Goal: Task Accomplishment & Management: Manage account settings

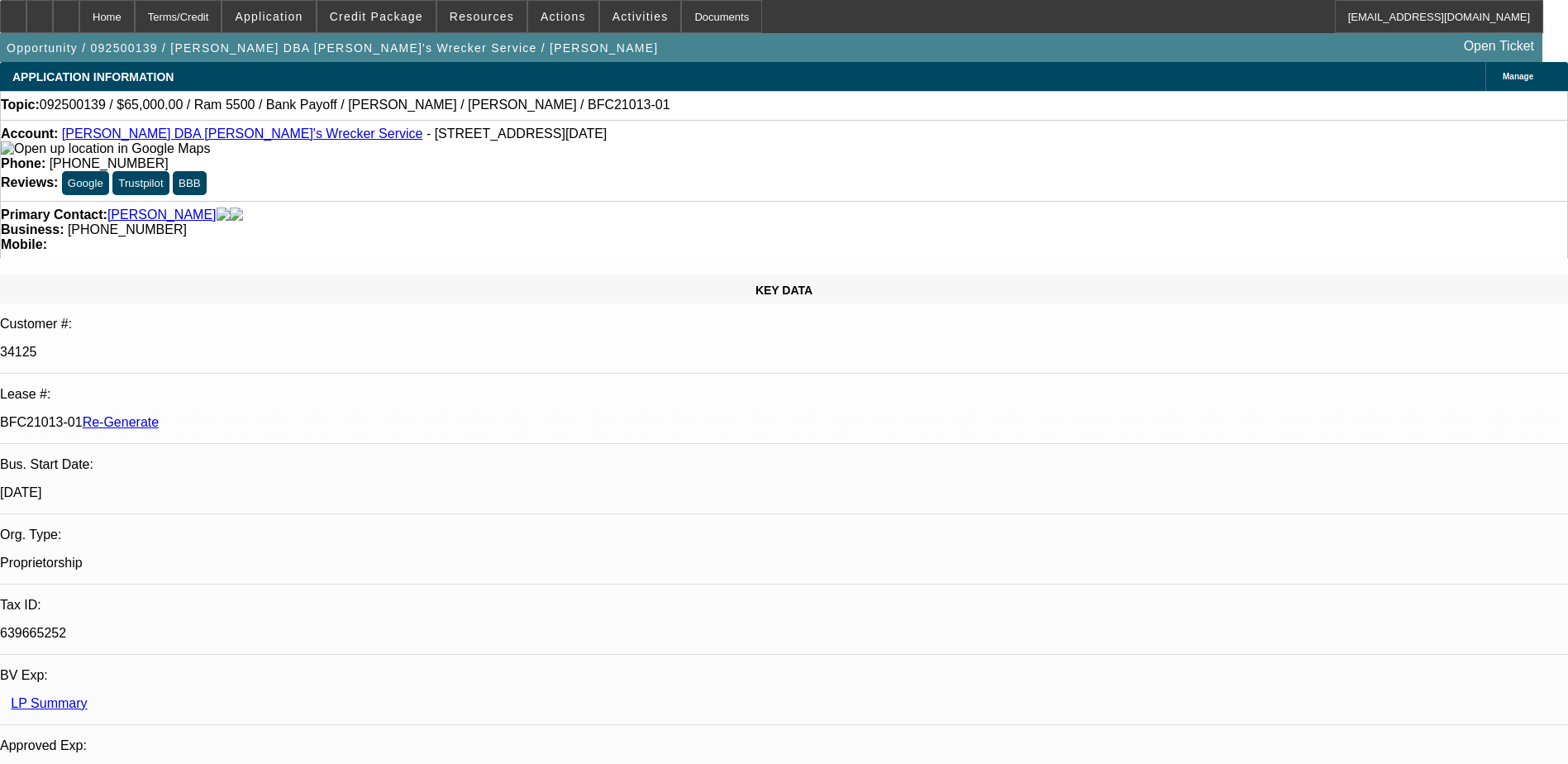
select select "4"
select select "0"
select select "6"
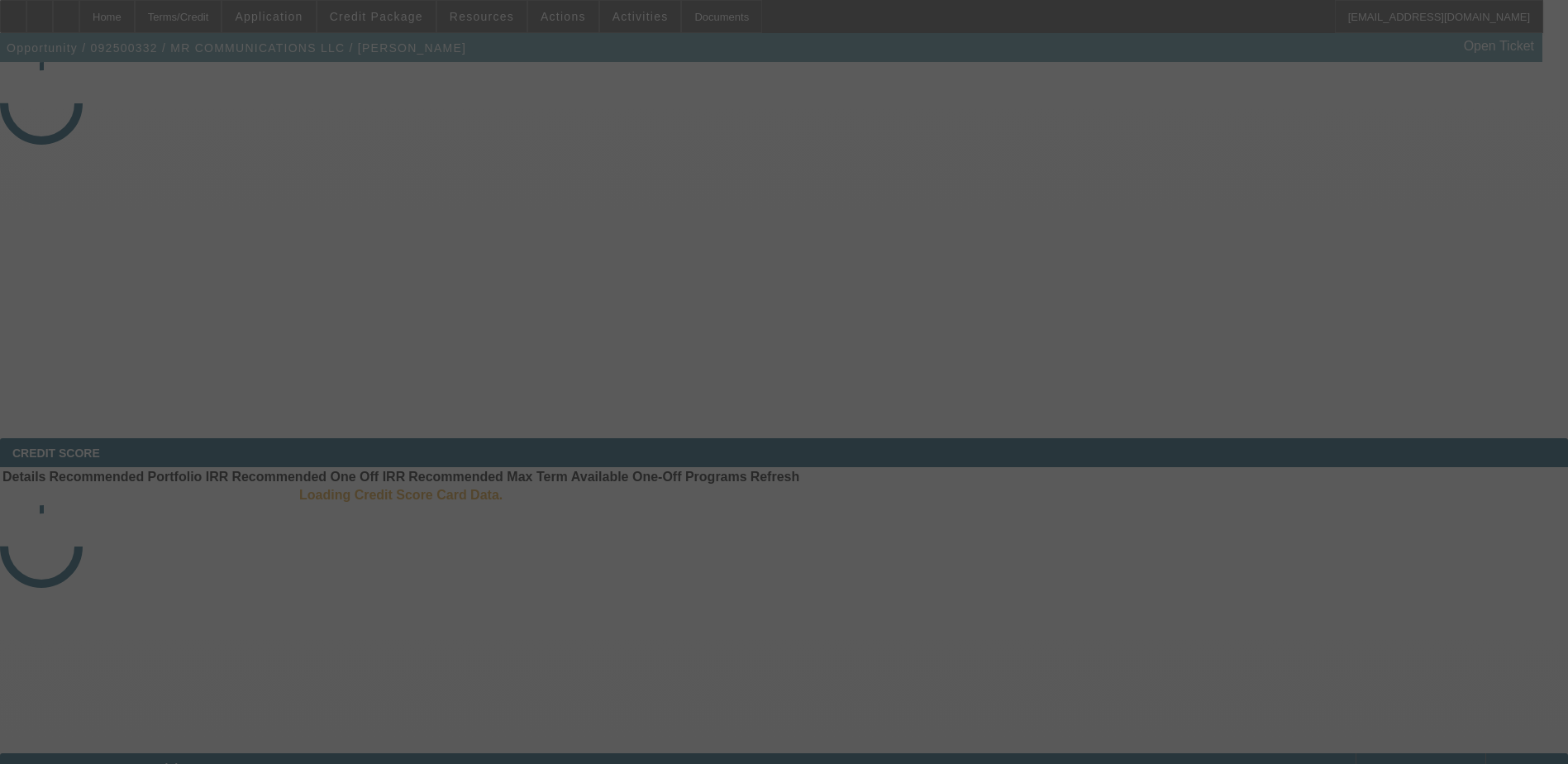
select select "3"
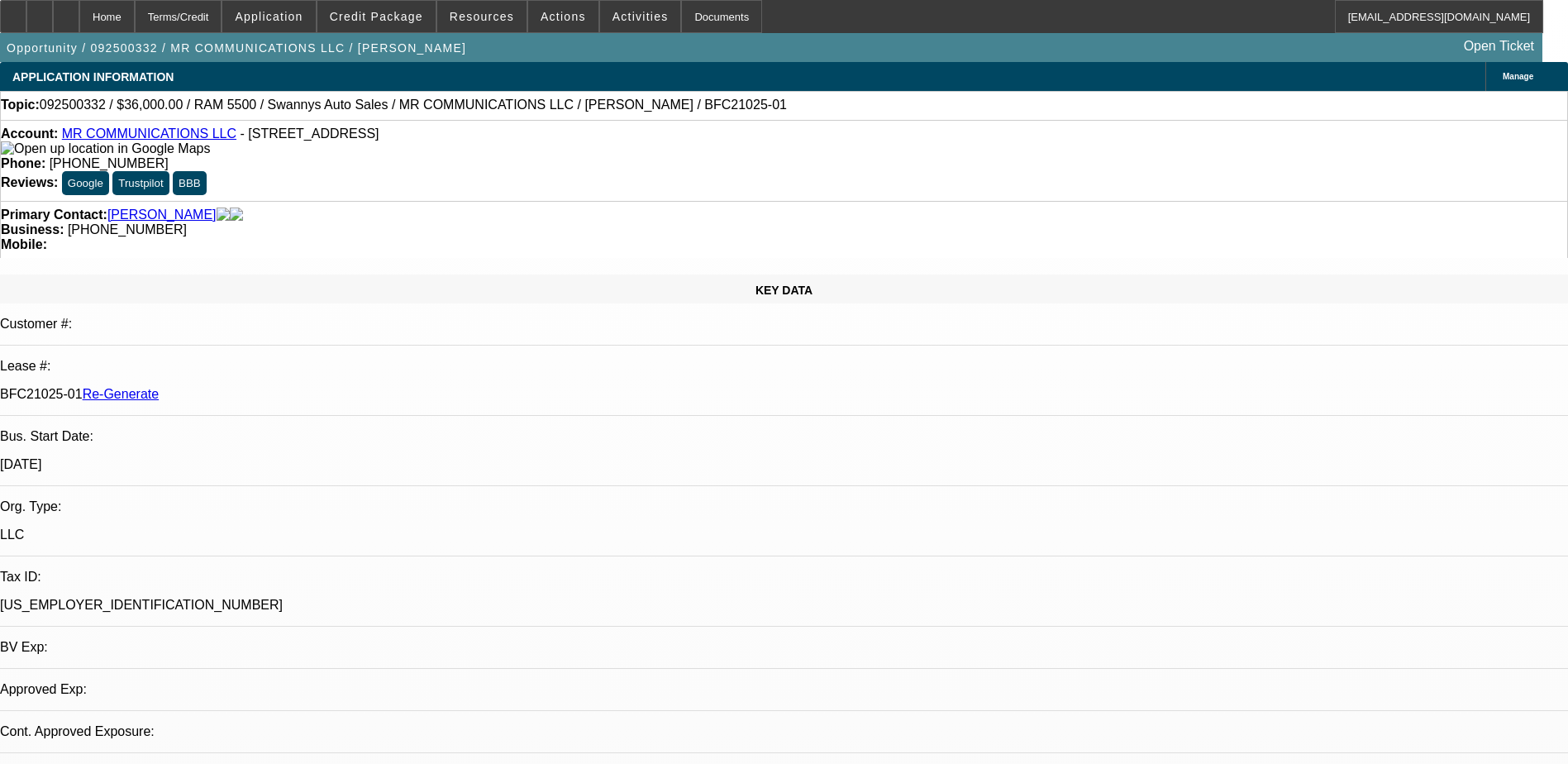
select select "0"
select select "2"
select select "0"
select select "1"
select select "2"
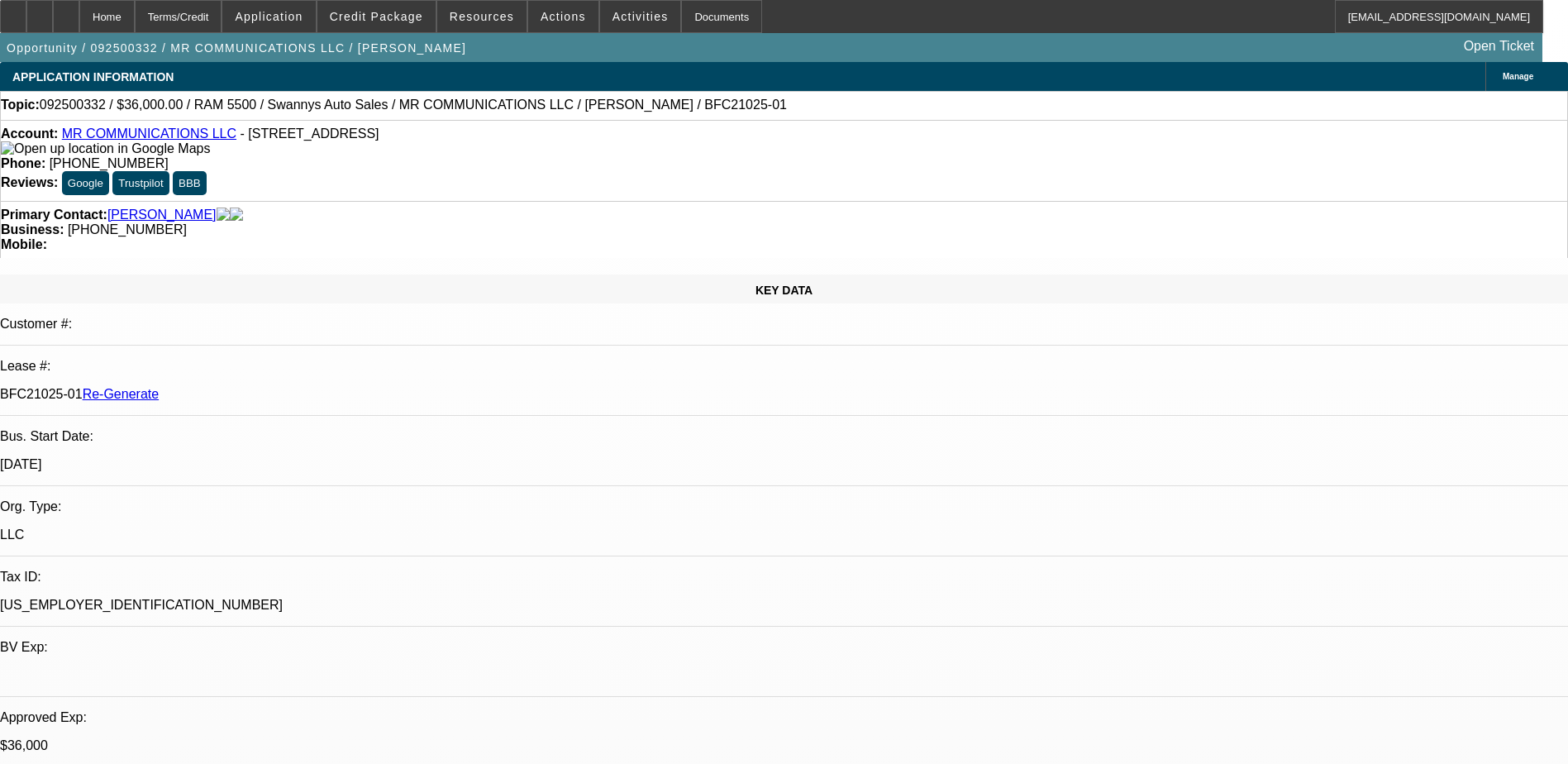
select select "6"
click at [710, 24] on div "Documents" at bounding box center [722, 16] width 81 height 33
click at [419, 9] on span at bounding box center [376, 17] width 118 height 40
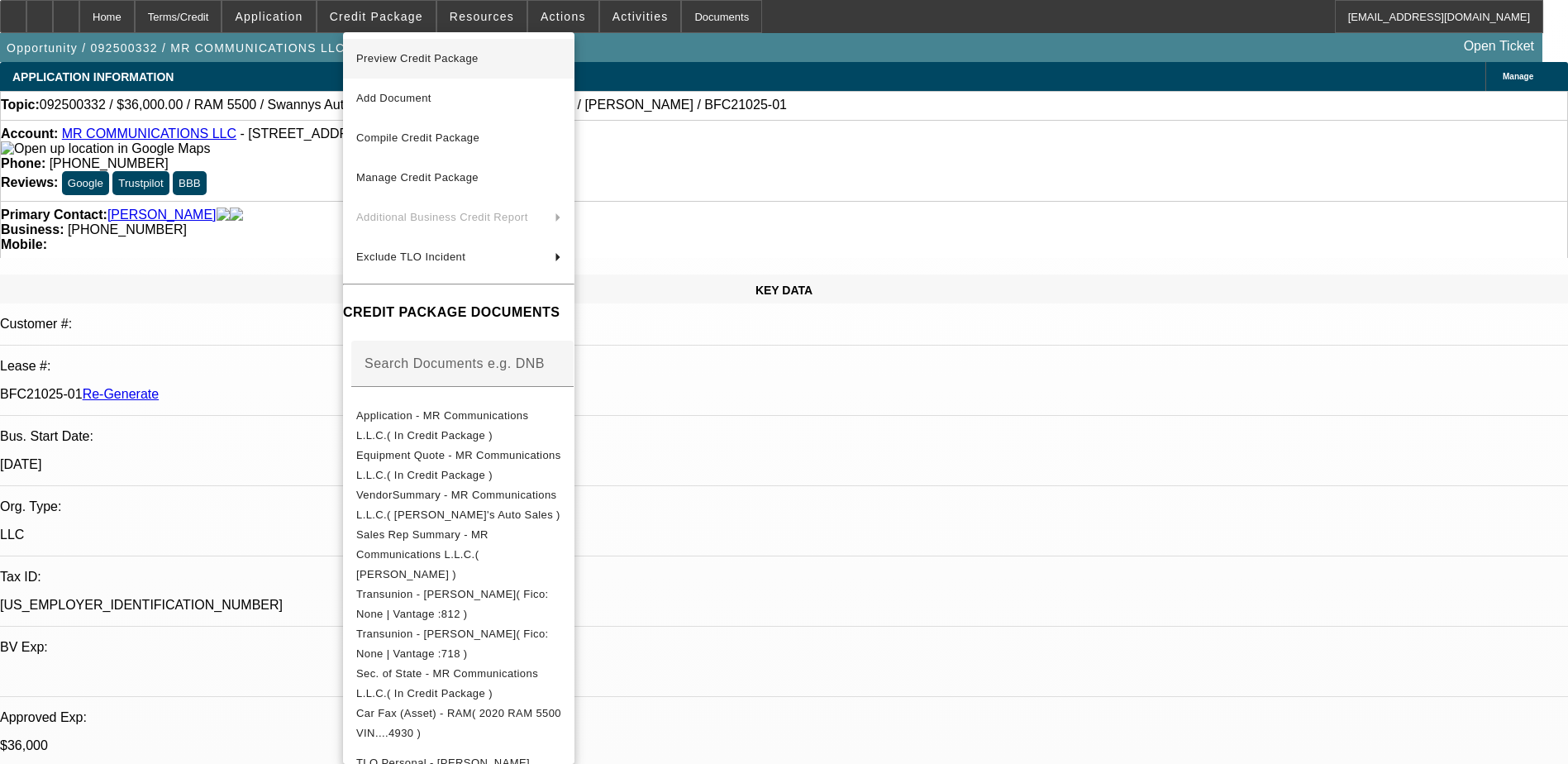
click at [434, 57] on span "Preview Credit Package" at bounding box center [416, 58] width 122 height 12
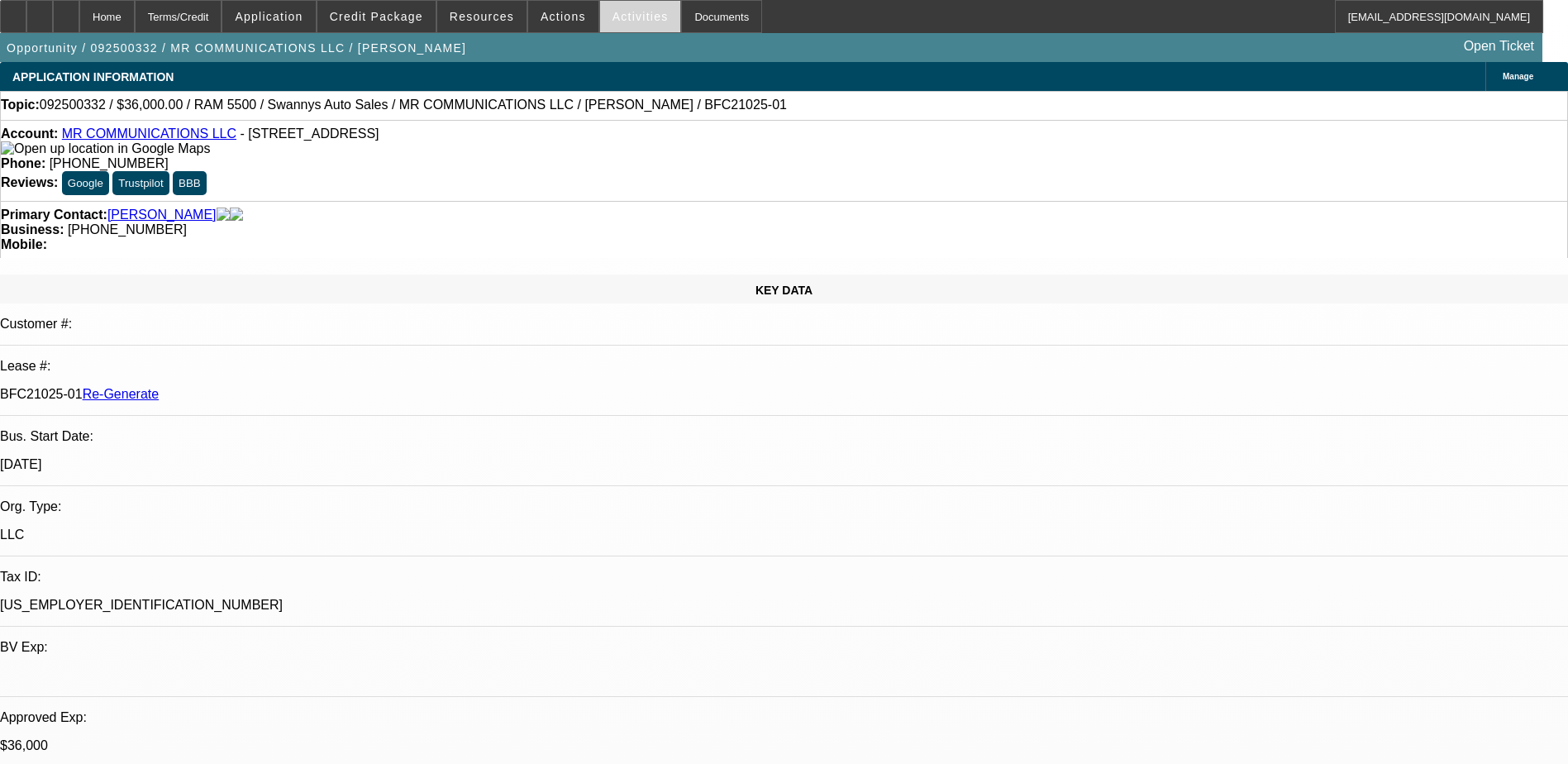
click at [622, 18] on span "Activities" at bounding box center [640, 16] width 56 height 13
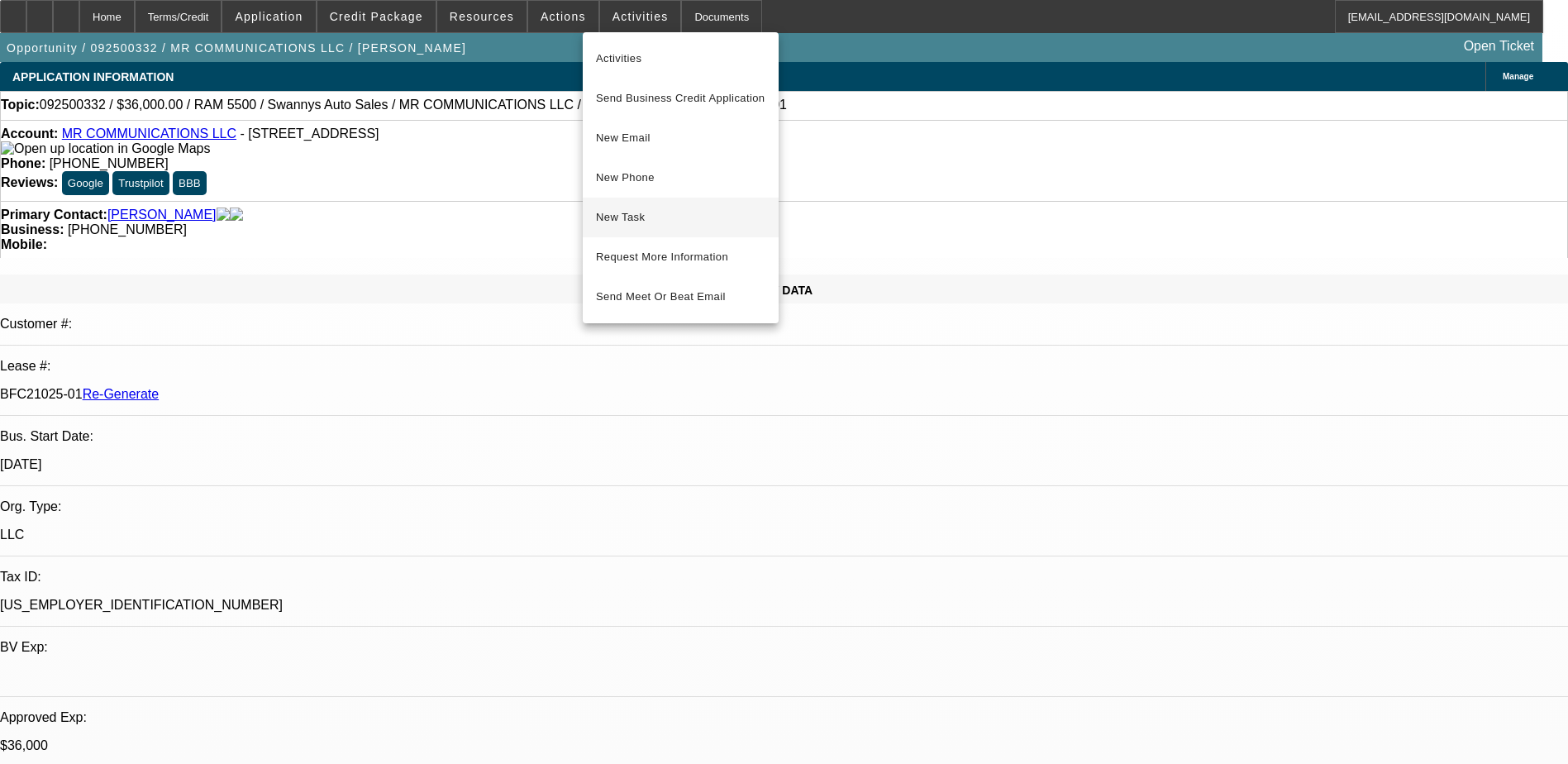
click at [636, 219] on span "New Task" at bounding box center [680, 217] width 169 height 20
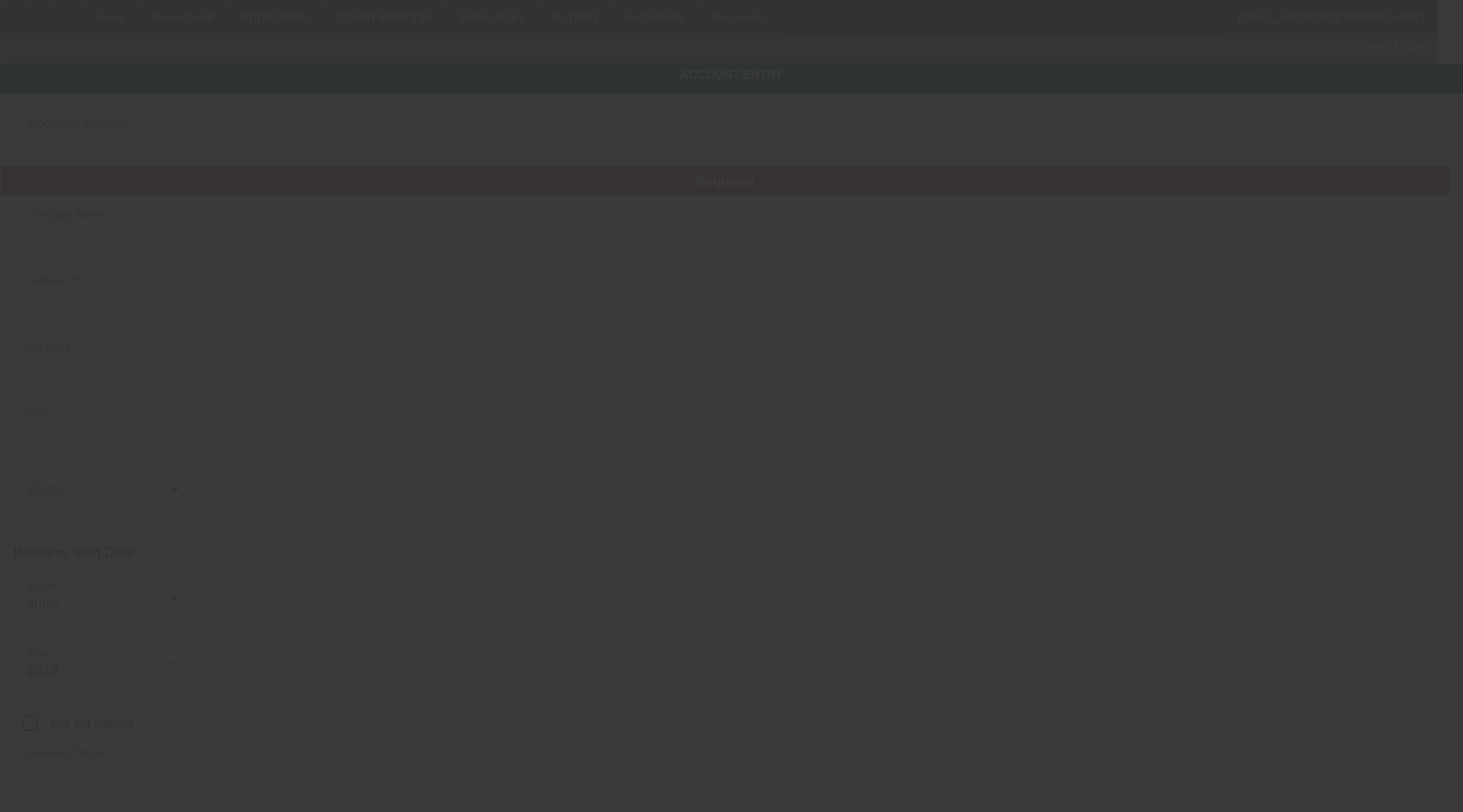
type input "MR COMMUNICATIONS LLC"
type input "[STREET_ADDRESS][PERSON_NAME]"
type input "28303"
type input "Fayetteville"
type input "[PHONE_NUMBER]"
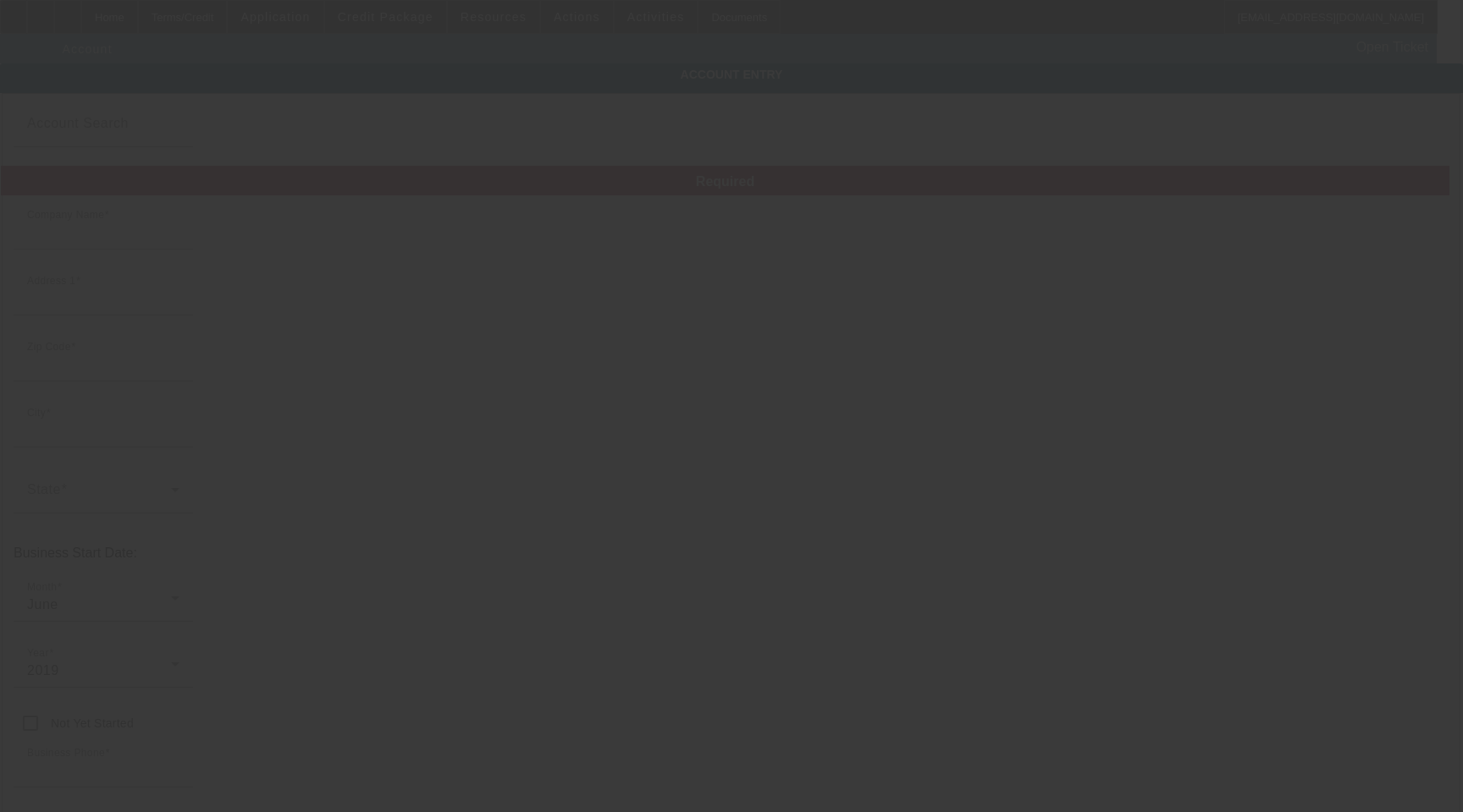
type input "Apt 104"
type input "mrcommunicationsllc2801@gmail.com"
type input "[US_EMPLOYER_IDENTIFICATION_NUMBER]"
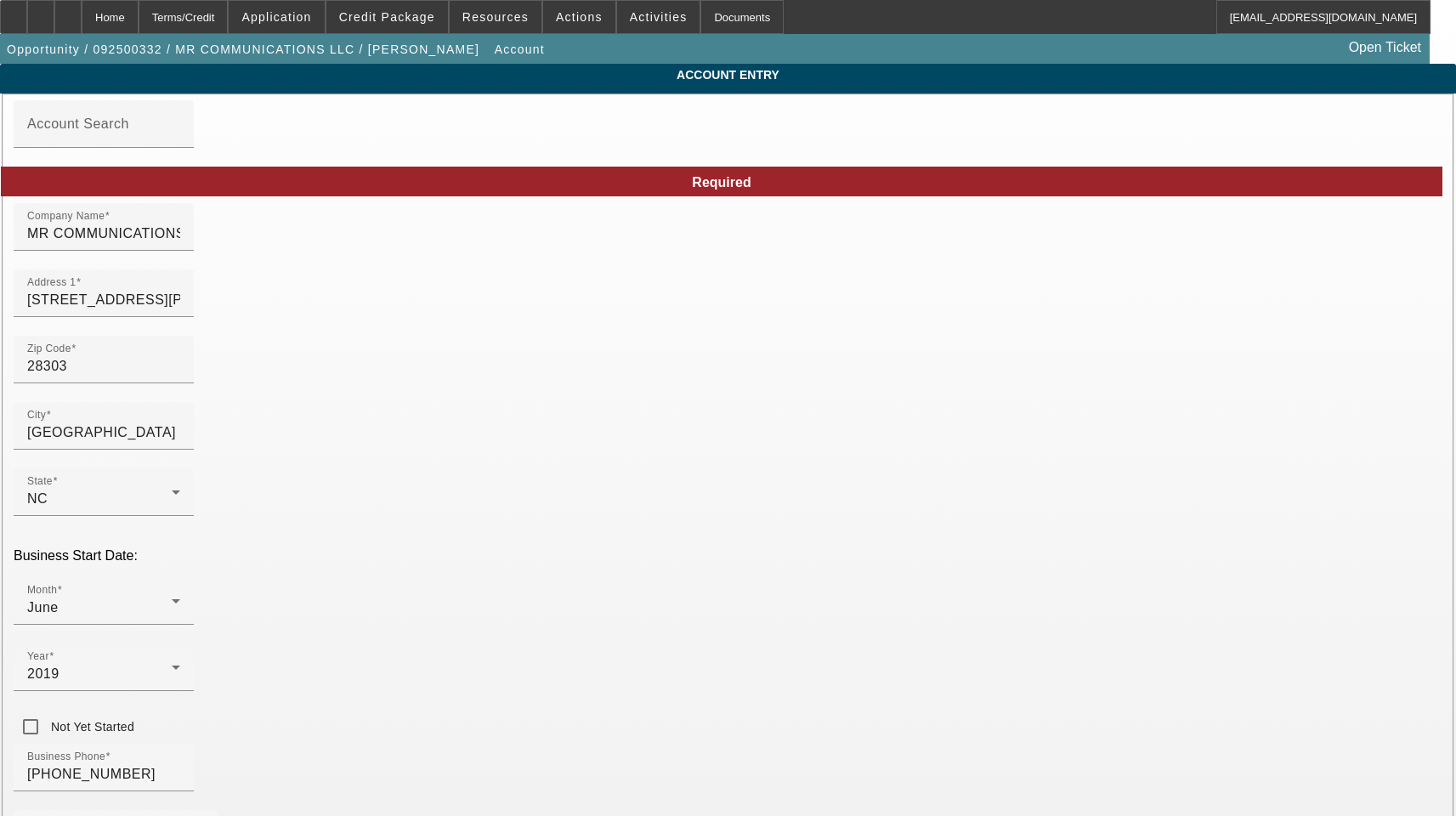
type input "9/16/2025"
drag, startPoint x: 417, startPoint y: 244, endPoint x: -89, endPoint y: 204, distance: 507.6
click at [0, 204] on html "Home Terms/Credit Application Credit Package Resources Actions Activities Docum…" at bounding box center [728, 408] width 1456 height 816
paste input "ommunications L.L.C."
type input "MR Communications L.L.C."
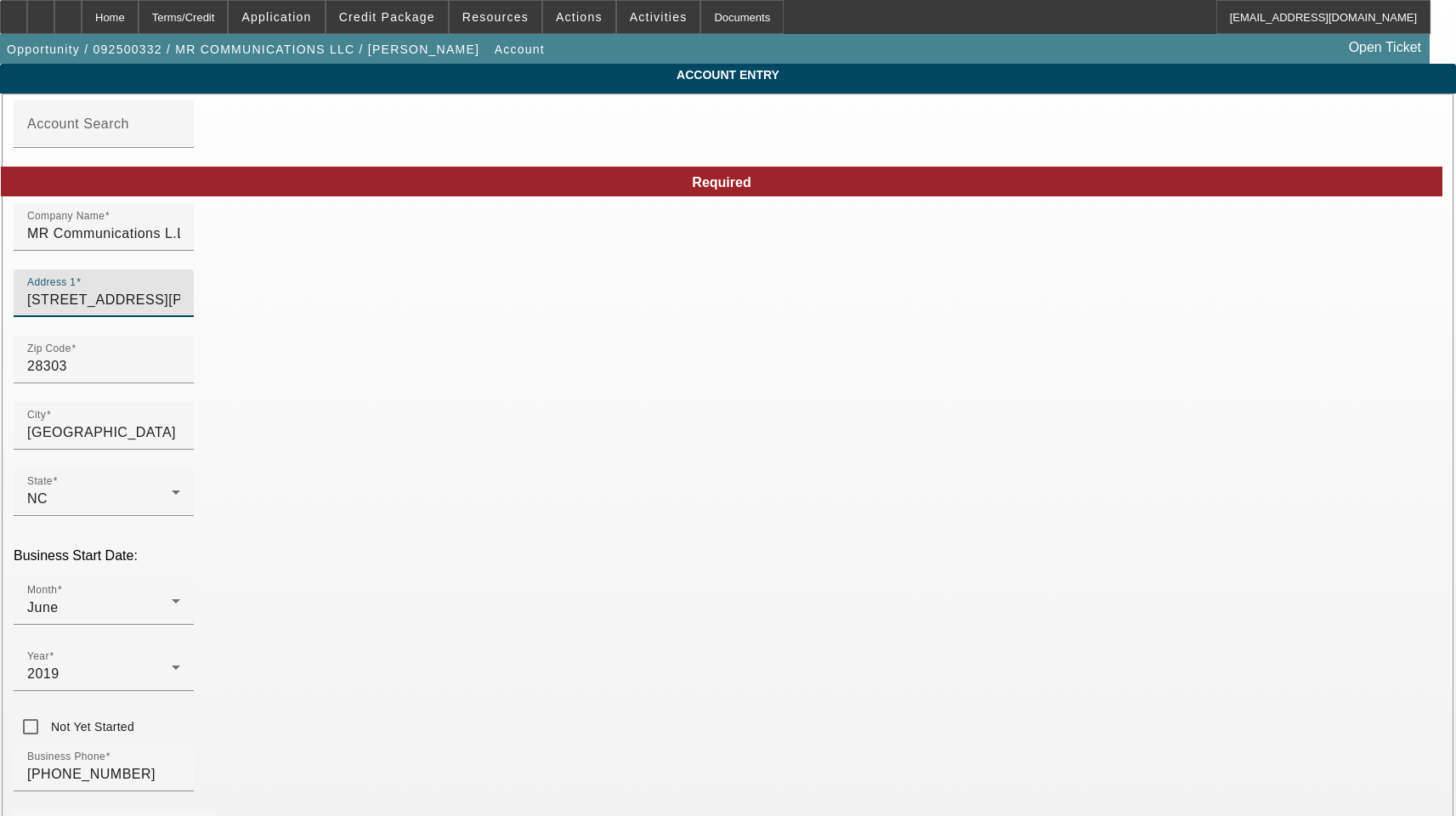
drag, startPoint x: 389, startPoint y: 308, endPoint x: 9, endPoint y: 309, distance: 380.0
type input "Cumberland"
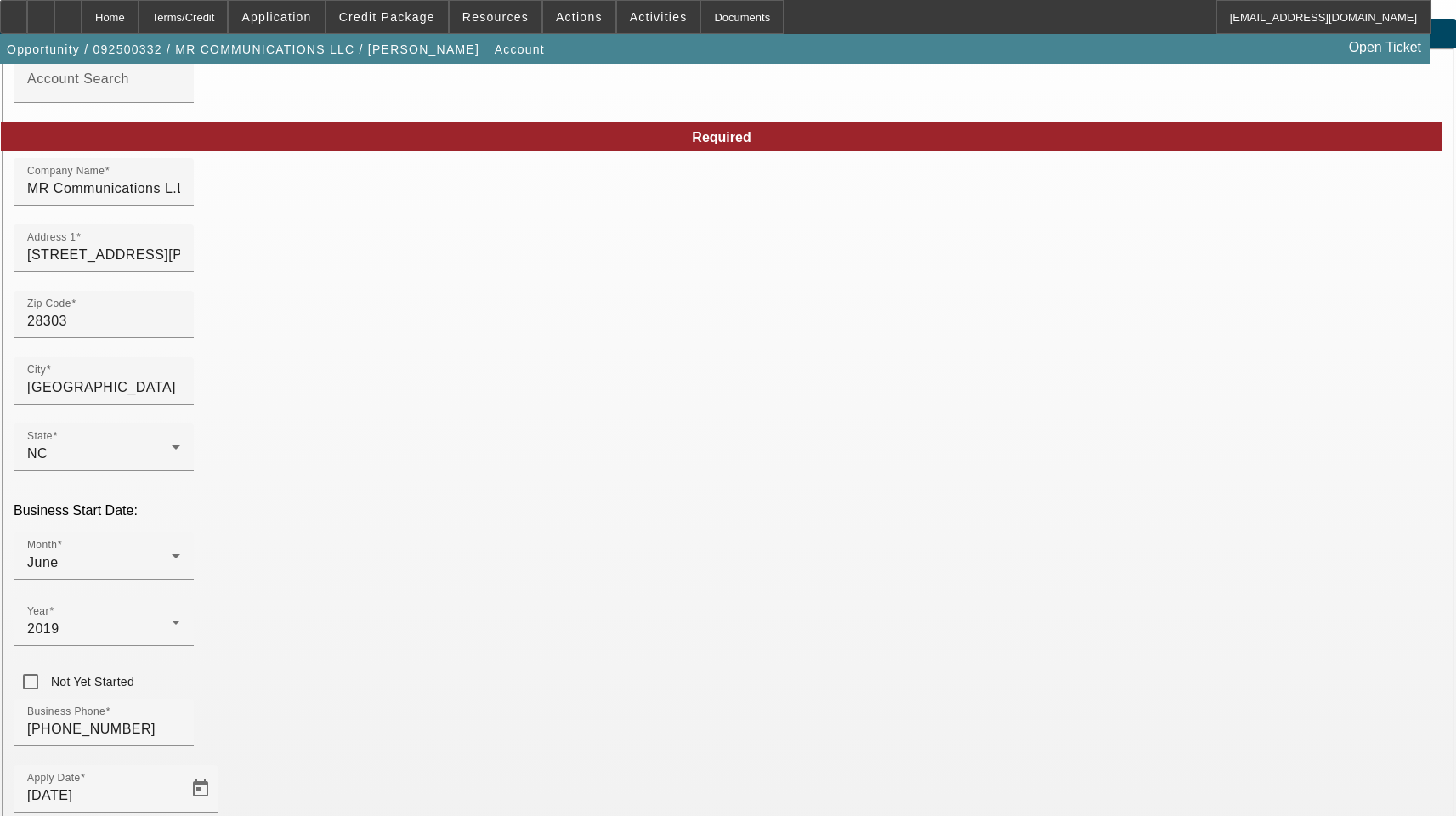
scroll to position [85, 0]
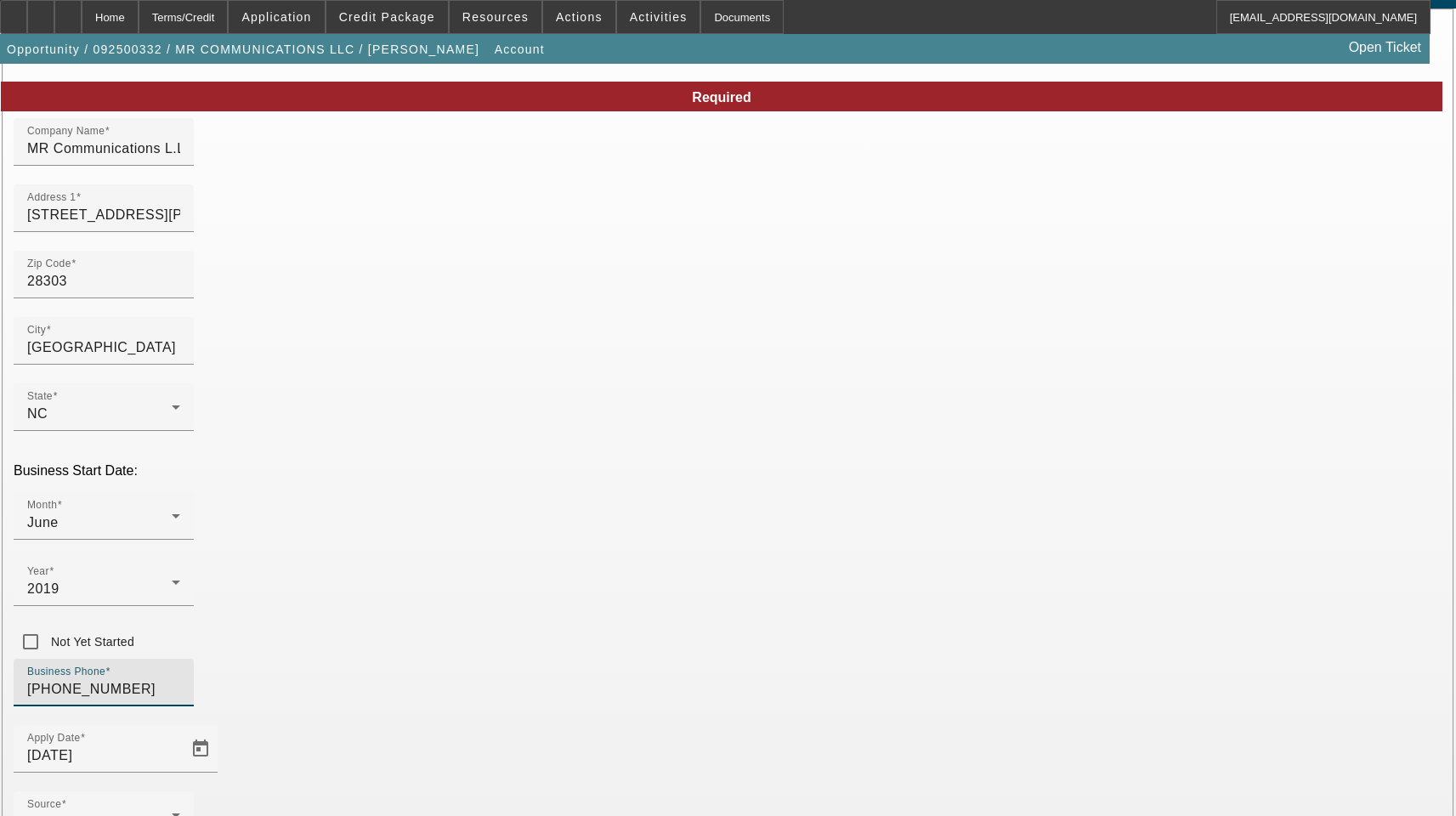
drag, startPoint x: 393, startPoint y: 520, endPoint x: 103, endPoint y: 502, distance: 290.6
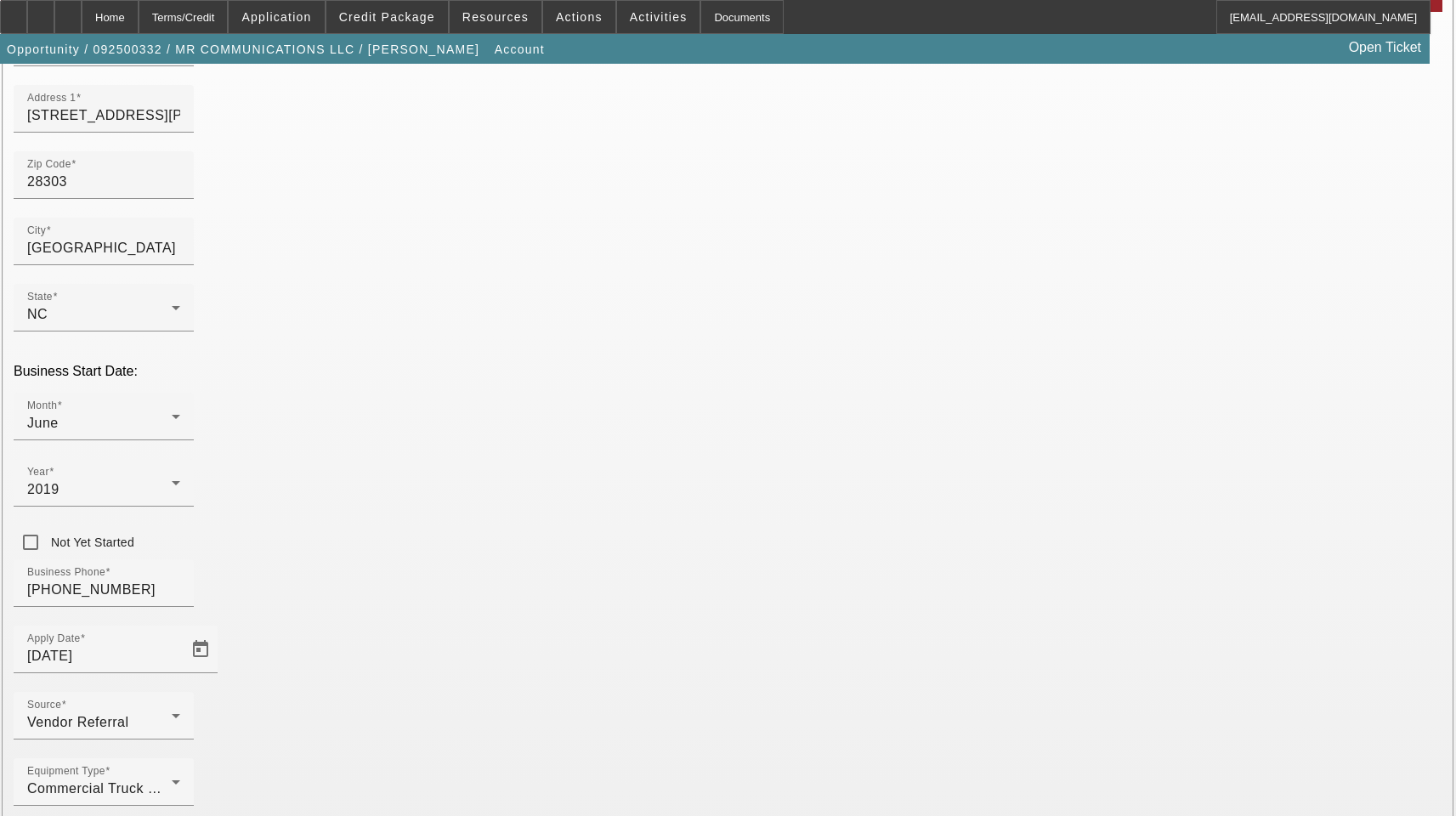
scroll to position [186, 0]
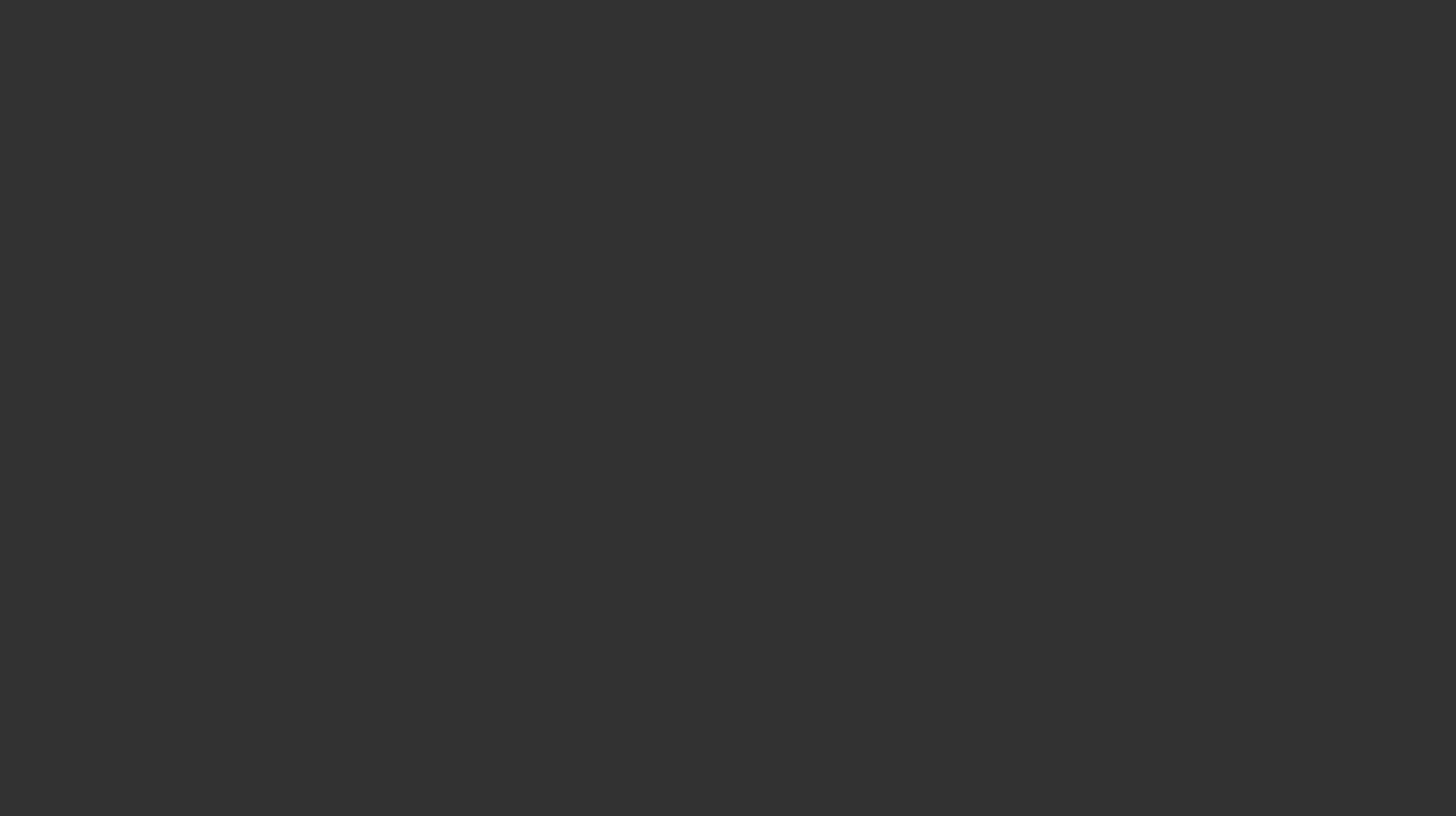
select select "3"
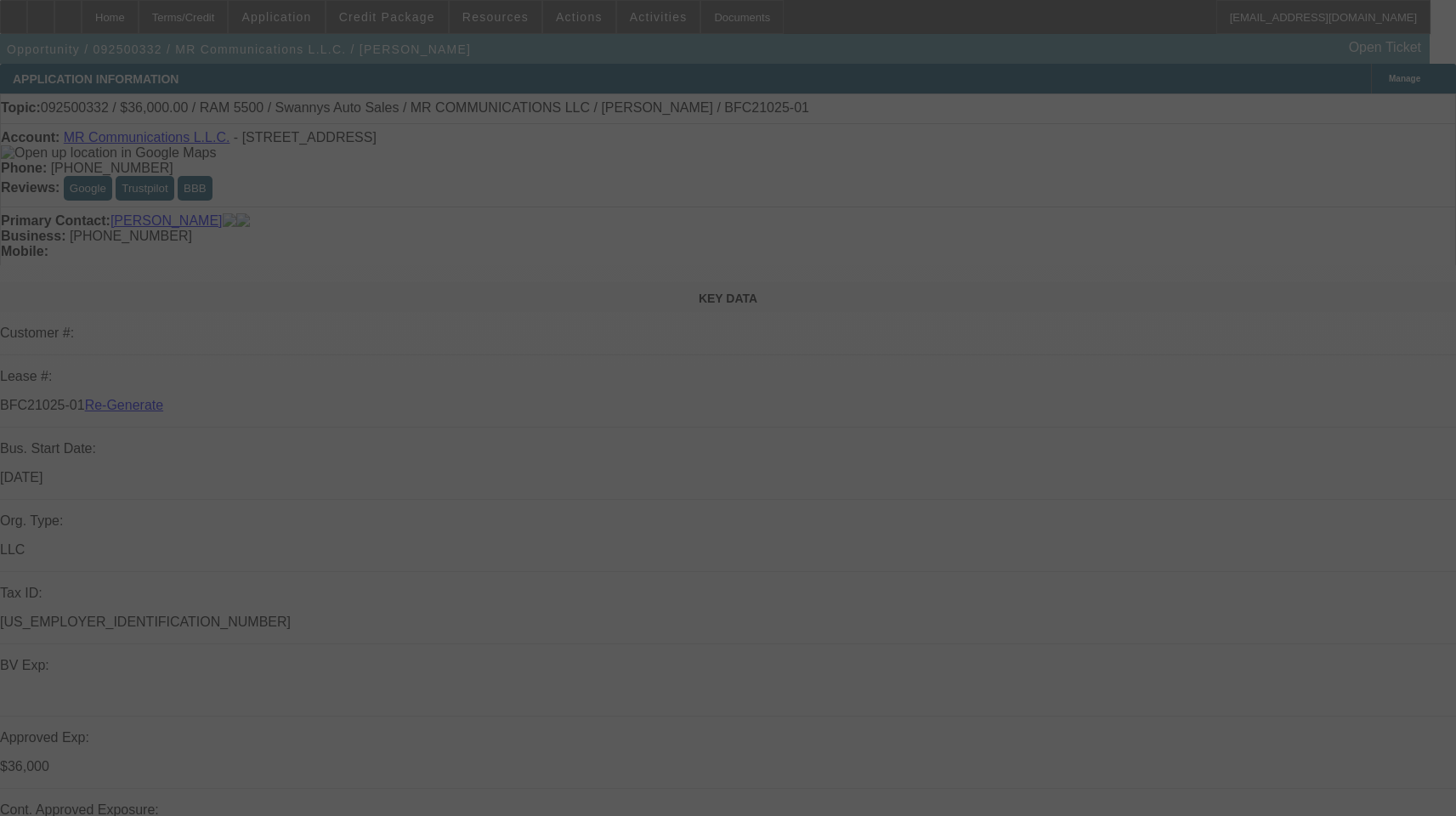
select select "0"
select select "2"
select select "0"
select select "6"
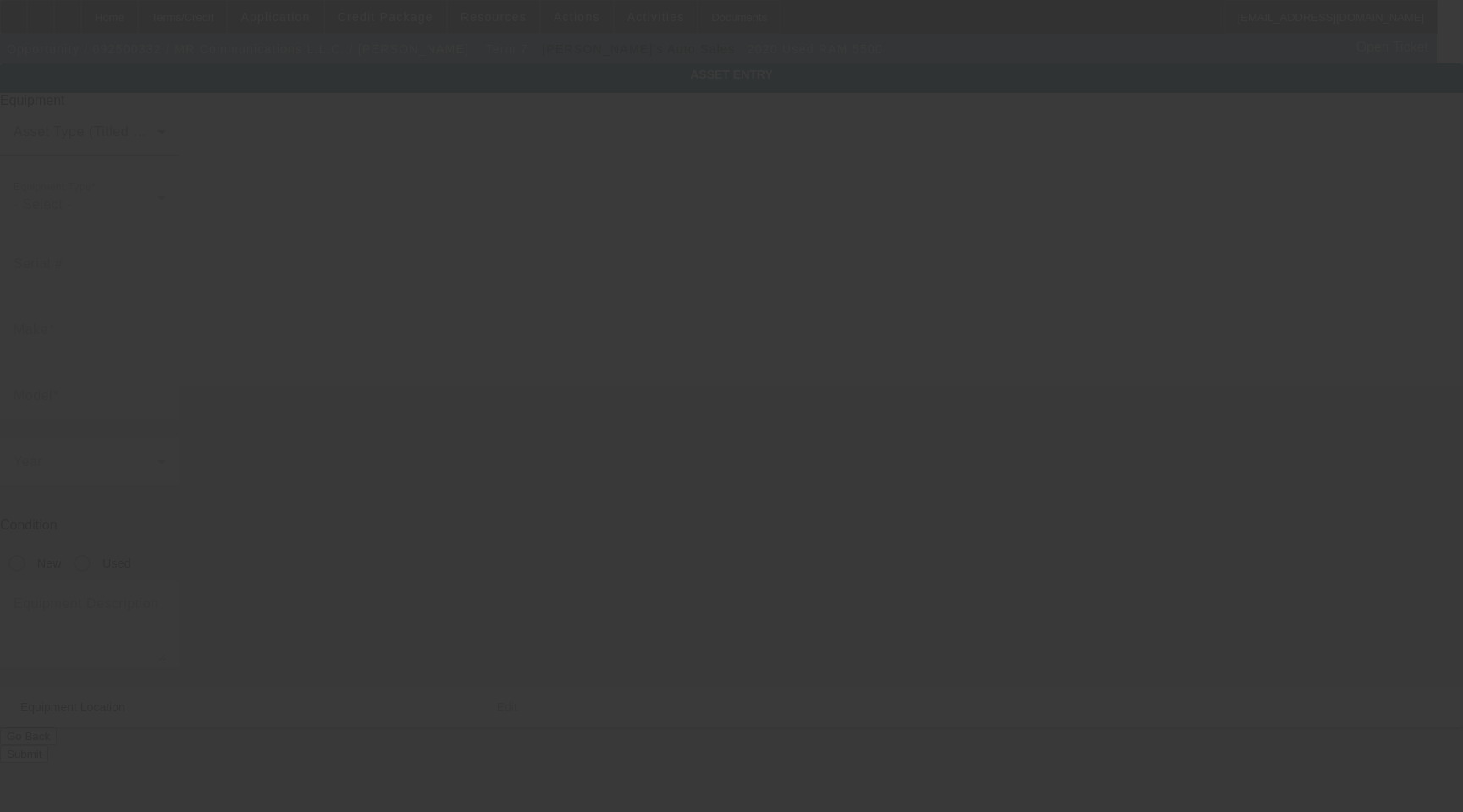
type input "3C7WRNEL3LG304930"
type input "Ram"
type input "5500"
radio input "true"
type textarea "Trailer Tow Package, CM Step Down Service Body w/ Plenty of Storage & A Goosene…"
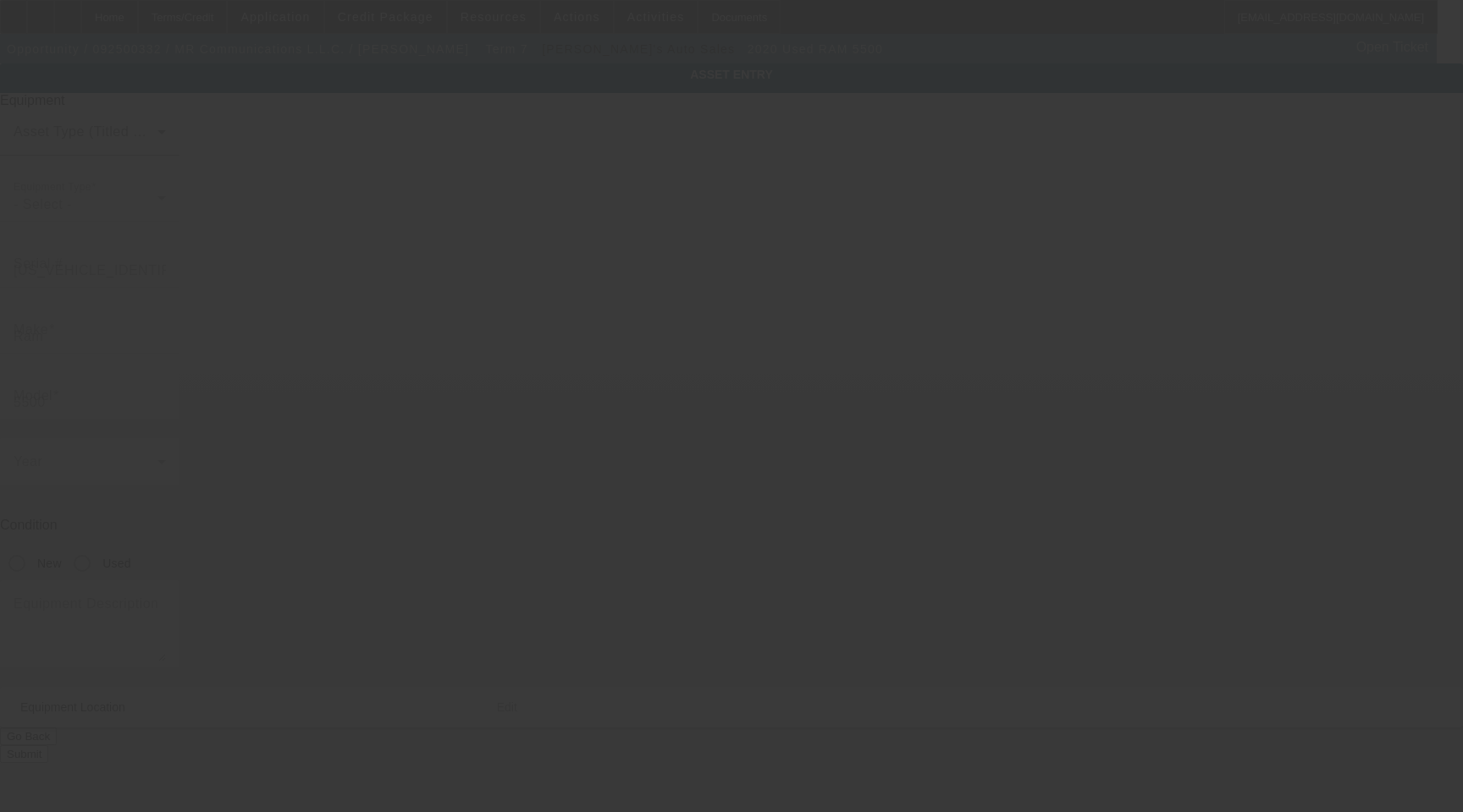
type input "[STREET_ADDRESS][PERSON_NAME]"
type input "104"
type input "[GEOGRAPHIC_DATA]"
type input "28303"
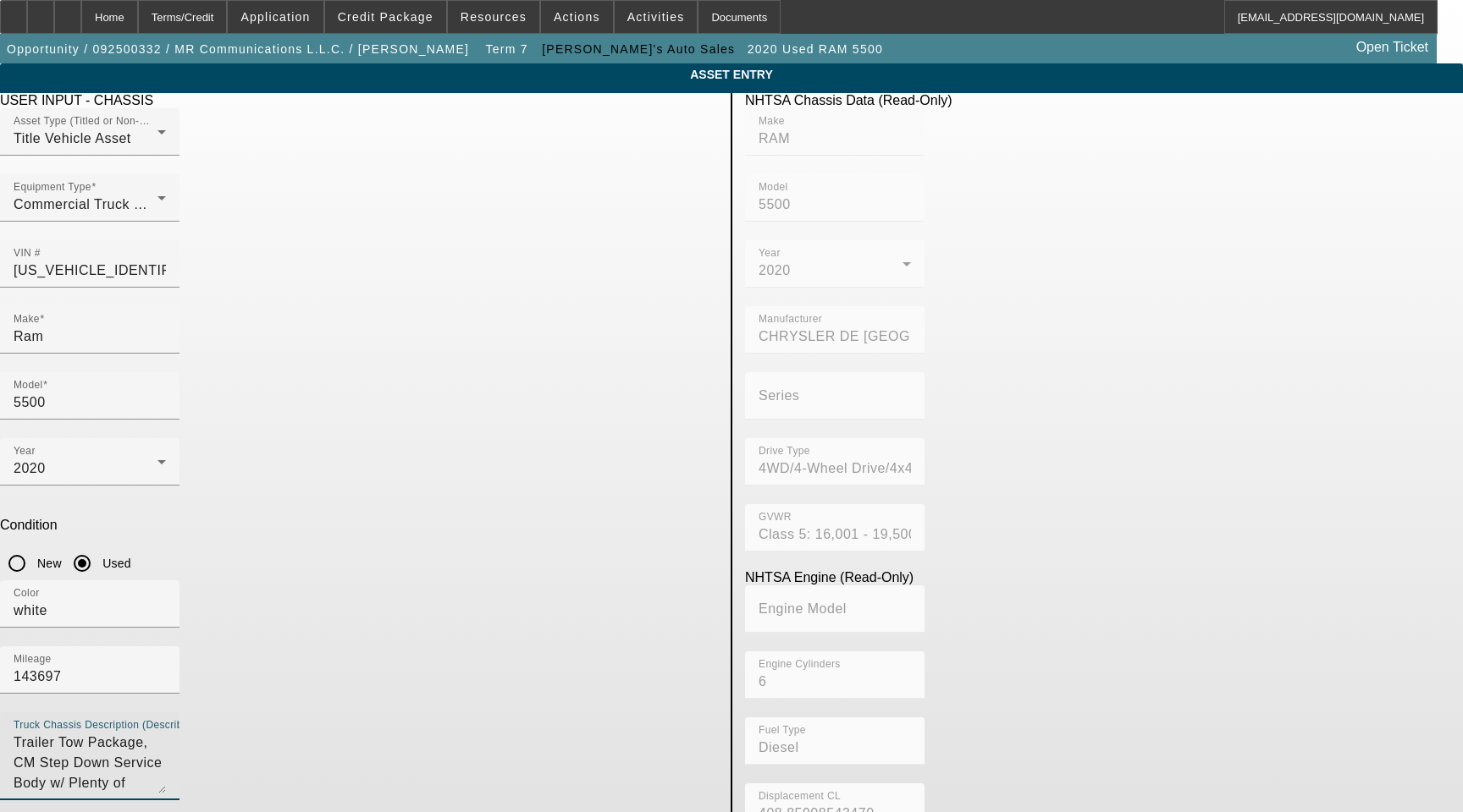
click at [166, 733] on textarea "Trailer Tow Package, CM Step Down Service Body w/ Plenty of Storage & A Goosene…" at bounding box center [89, 763] width 152 height 61
drag, startPoint x: 344, startPoint y: 534, endPoint x: 143, endPoint y: 496, distance: 204.6
click at [143, 496] on app-asset-collateral-manage "ASSET ENTRY Delete asset USER INPUT - CHASSIS Asset Type (Titled or Non-Titled)…" at bounding box center [731, 532] width 1463 height 938
type textarea "Includes All Accessories, Attachments and Options"
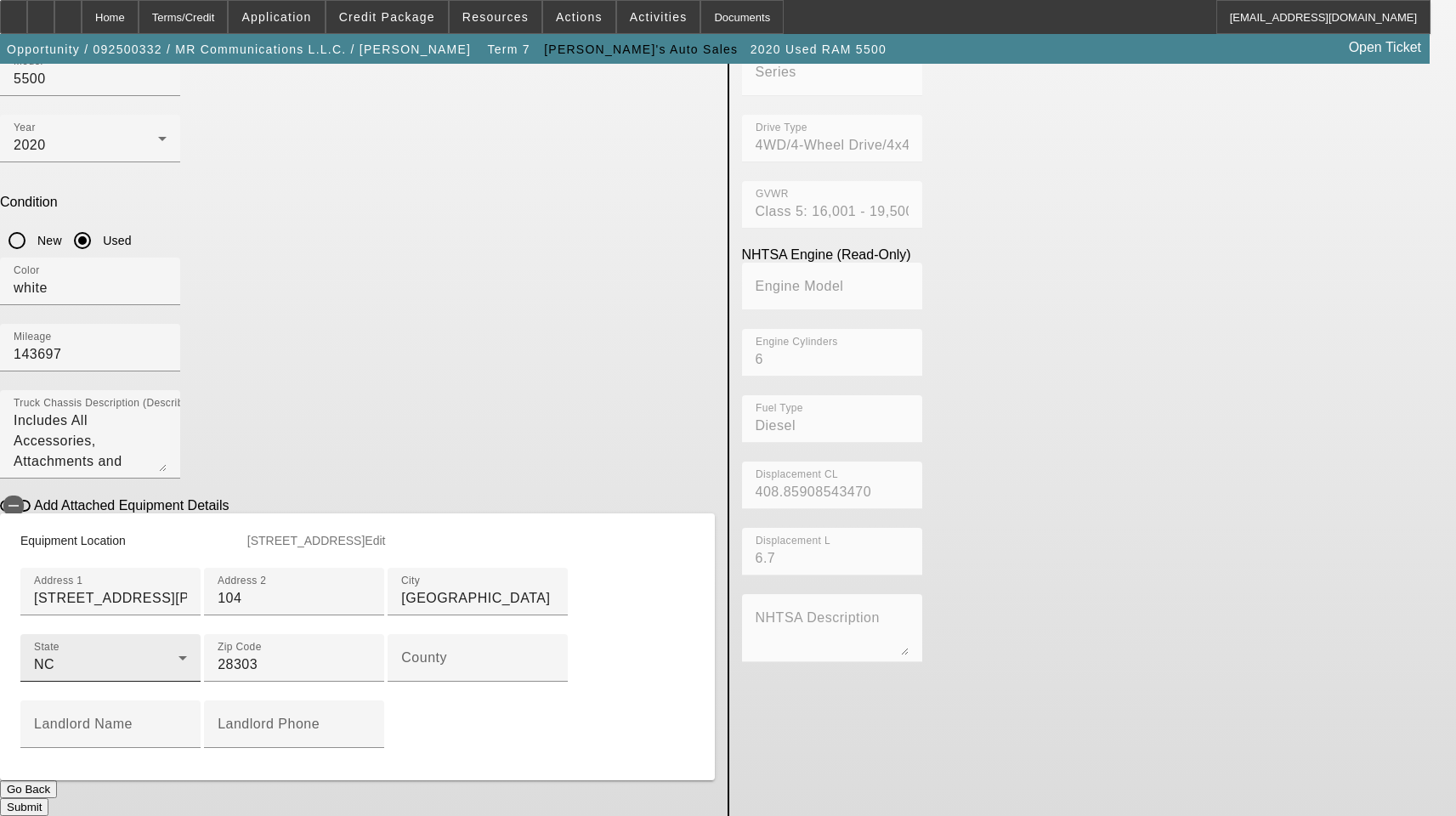
scroll to position [340, 0]
click at [401, 675] on input "County" at bounding box center [477, 664] width 153 height 20
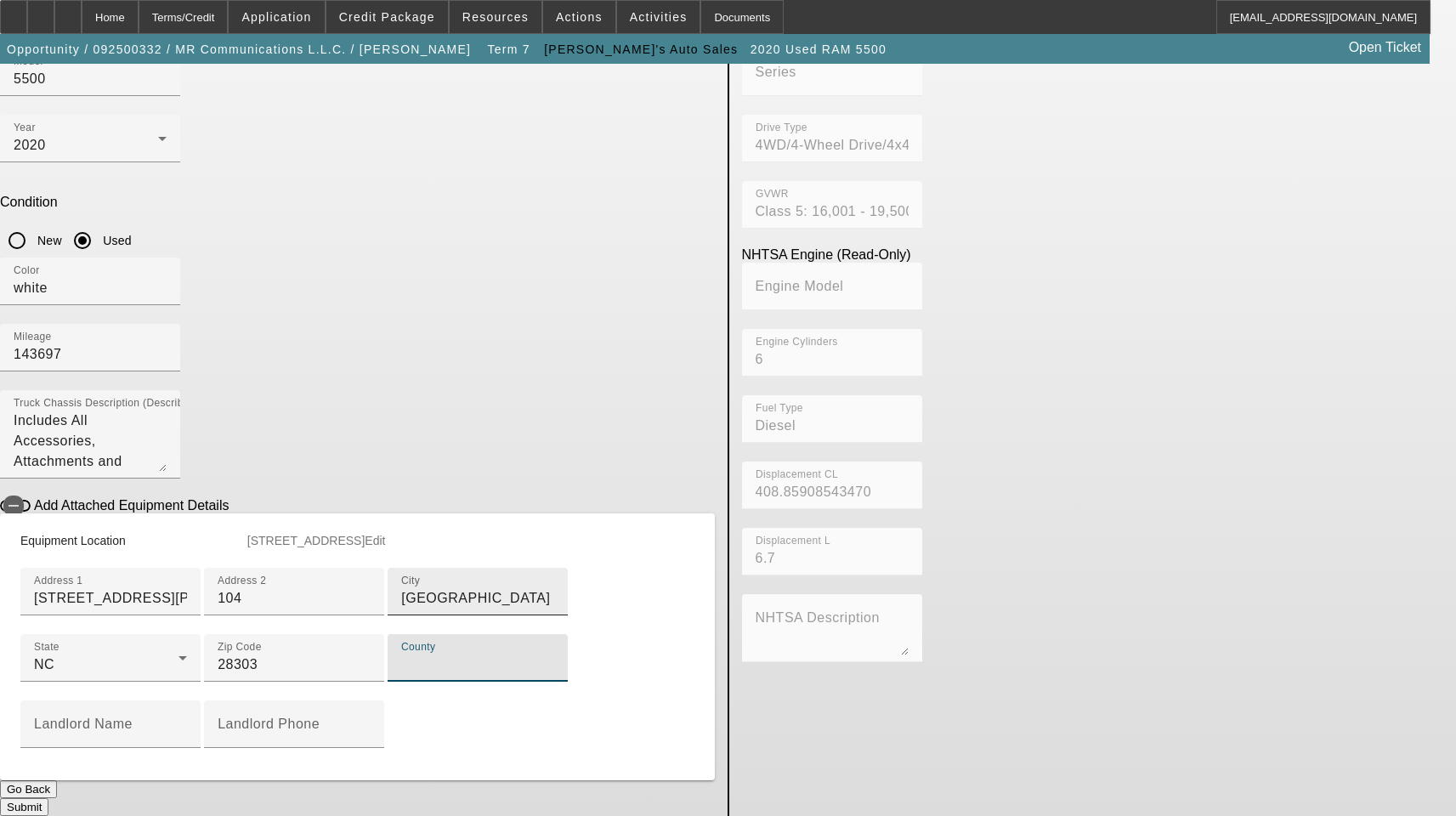
paste input "Cumberland"
type input "Cumberland"
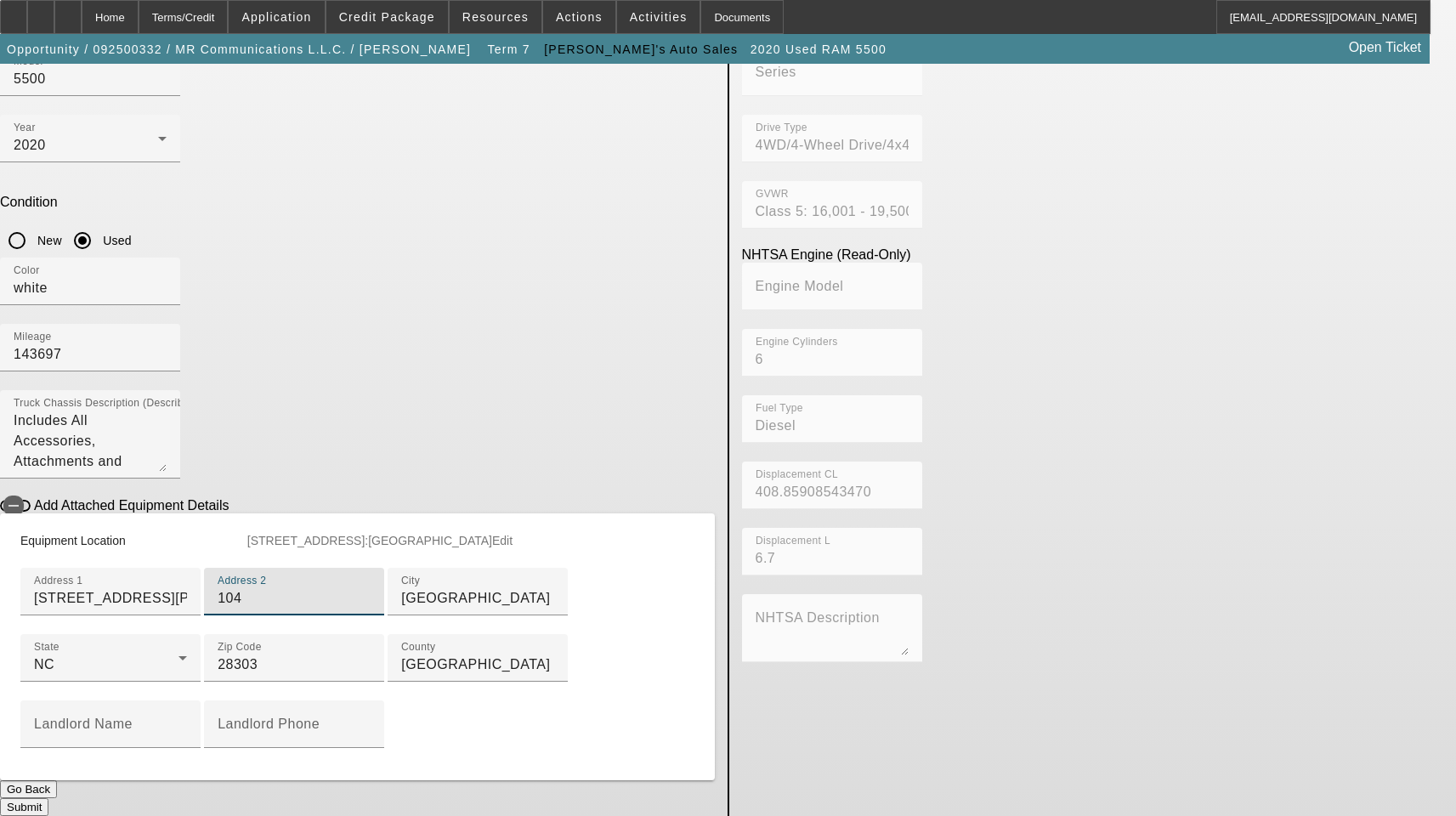
click at [316, 588] on input "104" at bounding box center [294, 598] width 153 height 20
type input "Apt 104"
click at [49, 798] on button "Submit" at bounding box center [24, 807] width 49 height 18
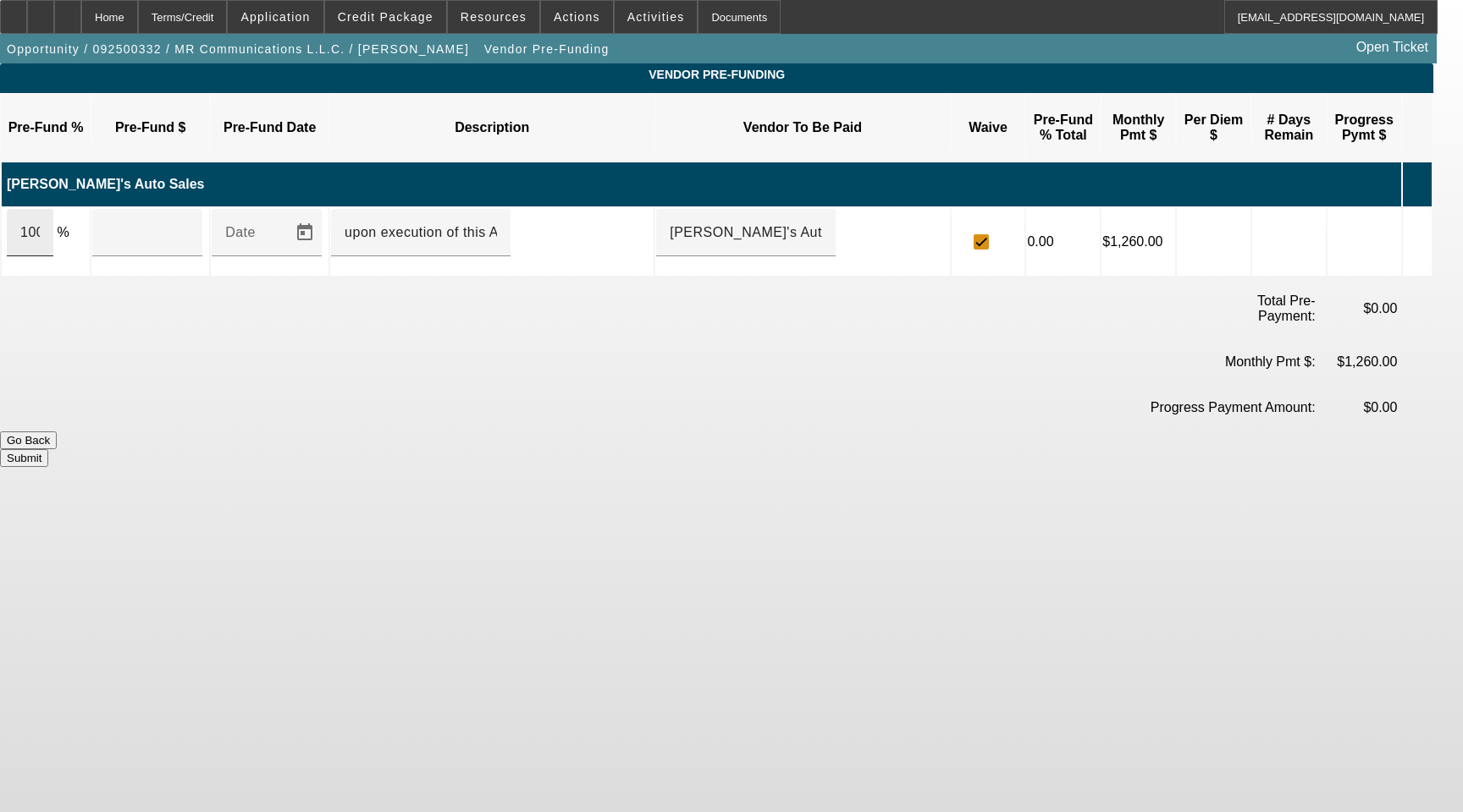
click at [43, 209] on div "100" at bounding box center [30, 233] width 47 height 47
click at [40, 223] on input "100" at bounding box center [30, 233] width 19 height 20
type input "$39,941.59"
click at [48, 450] on button "Submit" at bounding box center [24, 458] width 48 height 17
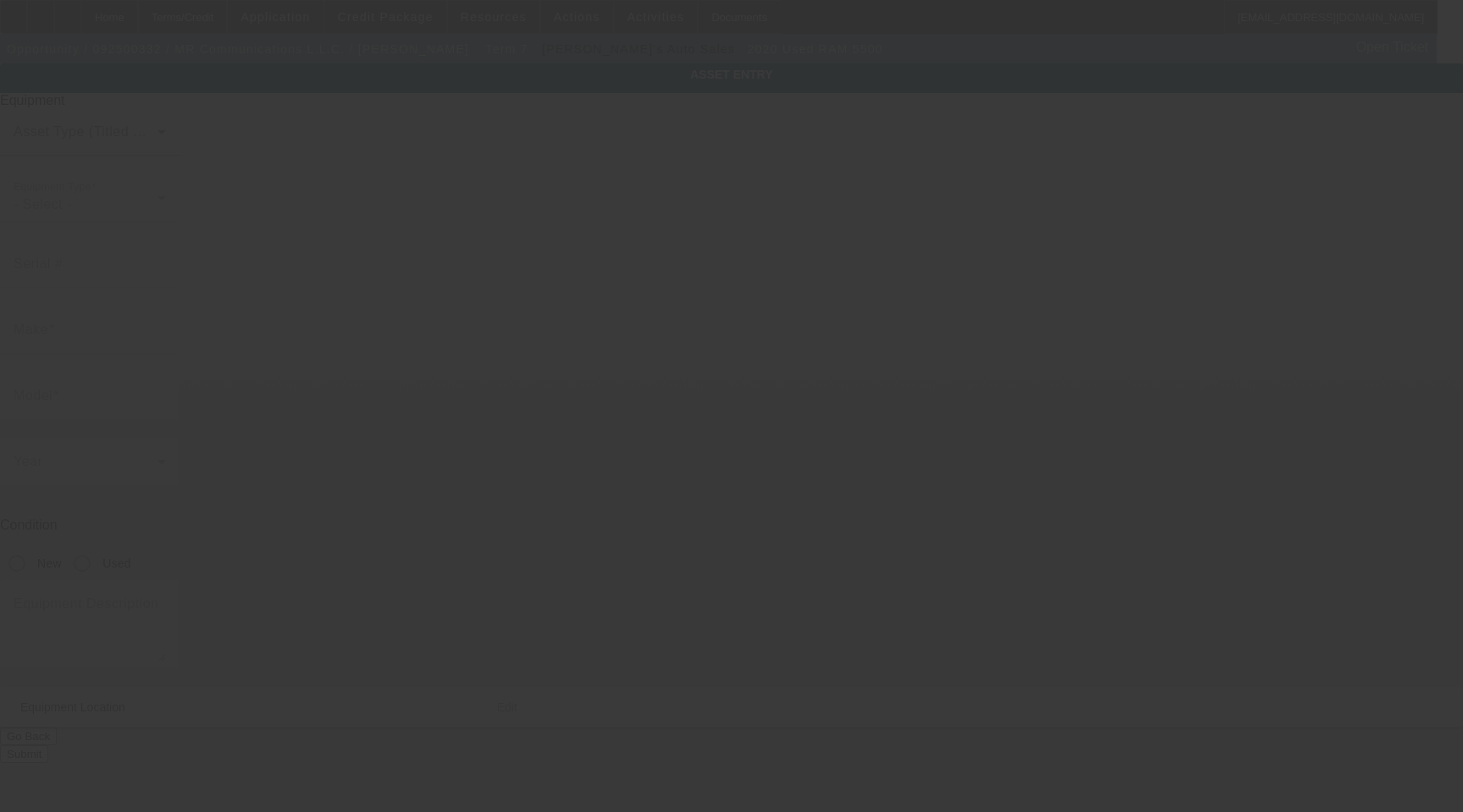
type input "[US_VEHICLE_IDENTIFICATION_NUMBER]"
type input "Ram"
type input "5500"
radio input "true"
type textarea "Includes All Accessories, Attachments and Options"
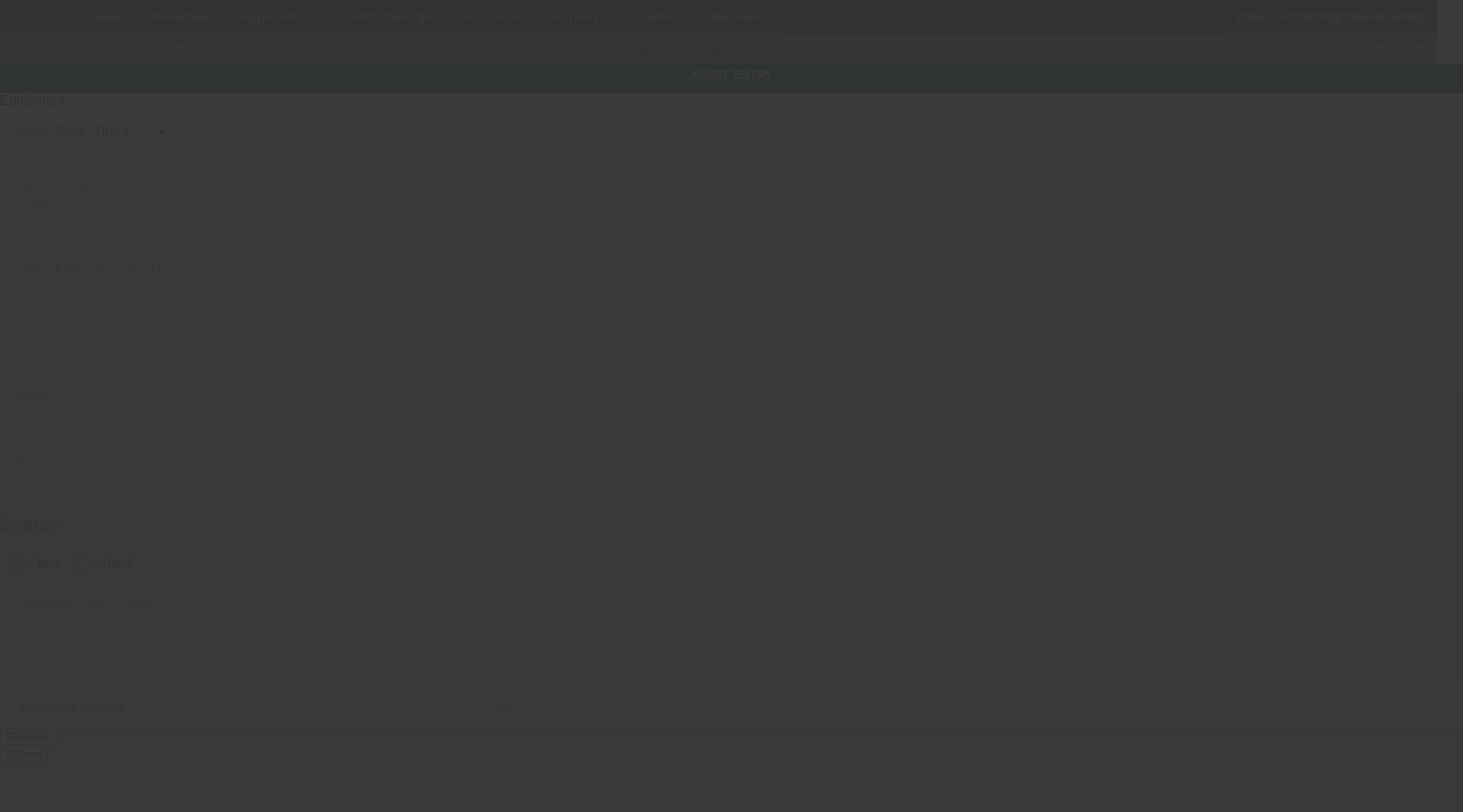
type input "[STREET_ADDRESS][PERSON_NAME]"
type input "Apt 104"
type input "[GEOGRAPHIC_DATA]"
type input "28303"
type input "[GEOGRAPHIC_DATA]"
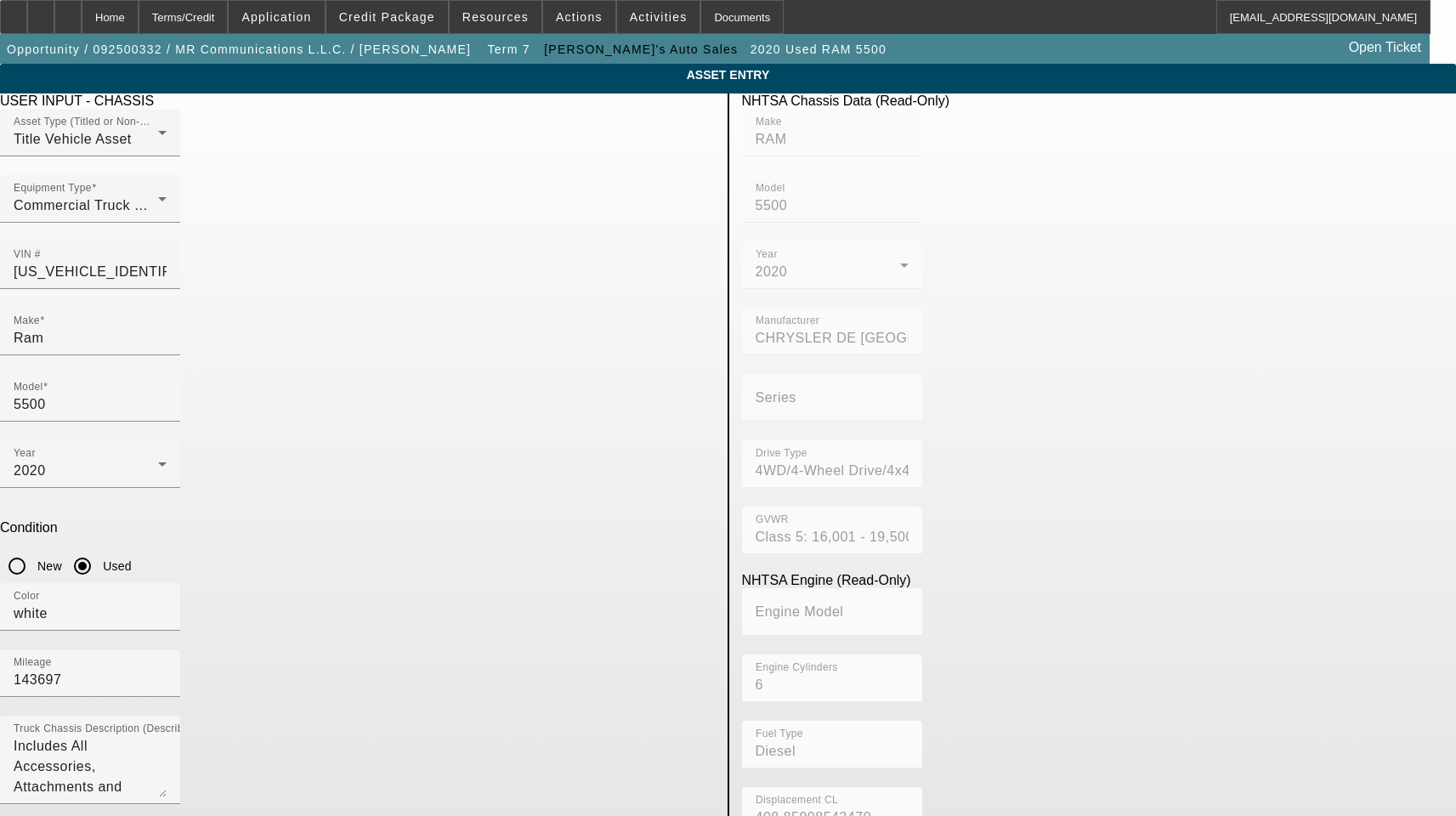
drag, startPoint x: 453, startPoint y: 715, endPoint x: 163, endPoint y: 680, distance: 292.1
click at [168, 683] on app-asset-collateral-manage "ASSET ENTRY Delete asset USER INPUT - CHASSIS Asset Type (Titled or Non-Titled)…" at bounding box center [728, 602] width 1456 height 1078
paste input "[STREET_ADDRESS][PERSON_NAME]"
type input "[STREET_ADDRESS][PERSON_NAME]"
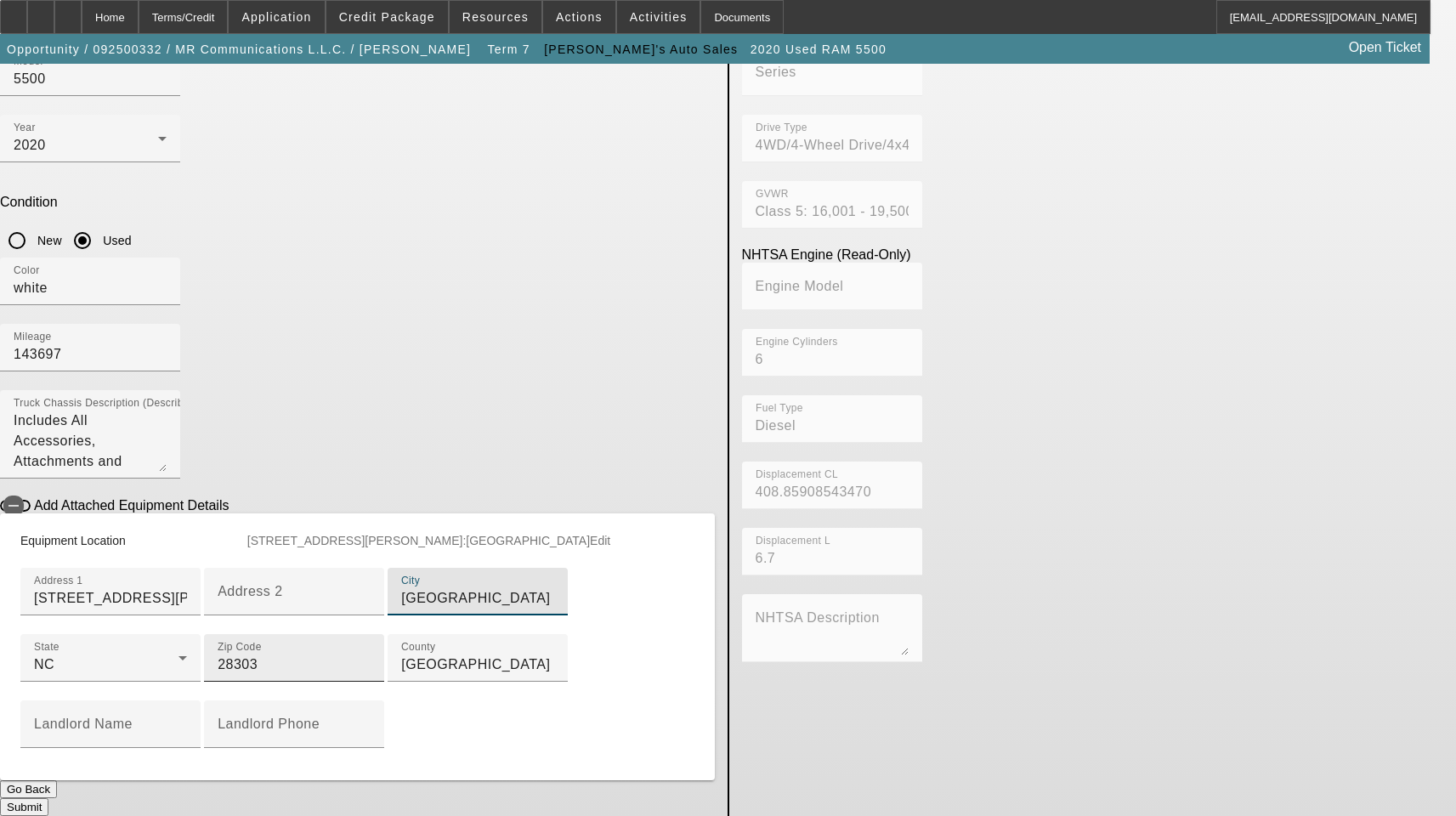
click at [328, 654] on input "28303" at bounding box center [294, 664] width 153 height 20
type input "28312"
click at [49, 798] on button "Submit" at bounding box center [24, 807] width 49 height 18
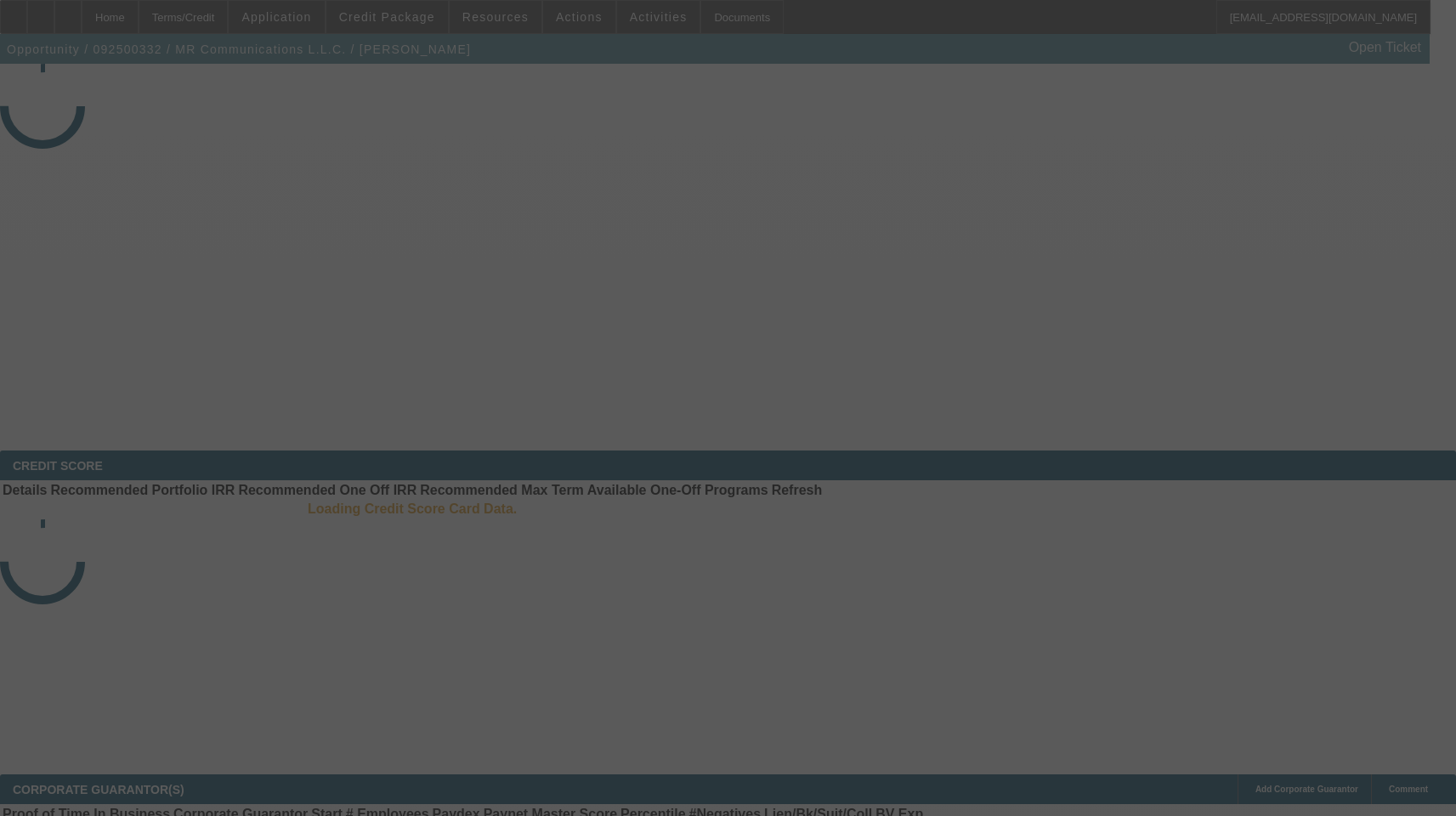
select select "3"
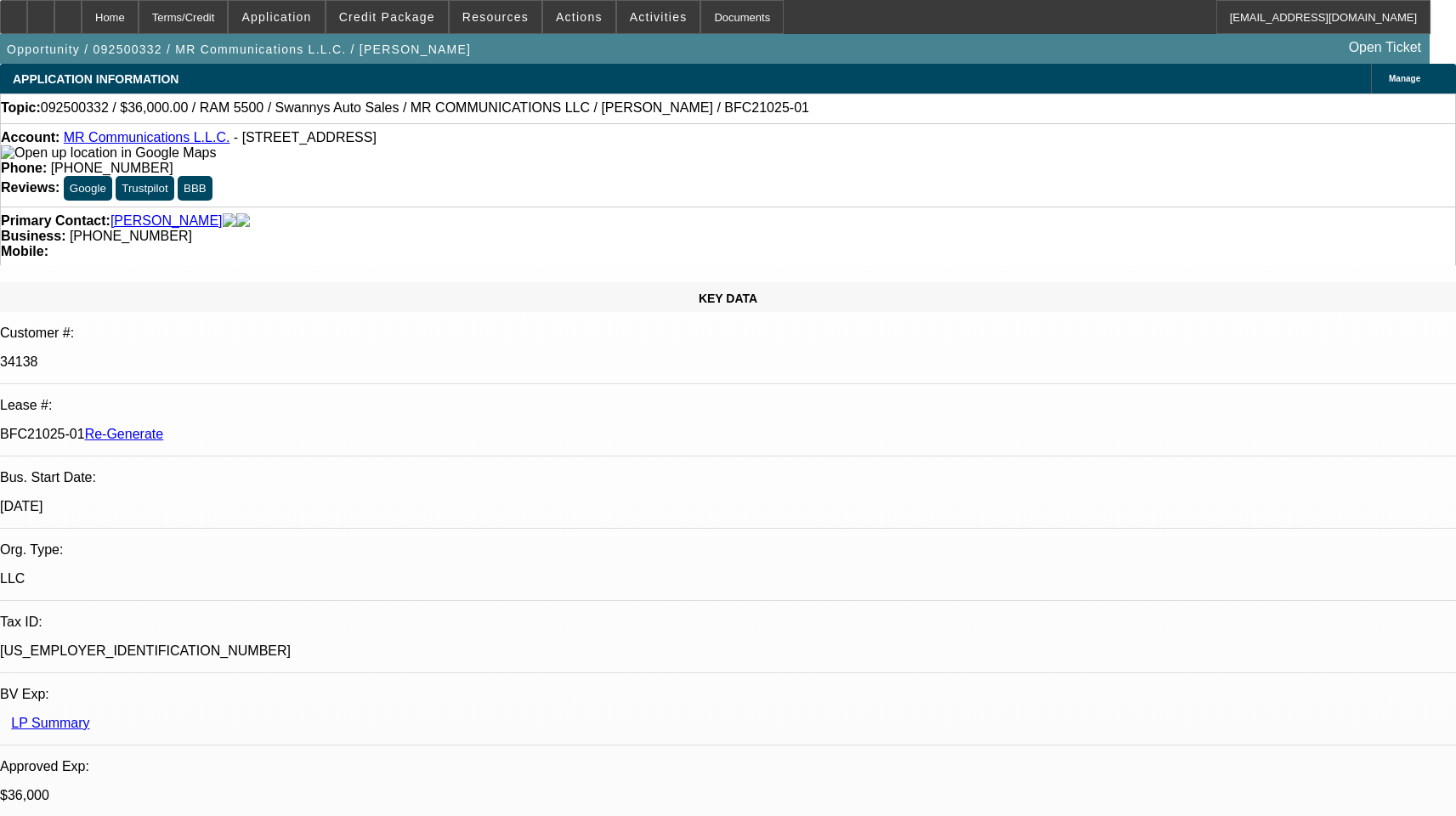
select select "0"
select select "2"
select select "0"
select select "1"
select select "2"
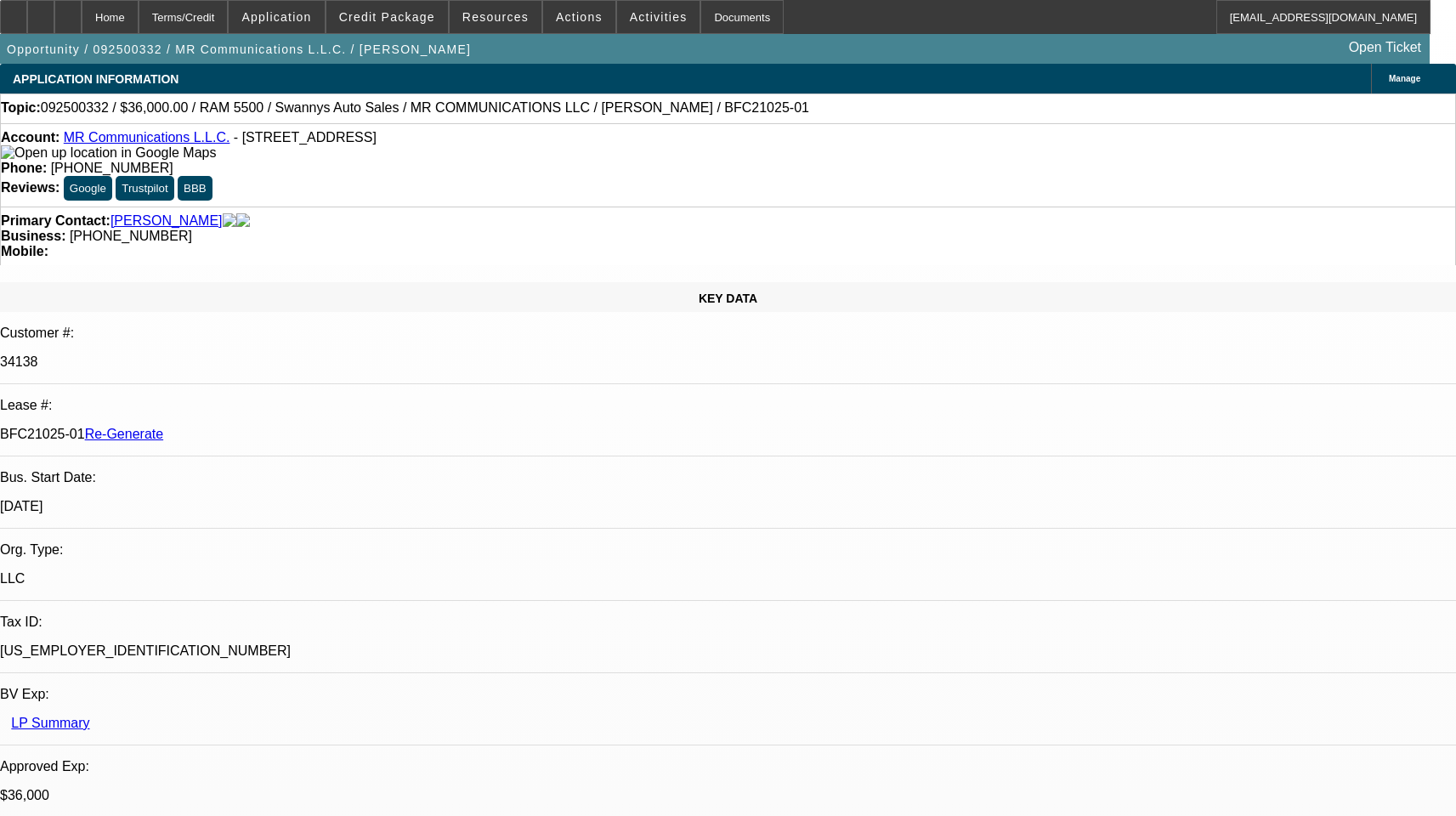
select select "6"
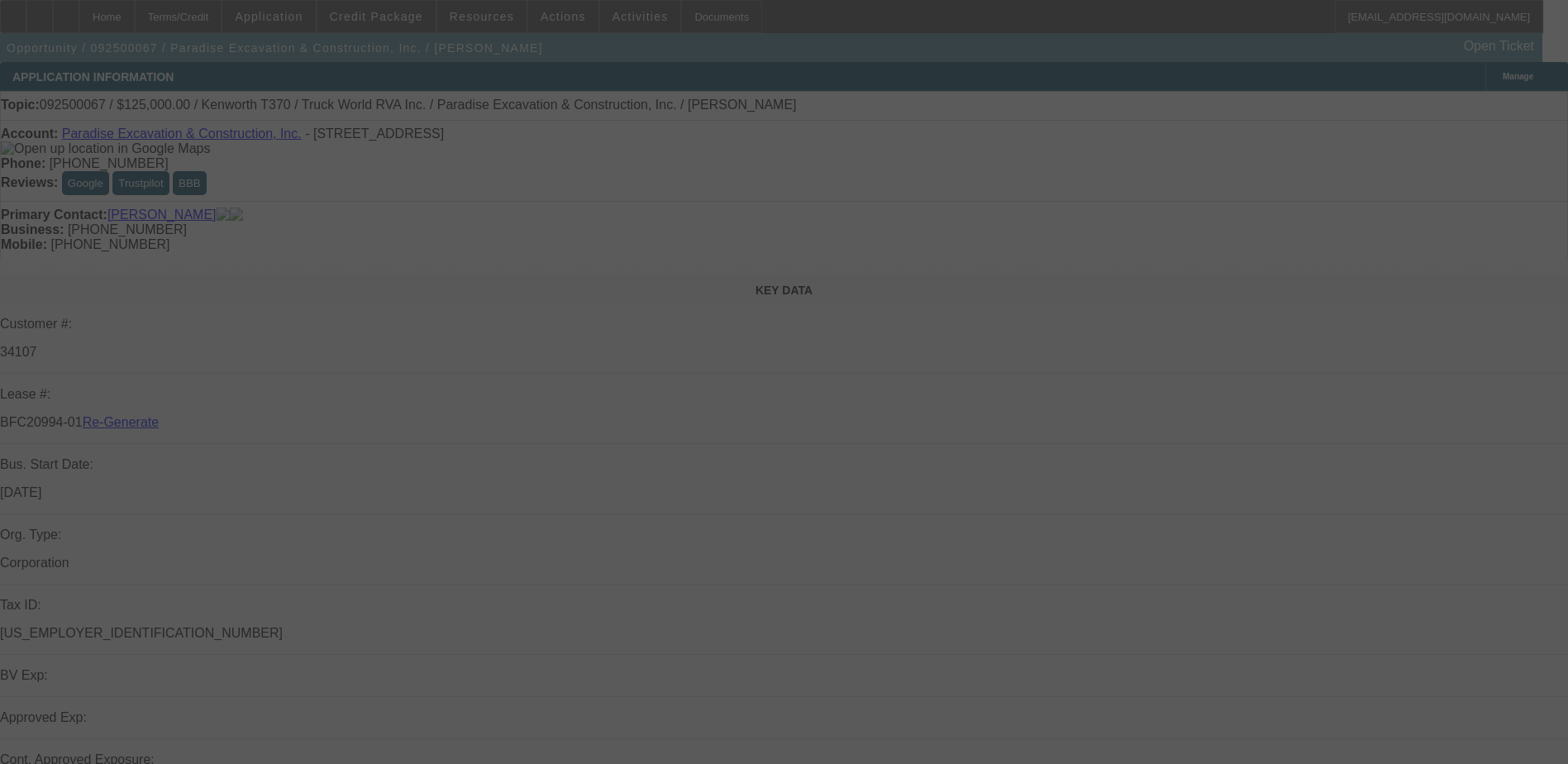
select select "3"
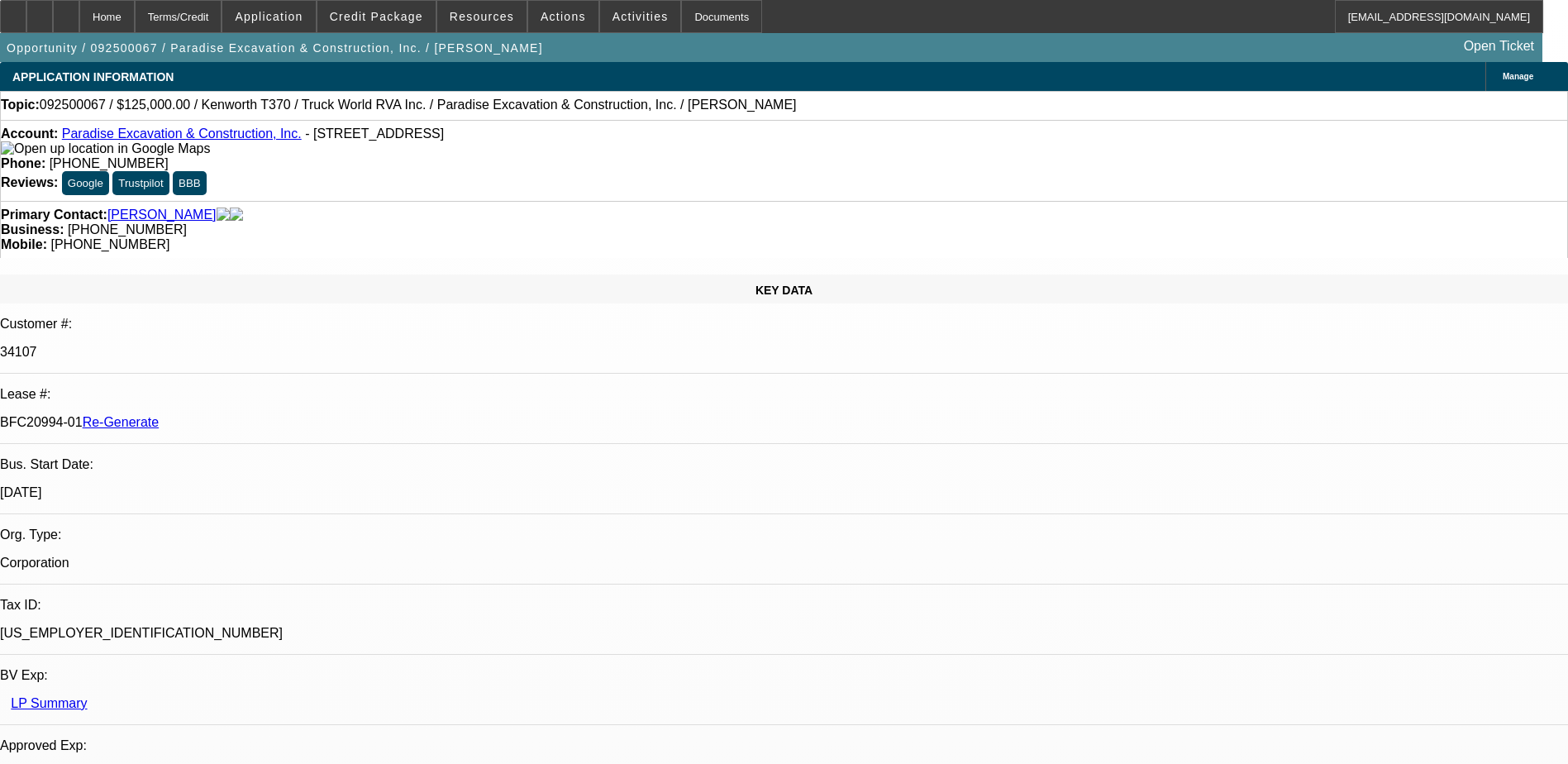
select select "0"
select select "1"
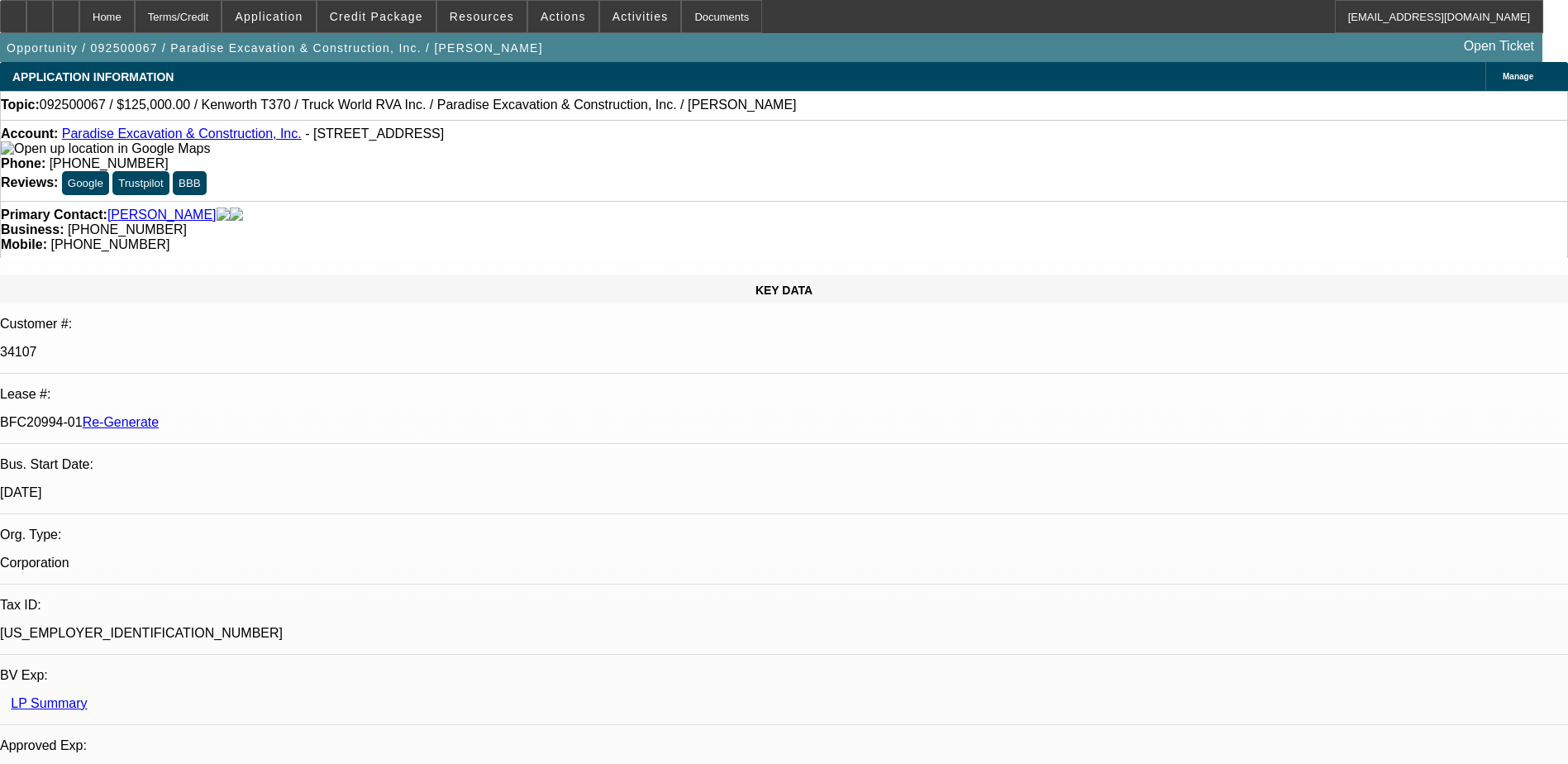
select select "6"
click at [686, 16] on div "Documents" at bounding box center [722, 16] width 81 height 33
drag, startPoint x: 759, startPoint y: 107, endPoint x: 614, endPoint y: 55, distance: 154.0
click at [757, 107] on div "Topic: 092500067 / $125,000.00 / Kenworth T370 / Truck World RVA Inc. / Paradis…" at bounding box center [784, 105] width 1566 height 15
click at [551, 11] on span "Actions" at bounding box center [563, 16] width 45 height 13
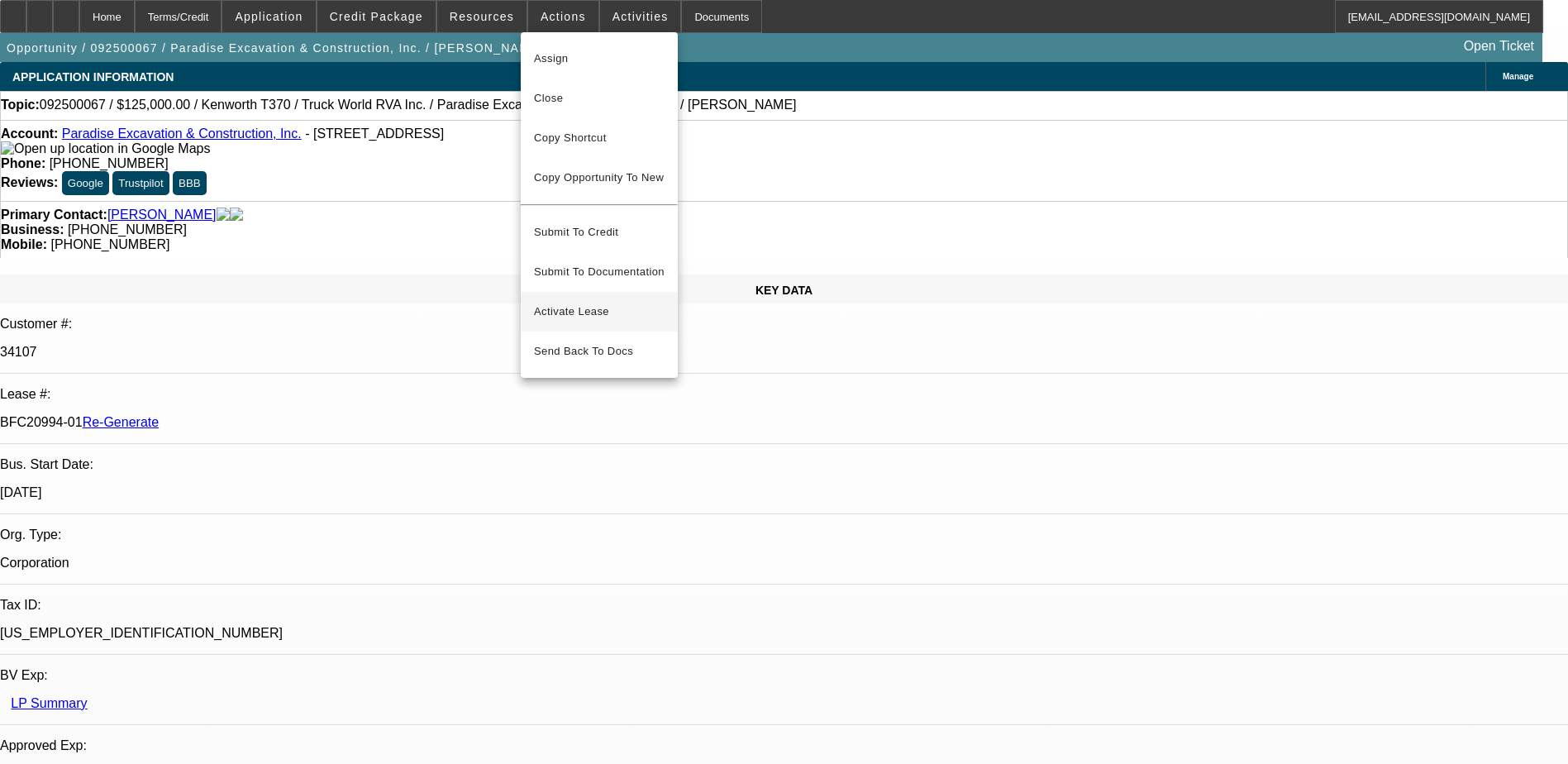
click at [568, 302] on span "Activate Lease" at bounding box center [599, 311] width 131 height 20
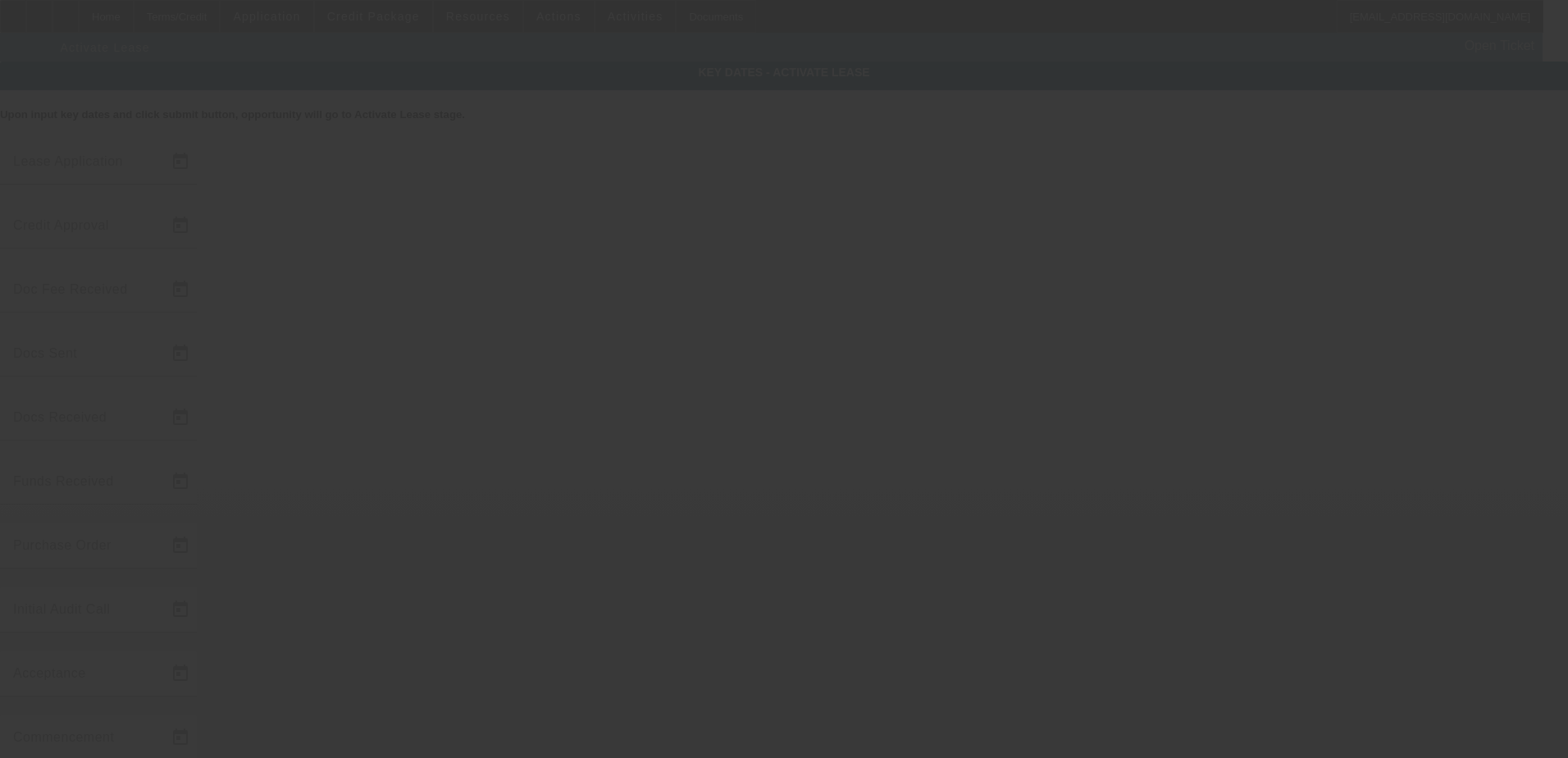
type input "9/4/2025"
type input "9/5/2025"
type input "9/11/2025"
type input "9/15/2025"
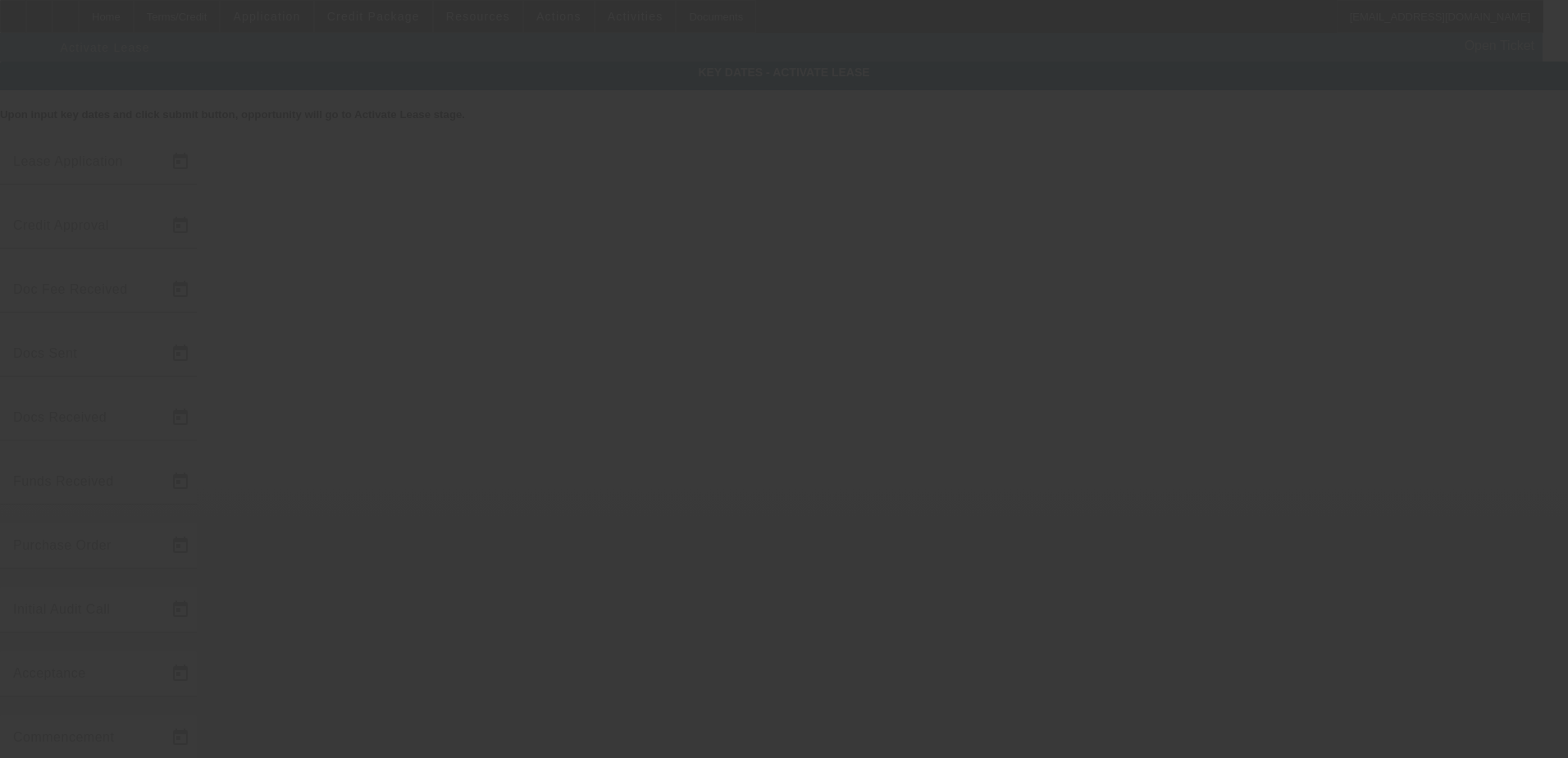
type input "9/18/2025"
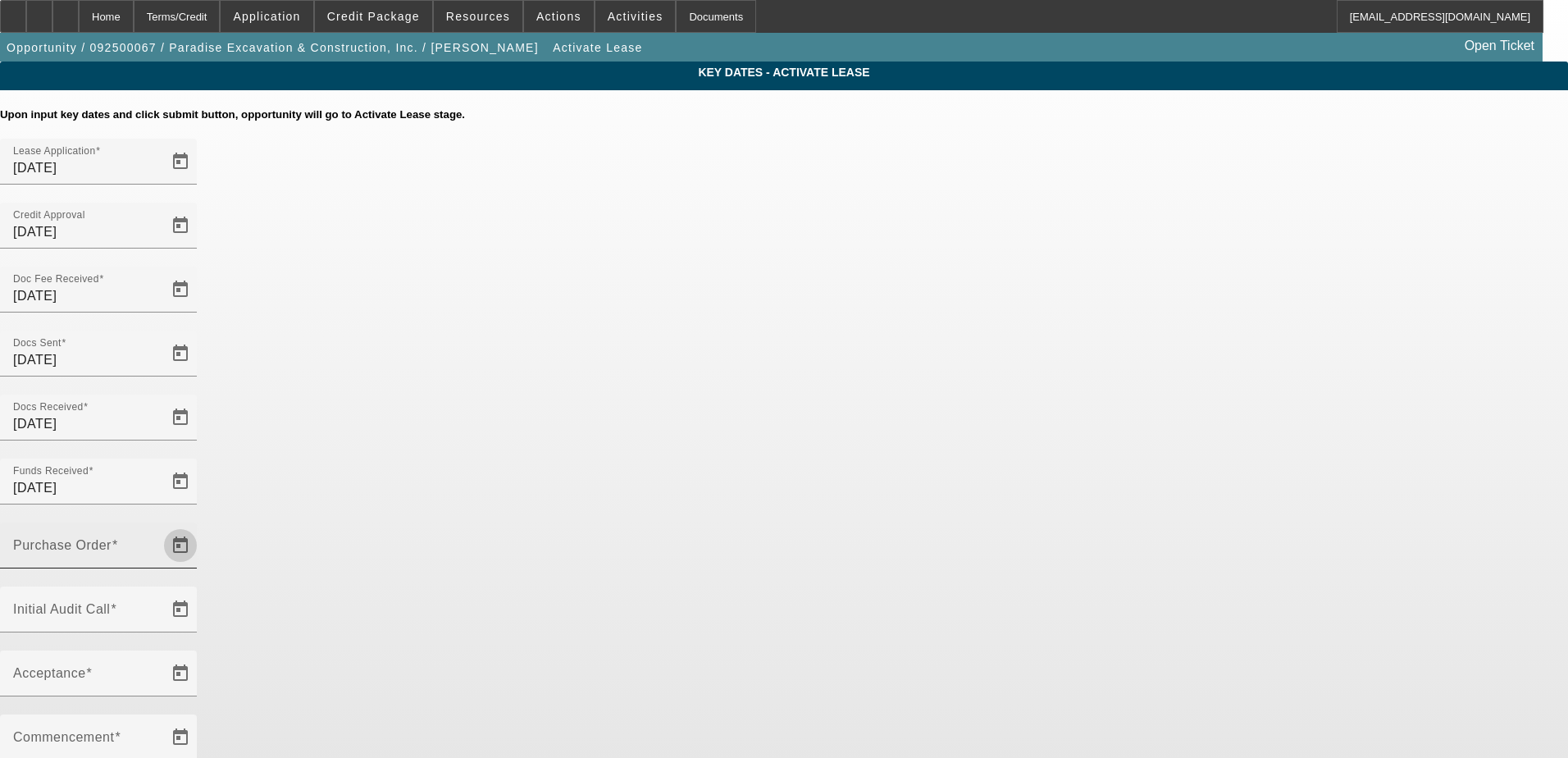
click at [200, 526] on span "Open calendar" at bounding box center [180, 546] width 39 height 39
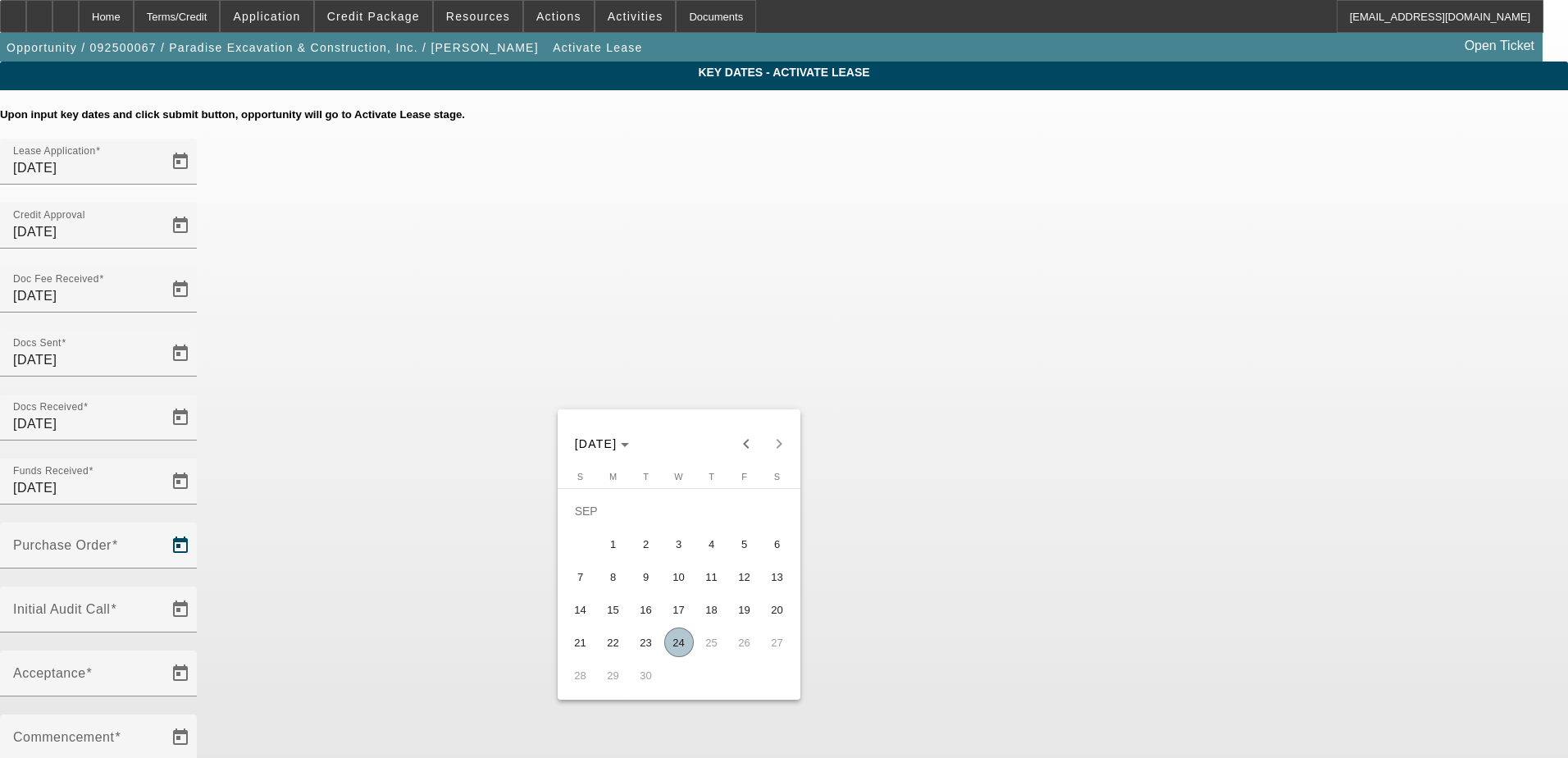
click at [671, 649] on span "24" at bounding box center [678, 642] width 29 height 29
type input "9/24/2025"
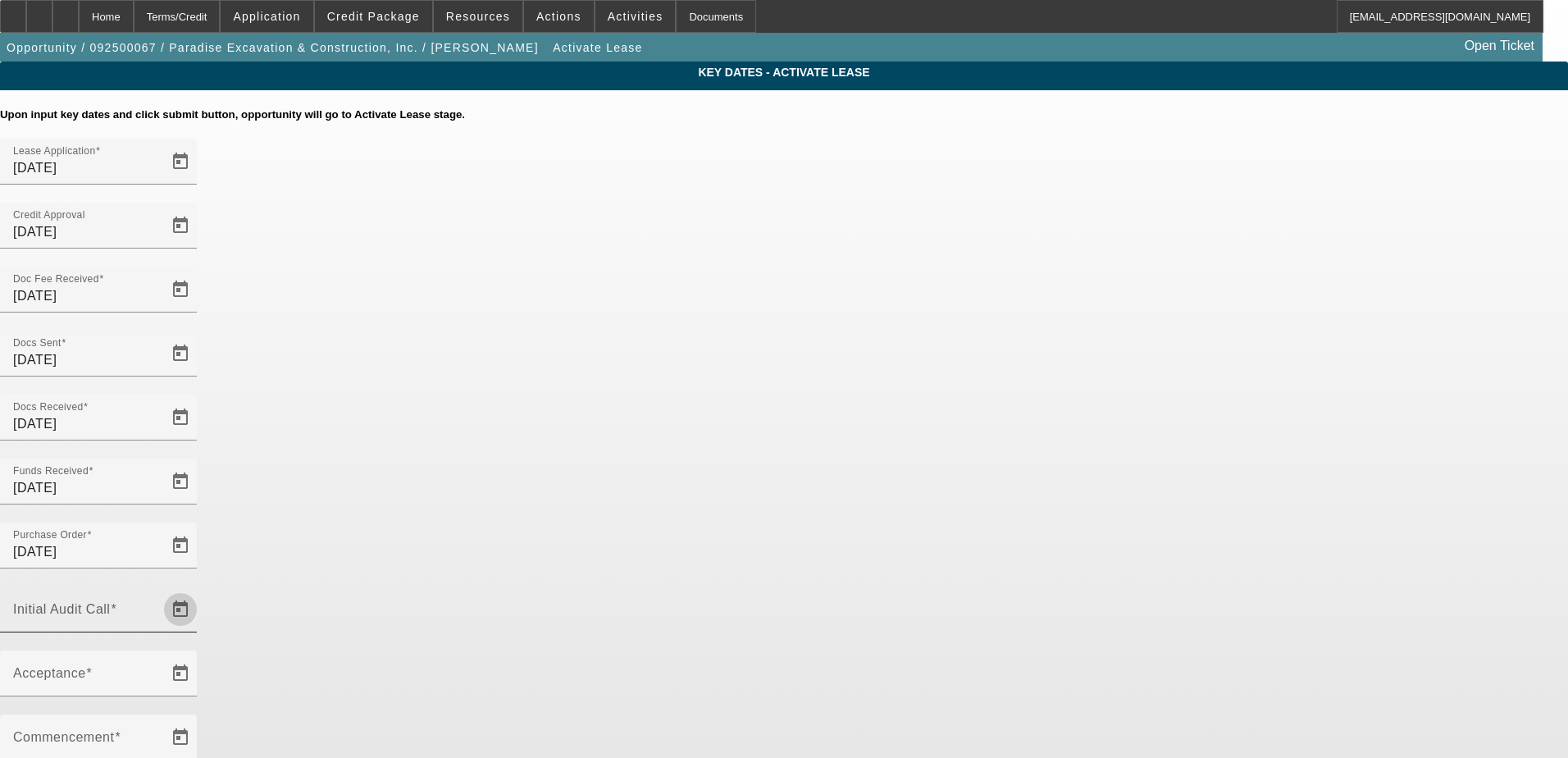
click at [200, 590] on span "Open calendar" at bounding box center [180, 610] width 39 height 39
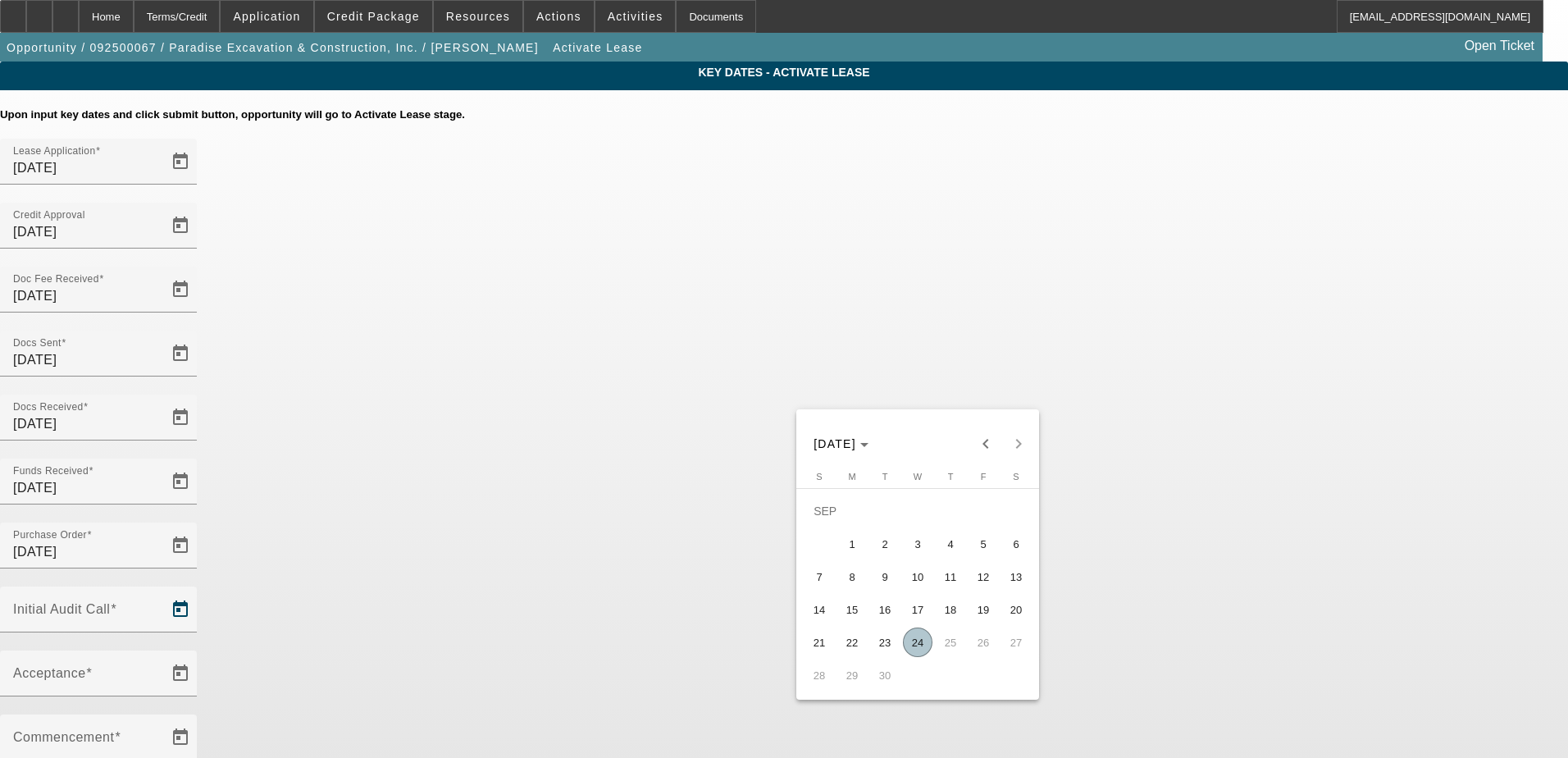
click at [922, 645] on span "24" at bounding box center [916, 642] width 29 height 29
type input "9/24/2025"
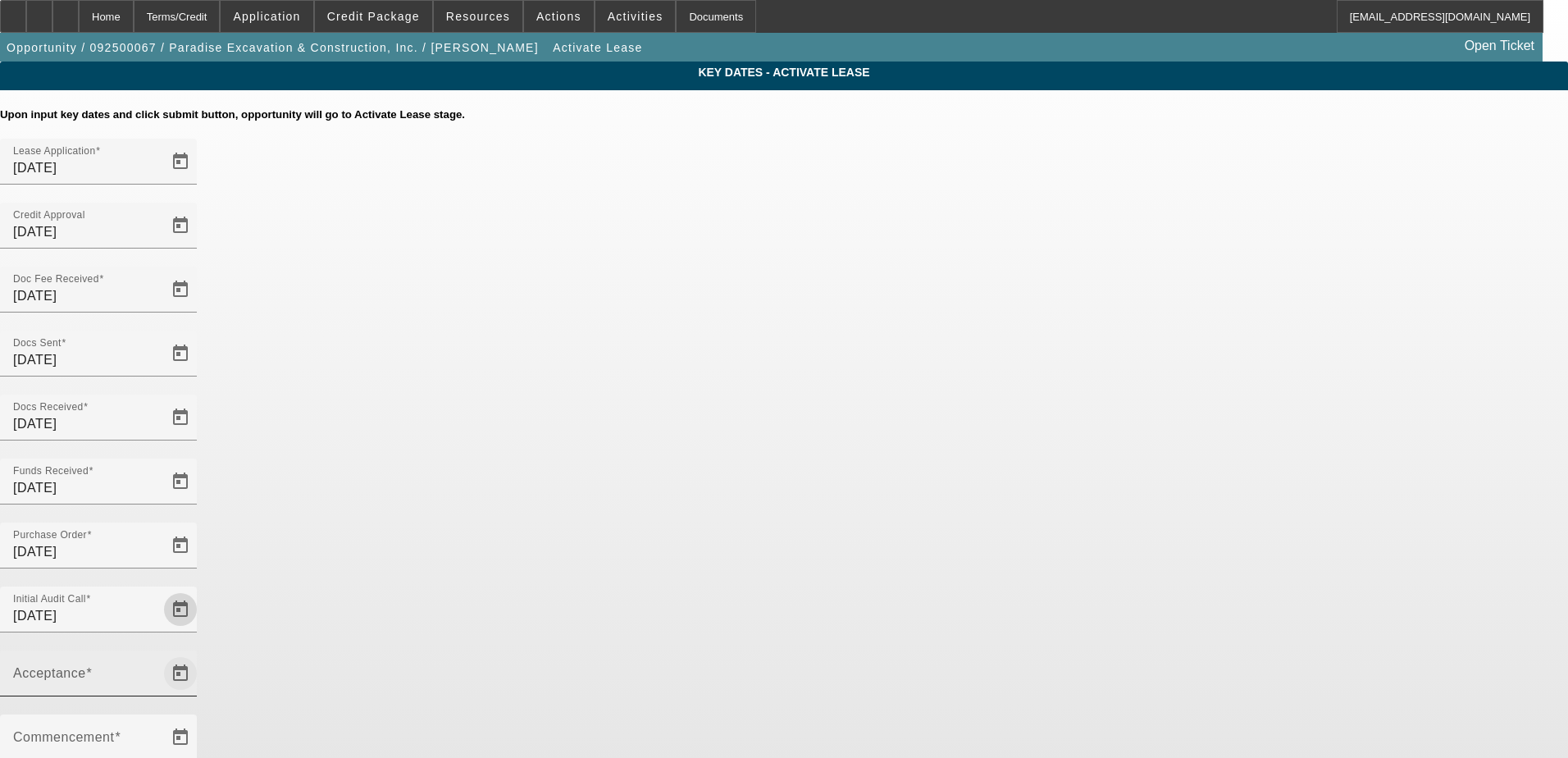
click at [200, 654] on span "Open calendar" at bounding box center [180, 673] width 39 height 39
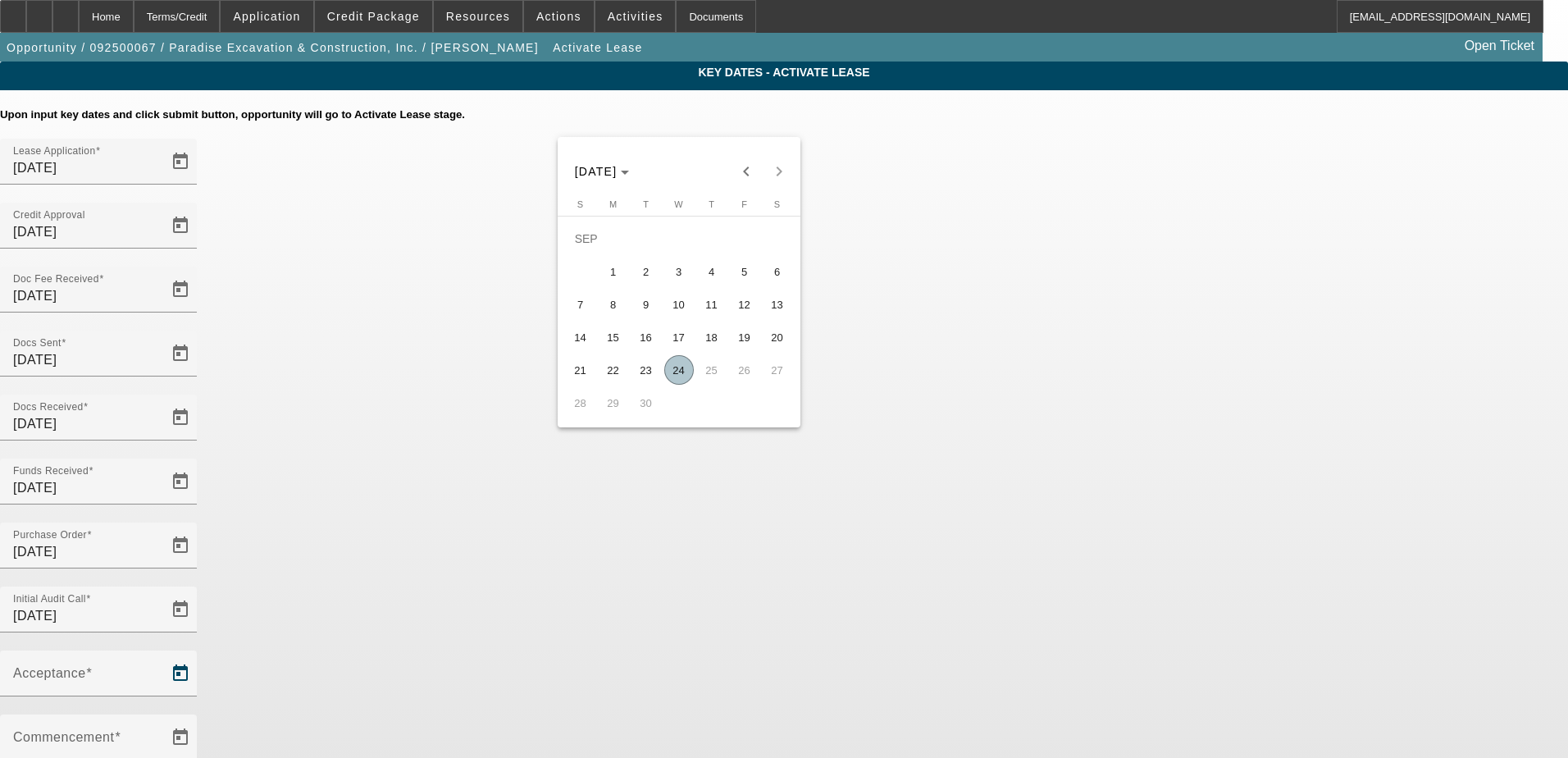
click at [676, 377] on span "24" at bounding box center [678, 369] width 29 height 29
type input "9/24/2025"
type input "10/1/2025"
type input "11/1/2025"
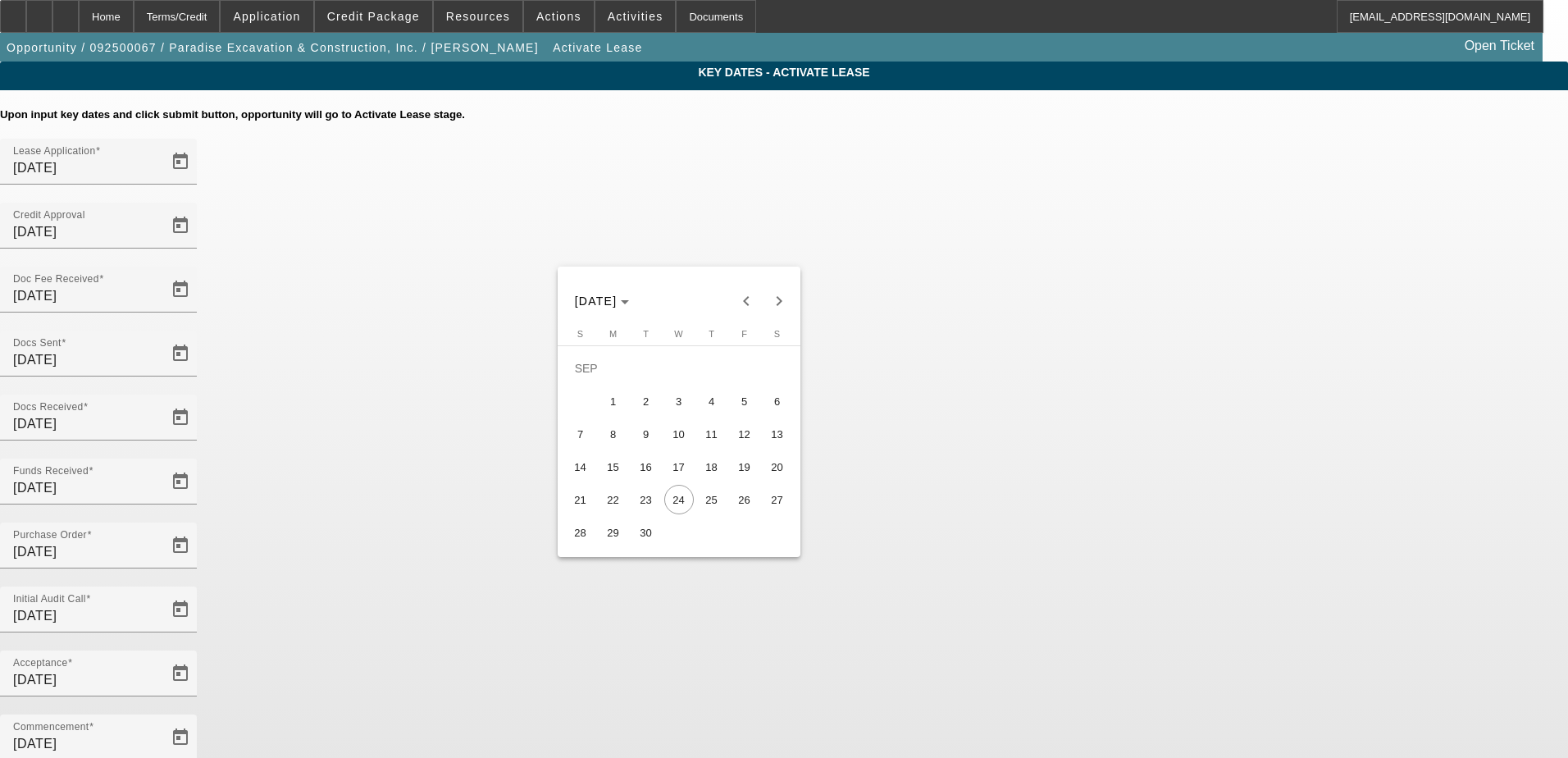
click at [747, 502] on span "26" at bounding box center [744, 499] width 29 height 29
type input "9/26/2025"
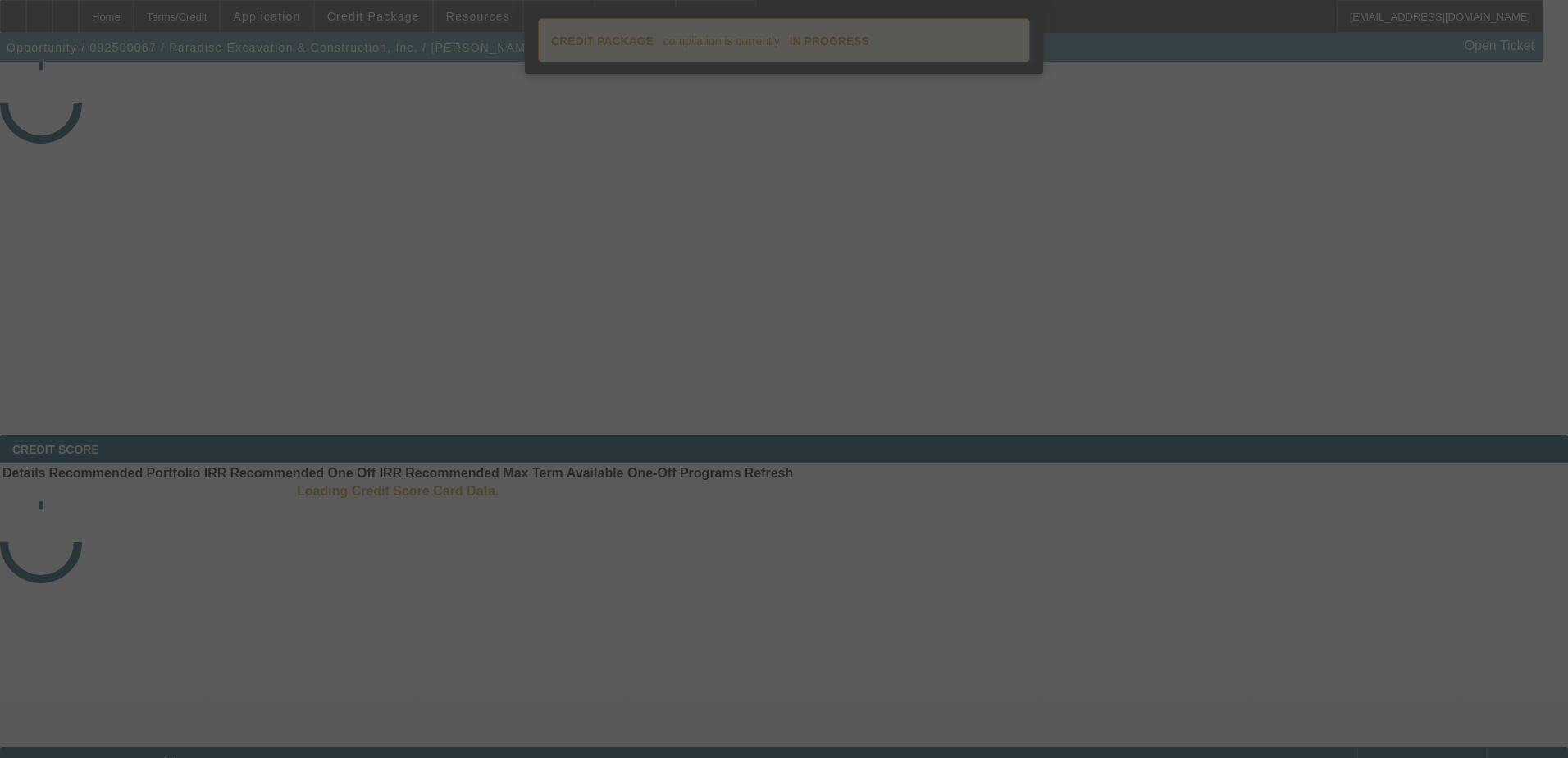
select select "4"
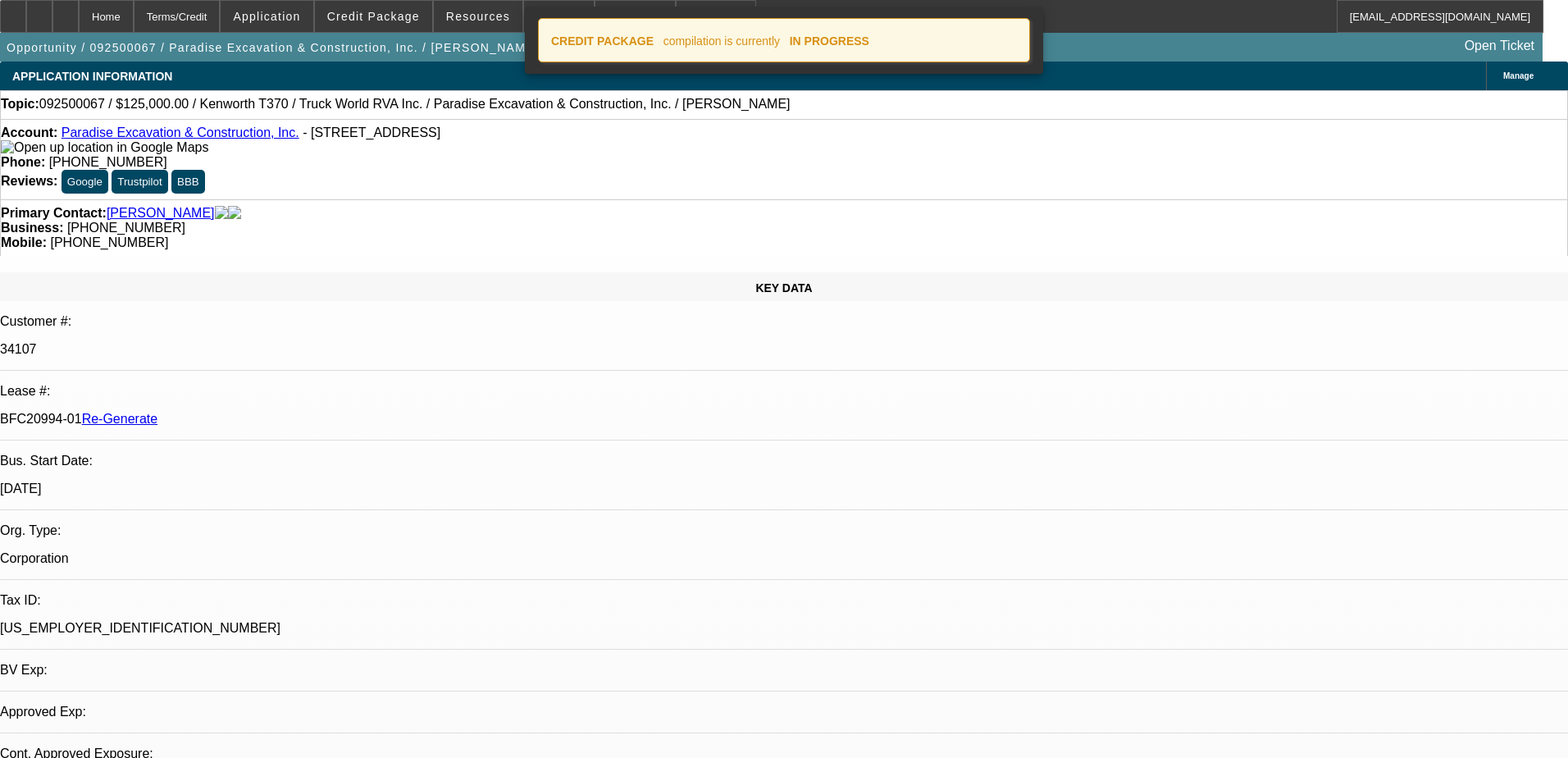
select select "0"
select select "6"
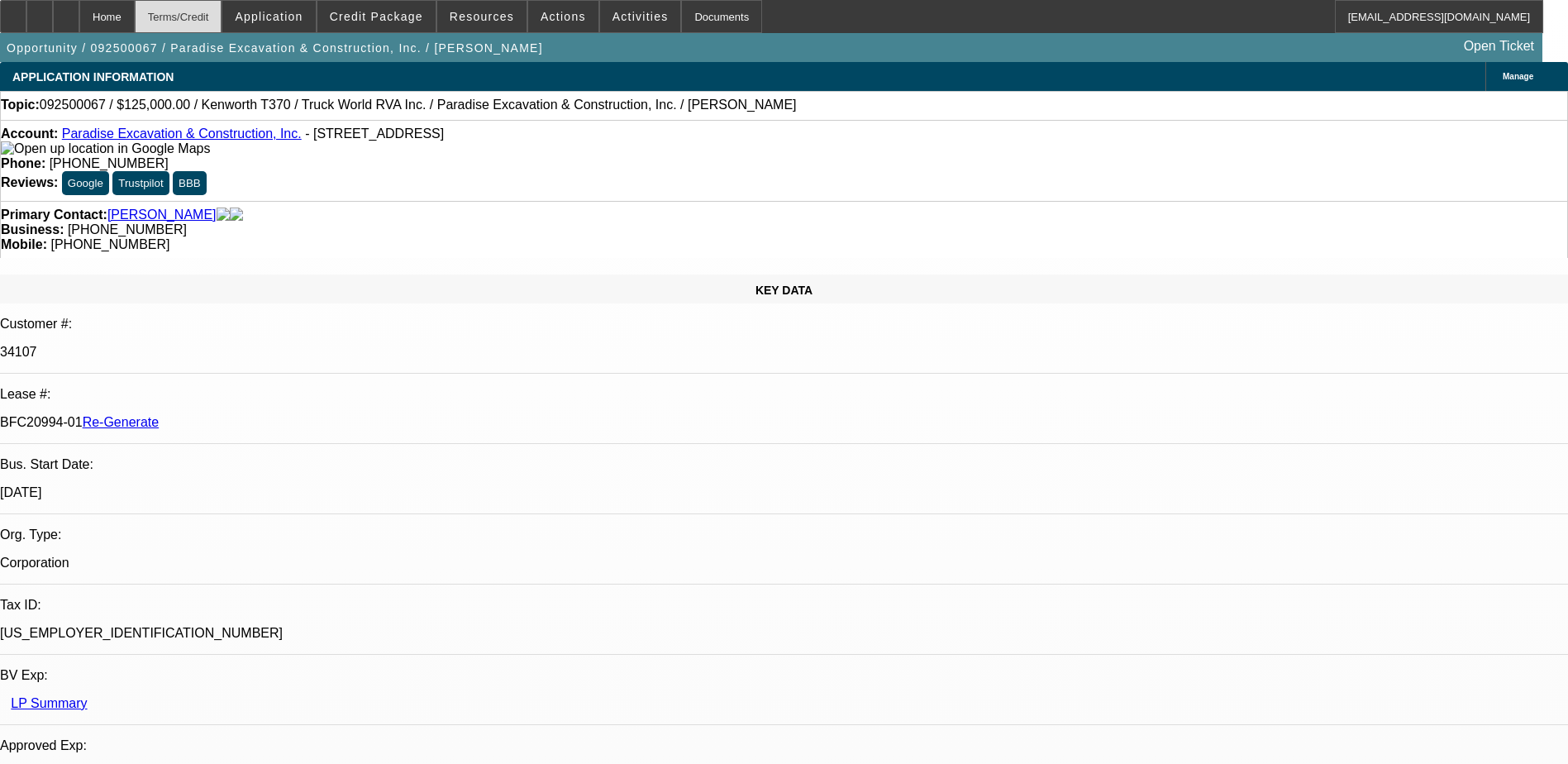
click at [222, 9] on div "Terms/Credit" at bounding box center [178, 16] width 88 height 33
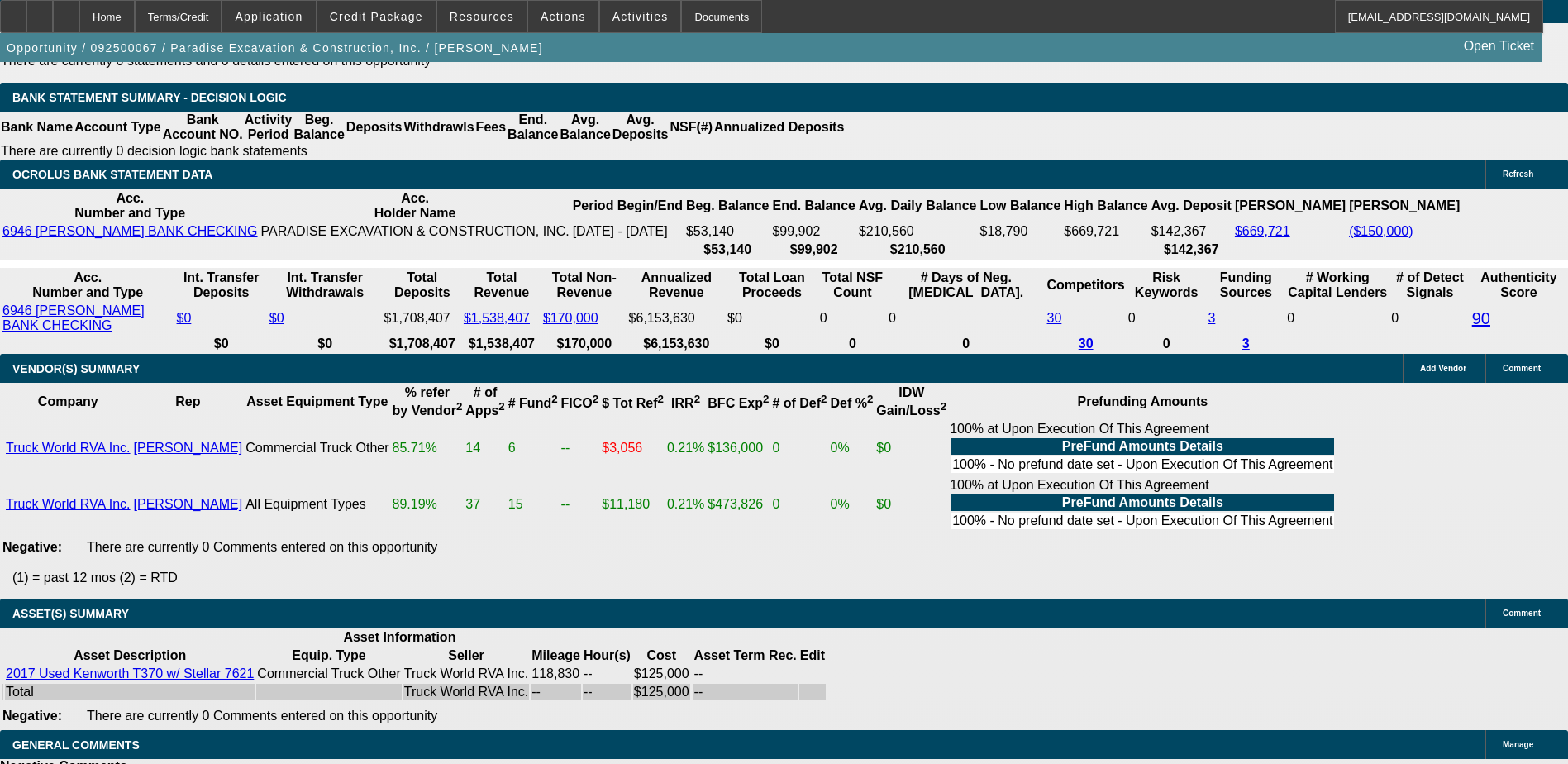
scroll to position [3100, 0]
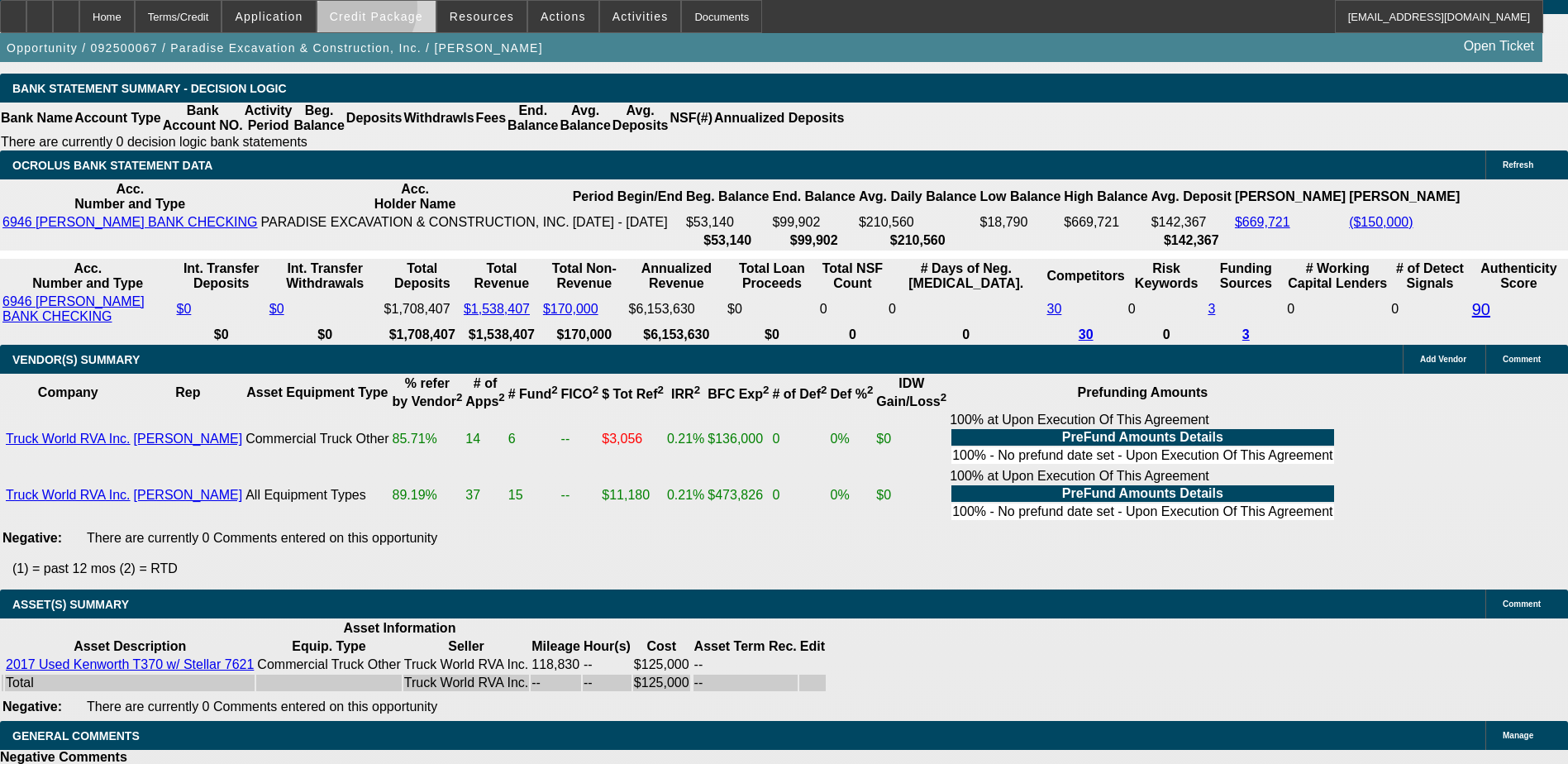
click at [381, 11] on span "Credit Package" at bounding box center [376, 16] width 94 height 13
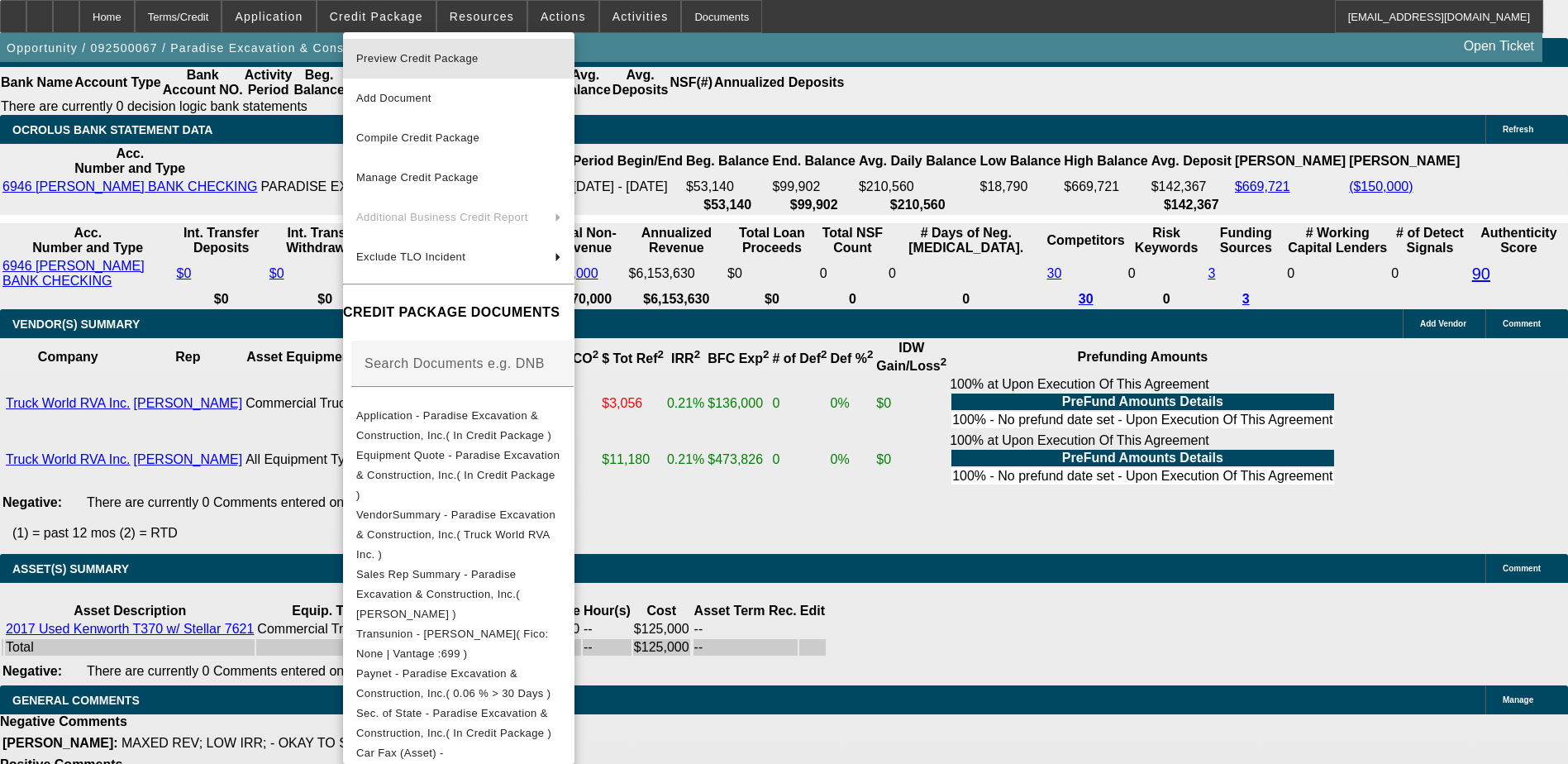
click at [411, 58] on span "Preview Credit Package" at bounding box center [416, 58] width 122 height 12
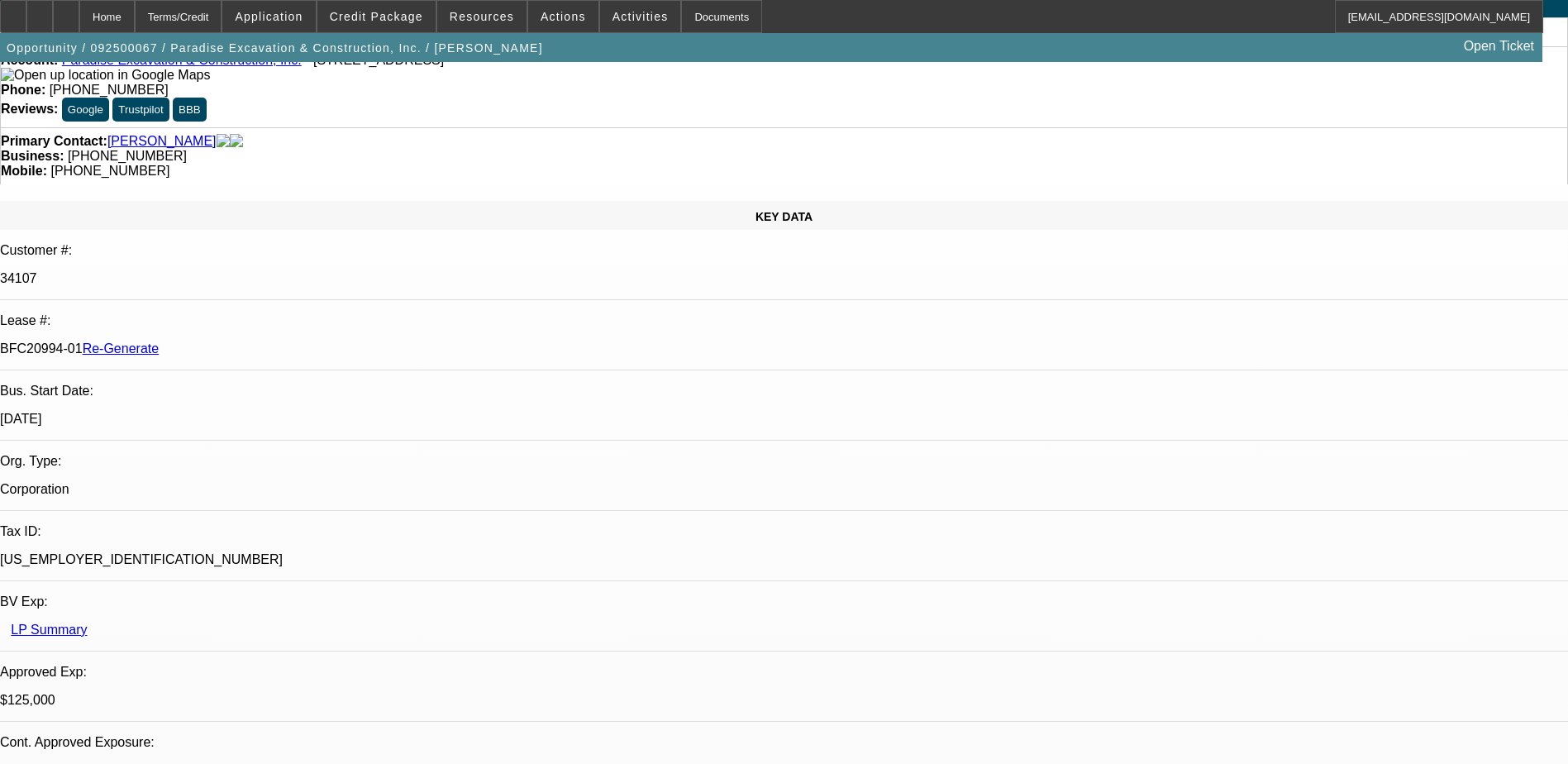
scroll to position [0, 0]
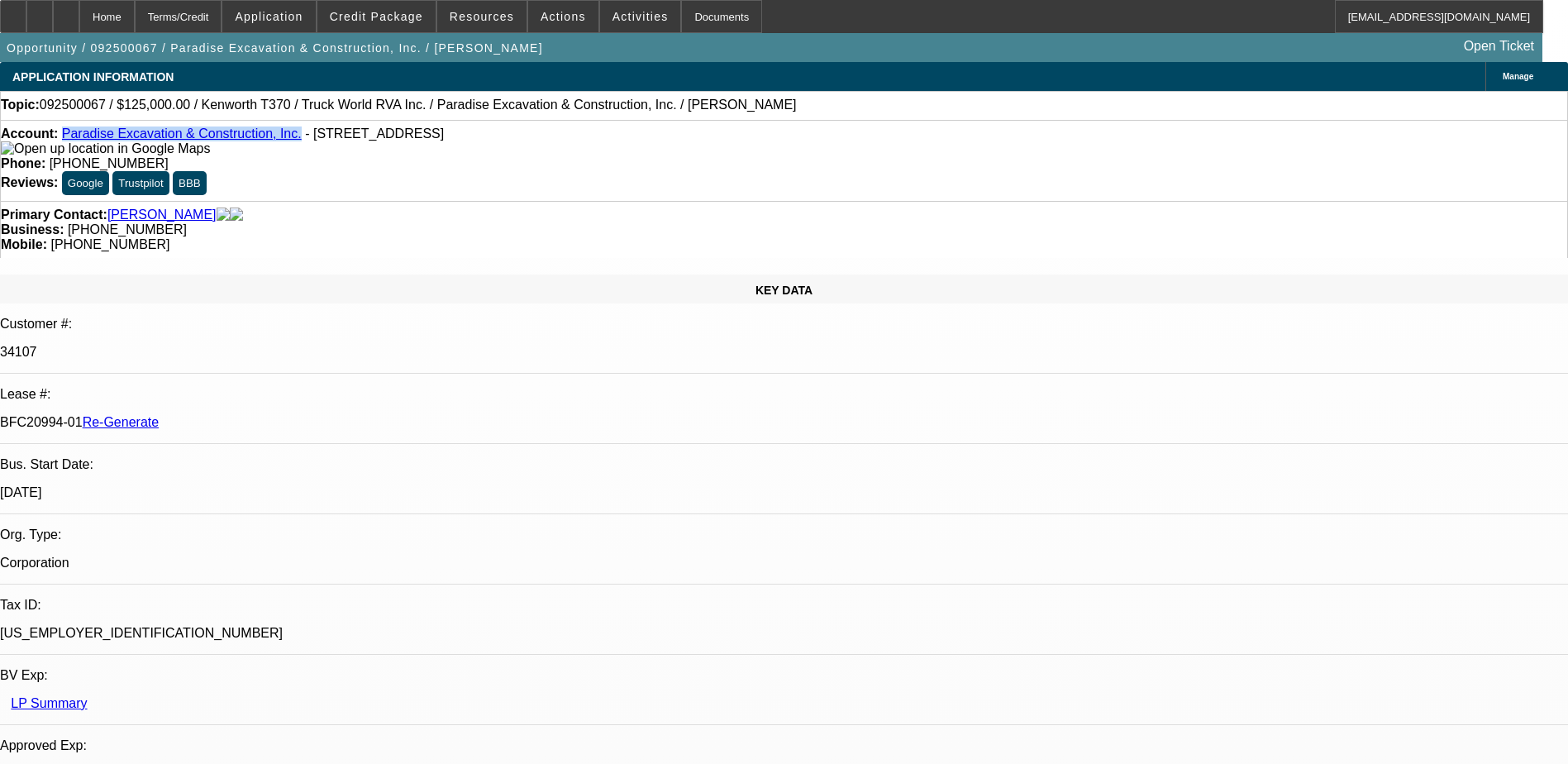
drag, startPoint x: 271, startPoint y: 134, endPoint x: 75, endPoint y: 138, distance: 196.0
click at [75, 138] on div "Account: Paradise Excavation & Construction, Inc. - 920 Laurel St, Caldwell, ID…" at bounding box center [784, 141] width 1566 height 29
copy link "Paradise Excavation & Construction, Inc."
drag, startPoint x: 196, startPoint y: 279, endPoint x: 264, endPoint y: 284, distance: 68.2
click at [264, 415] on p "BFC20994-01 Re-Generate" at bounding box center [784, 422] width 1568 height 15
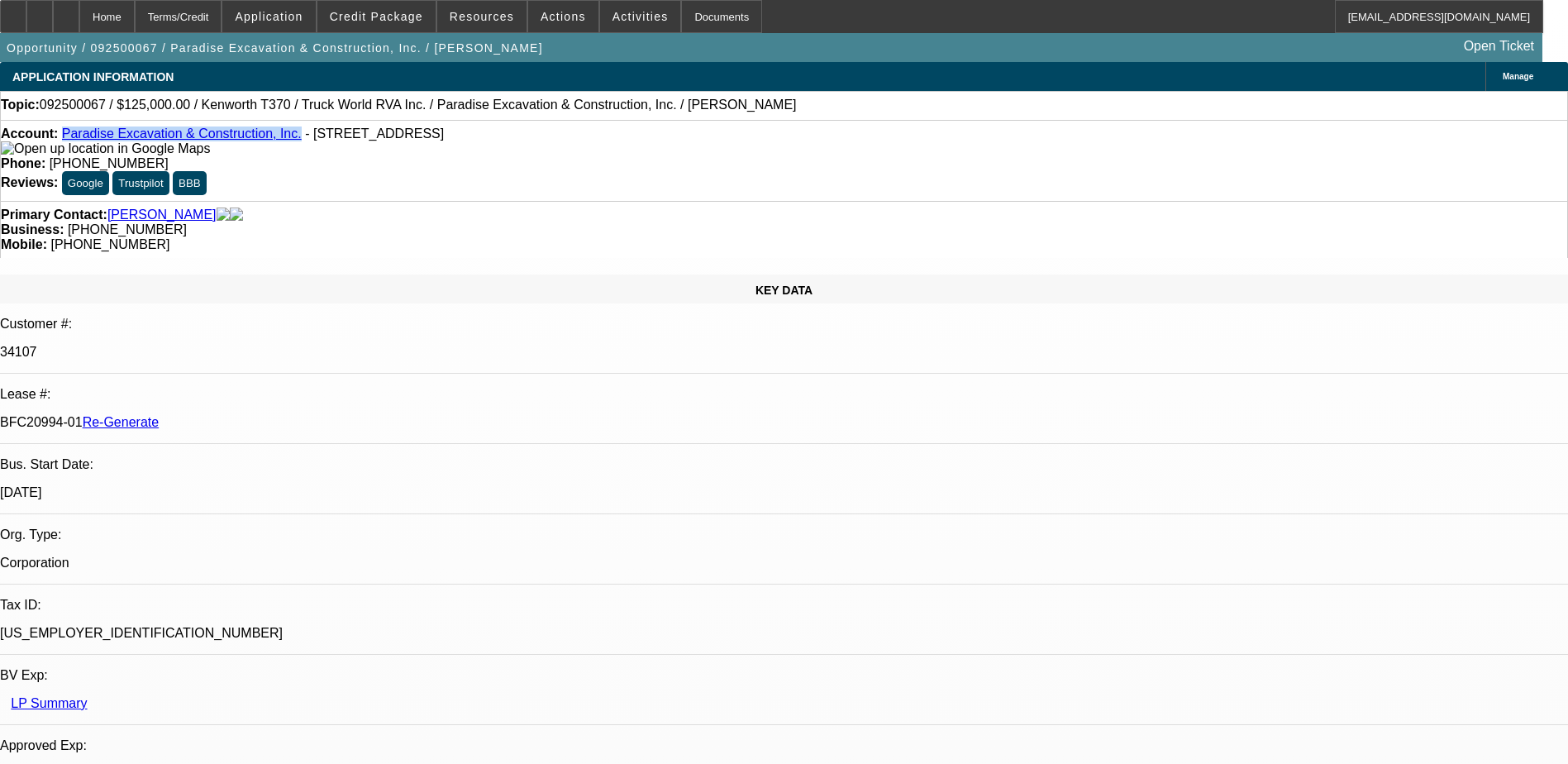
copy p "BFC20994-01"
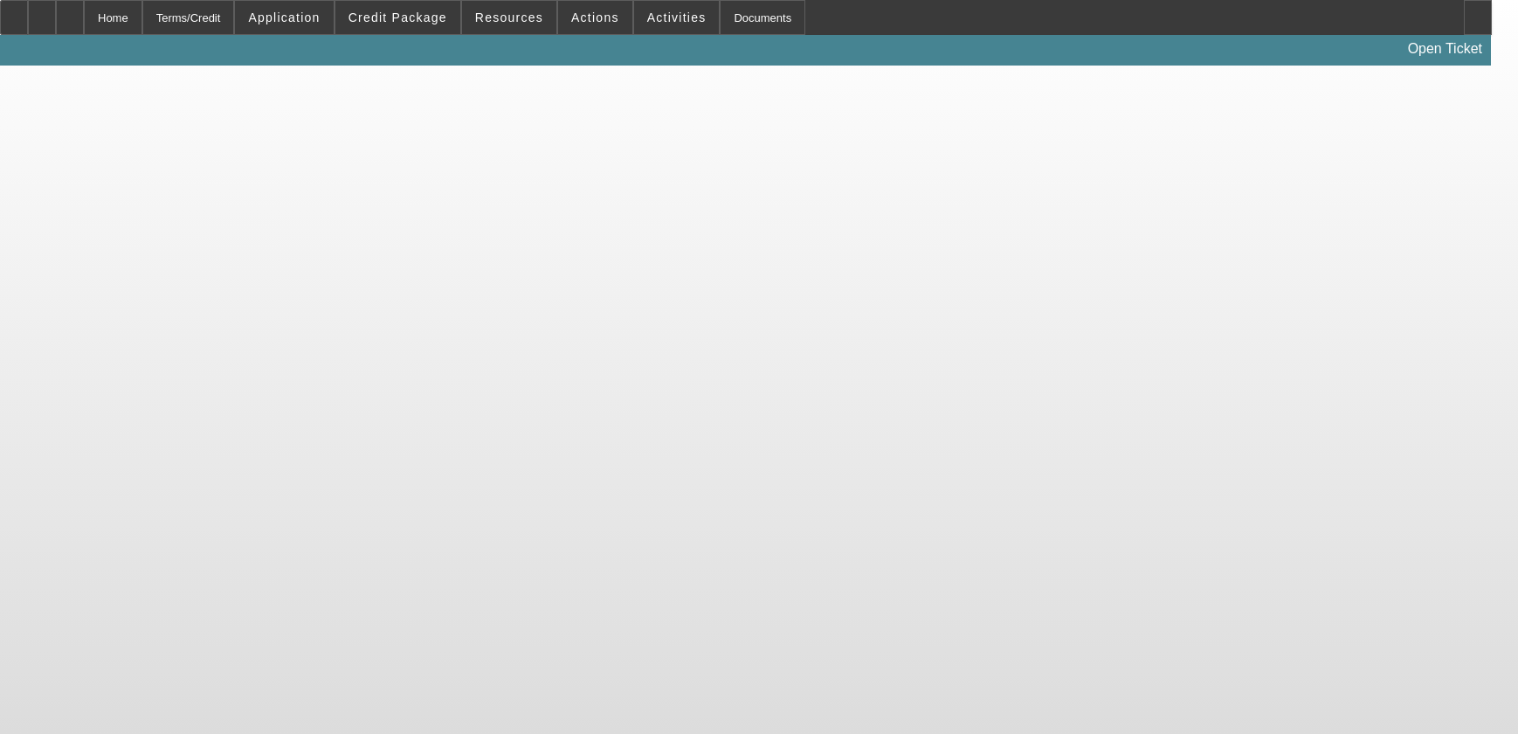
select select "3"
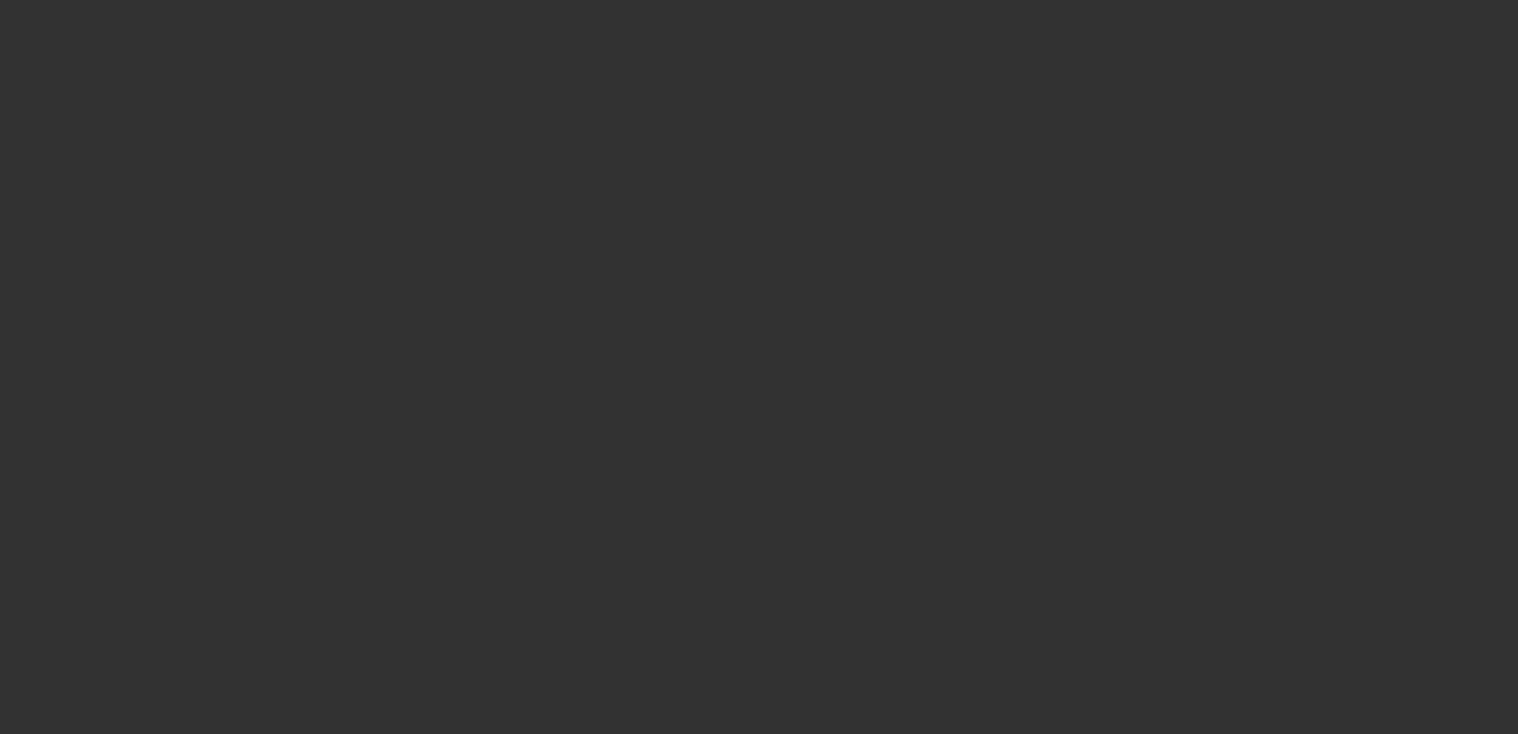
select select "0"
select select "2"
select select "0"
select select "6"
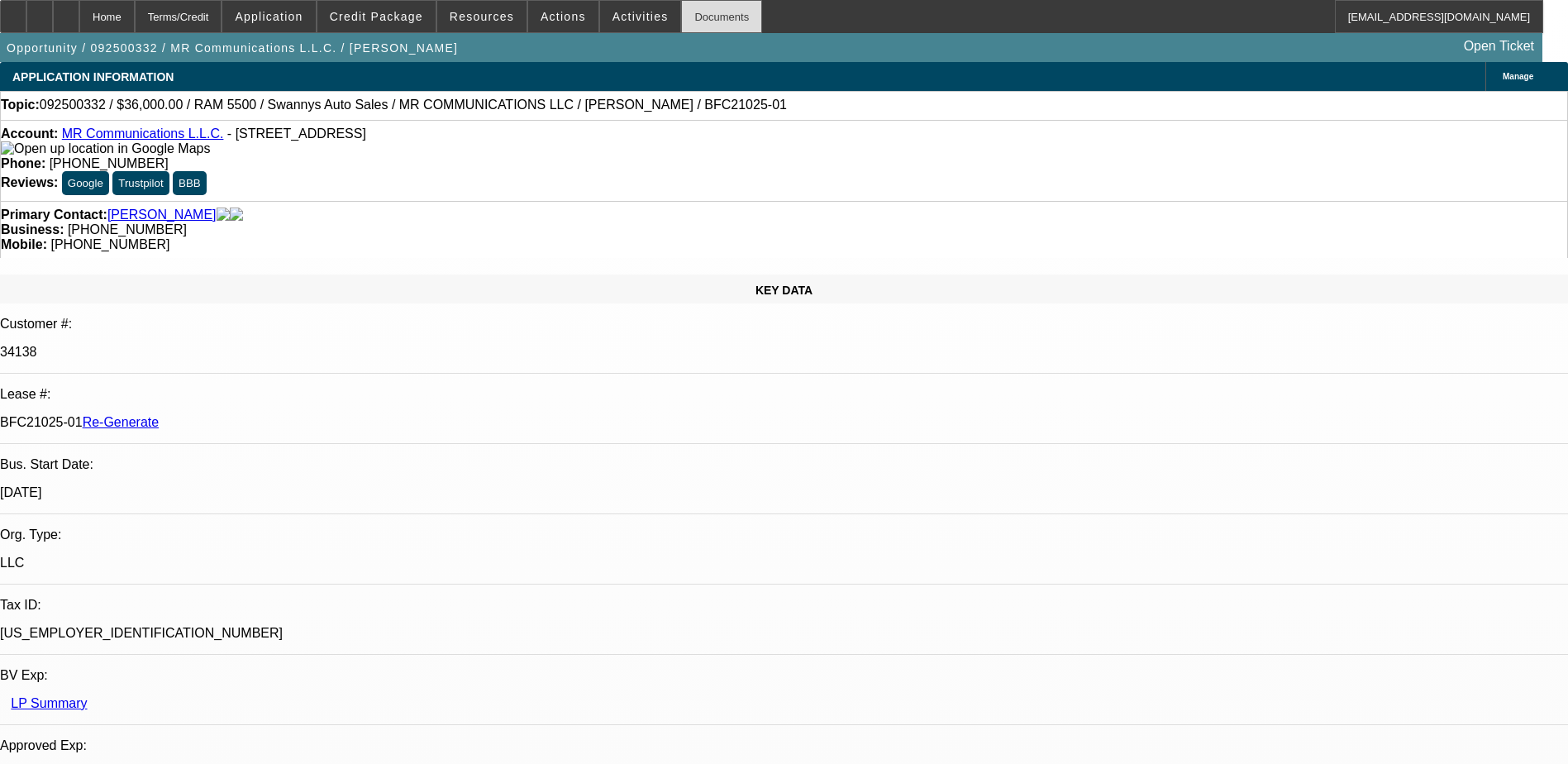
click at [692, 20] on div "Documents" at bounding box center [722, 16] width 81 height 33
click at [404, 16] on span "Credit Package" at bounding box center [376, 16] width 94 height 13
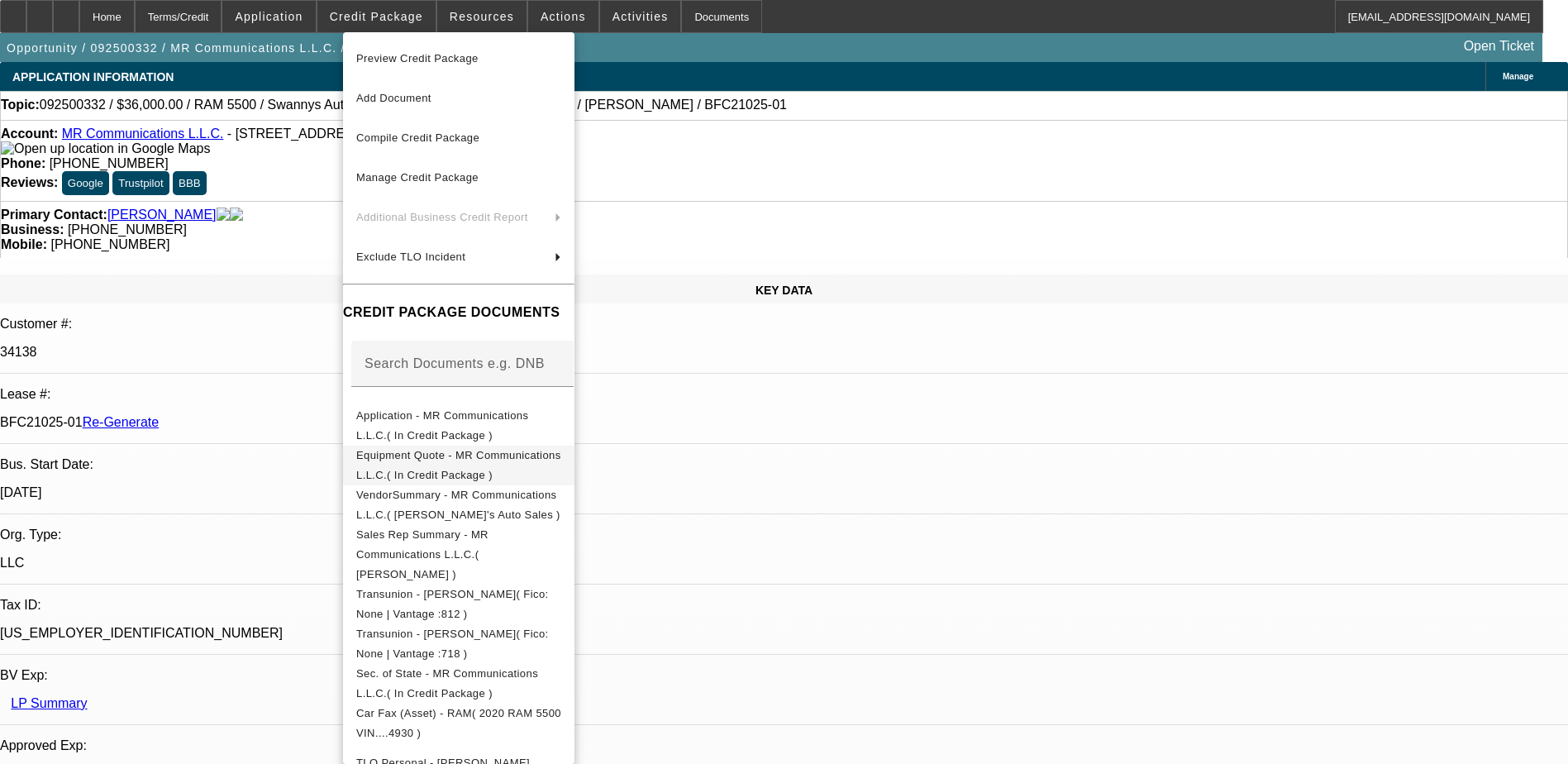
click at [503, 454] on span "Equipment Quote - MR Communications L.L.C.( In Credit Package )" at bounding box center [458, 465] width 205 height 32
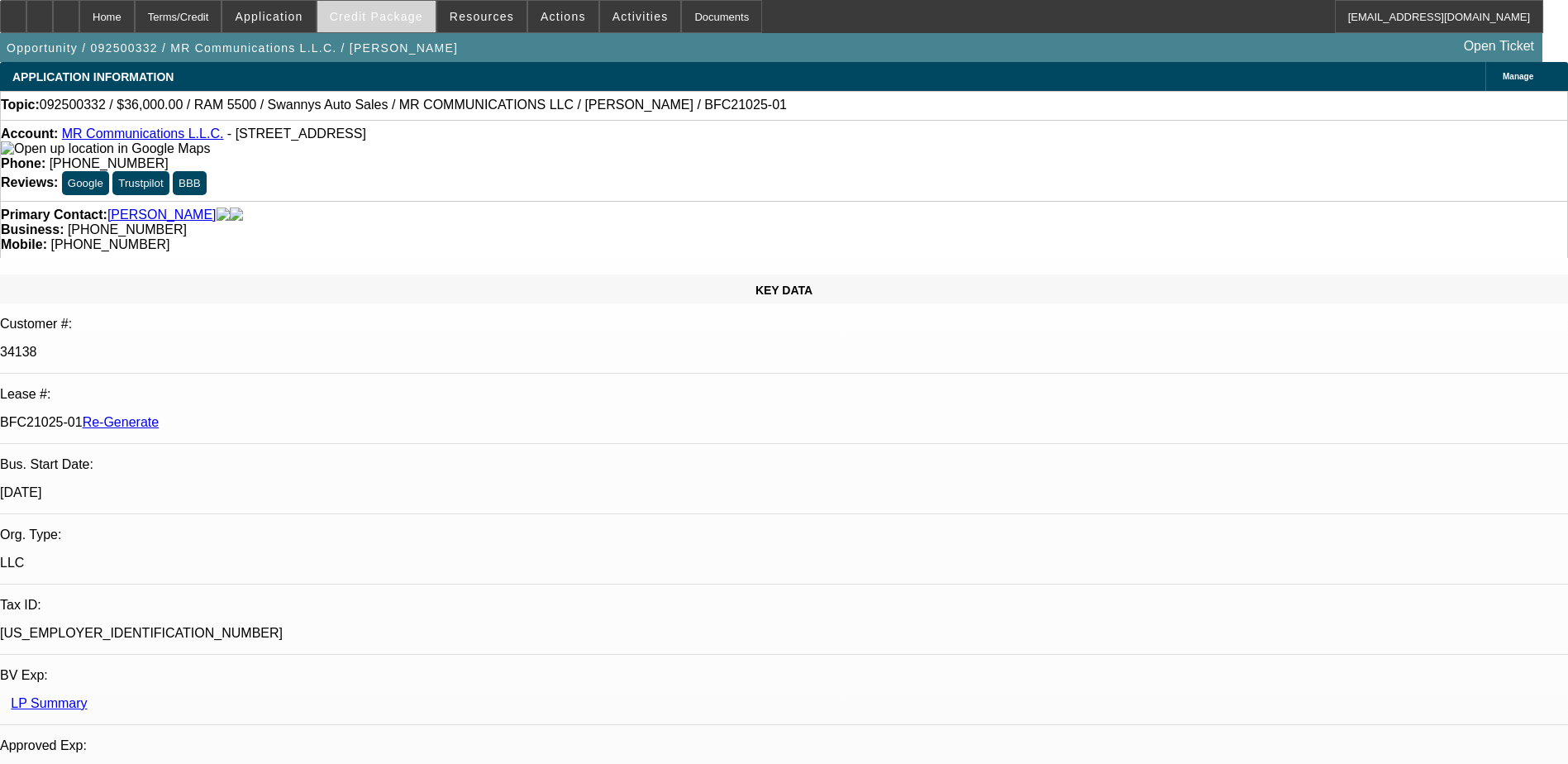
click at [377, 9] on span "Credit Package" at bounding box center [376, 16] width 94 height 13
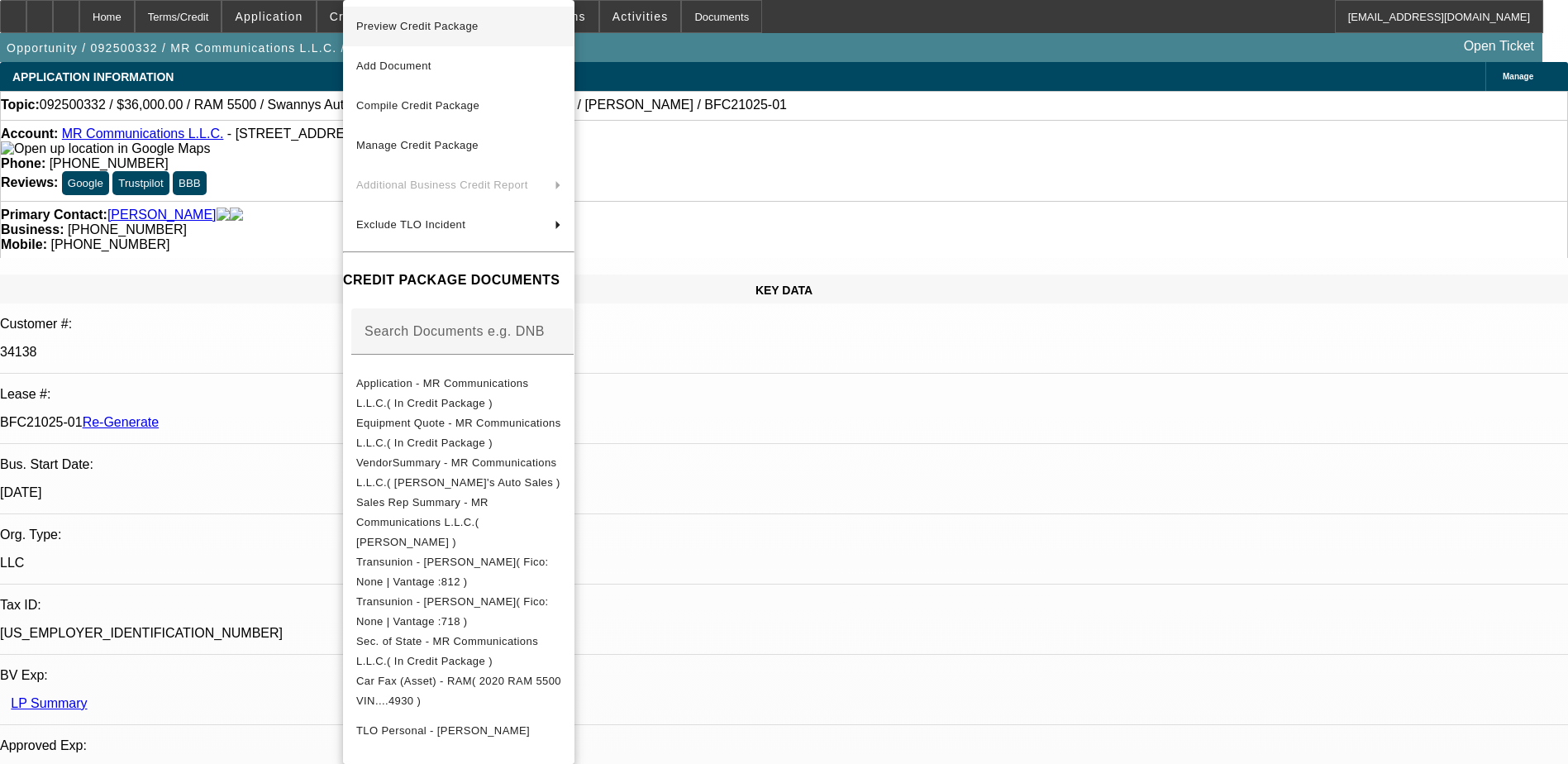
click at [441, 27] on span "Preview Credit Package" at bounding box center [416, 26] width 122 height 12
